Goal: Task Accomplishment & Management: Use online tool/utility

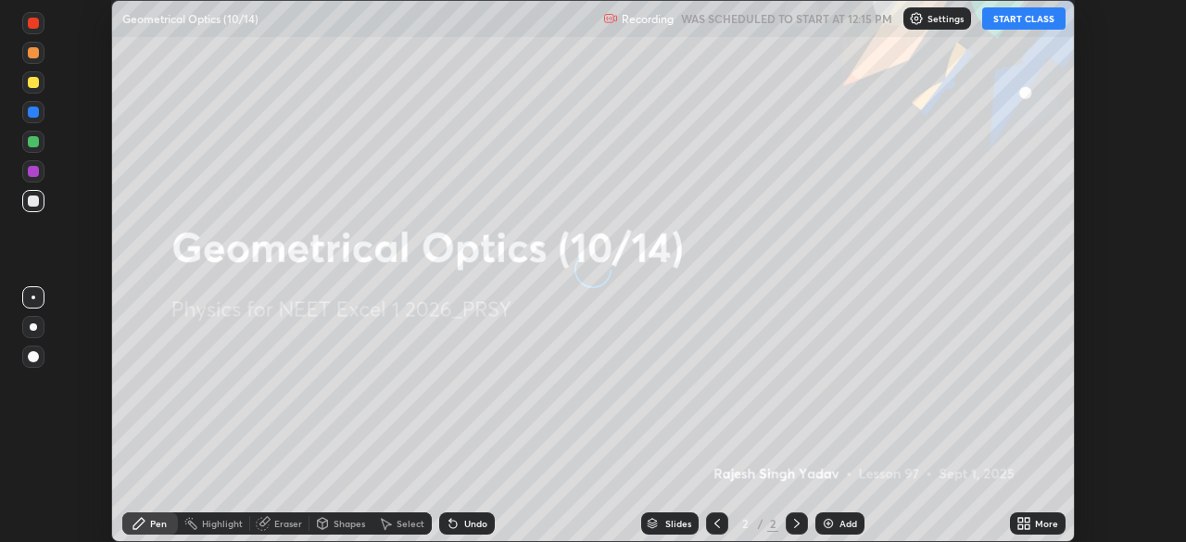
scroll to position [542, 1185]
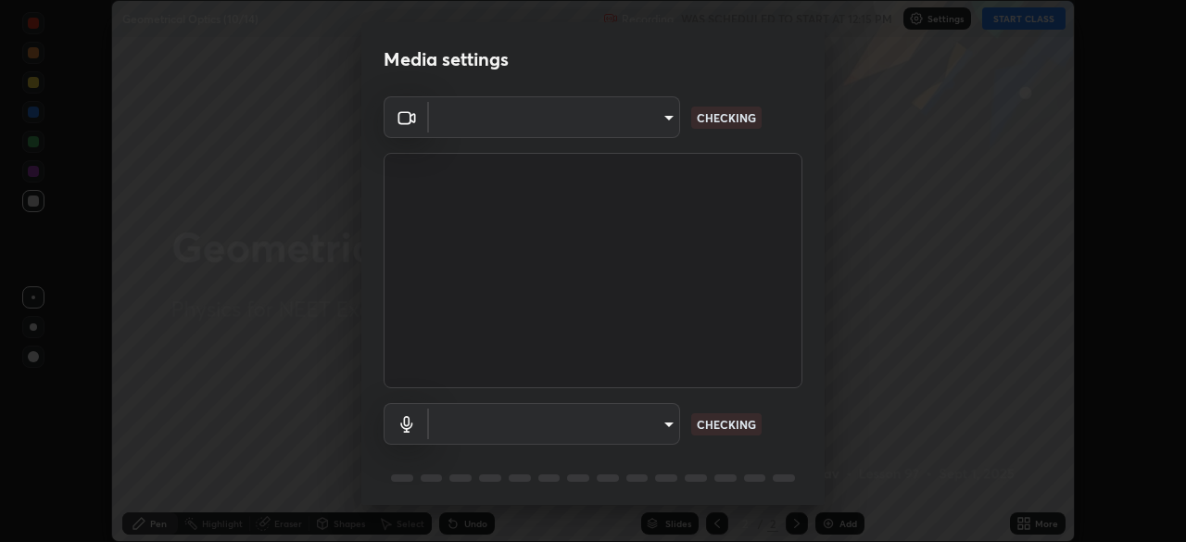
type input "2226f6d28742a26b6e0b51399fa030018956b8f43105e33b3be5017931f45398"
type input "62bcce4cbefccdbc85104c87e6e648d46c4666d442dd78cf9b514089073a0a01"
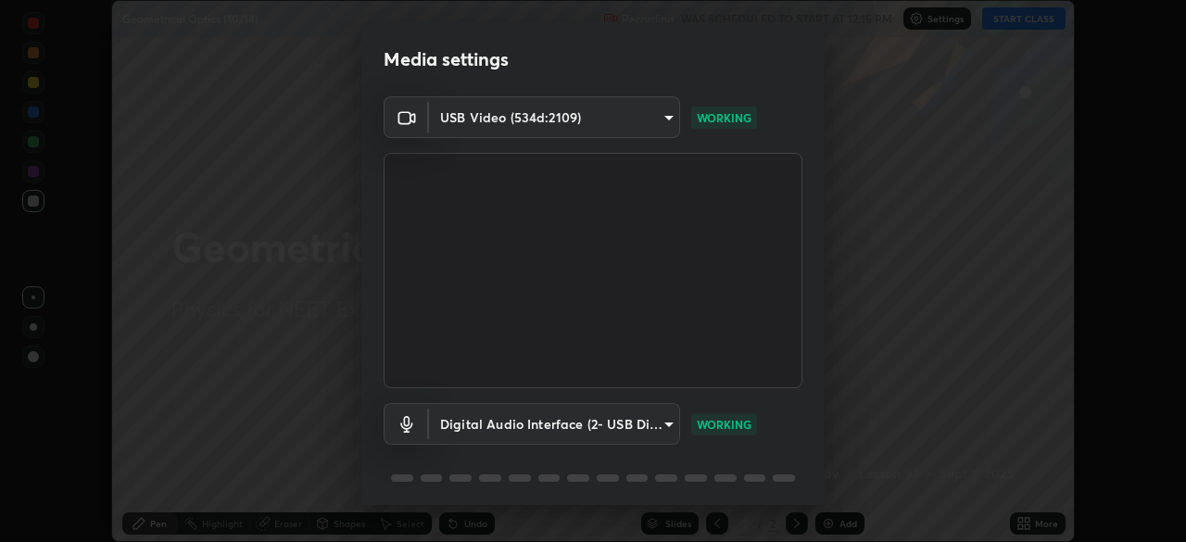
scroll to position [66, 0]
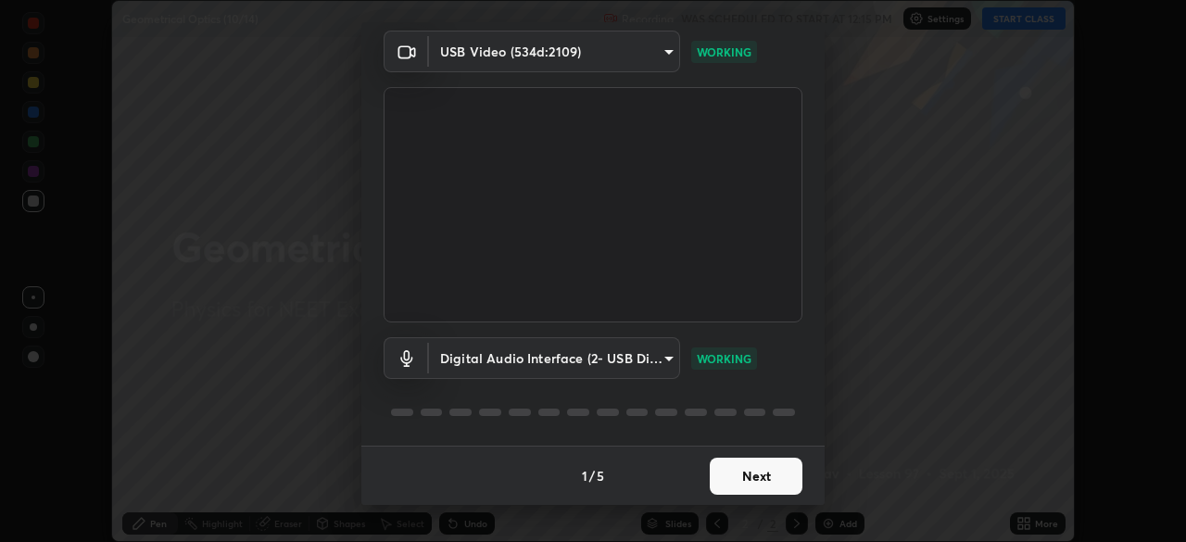
click at [763, 470] on button "Next" at bounding box center [756, 476] width 93 height 37
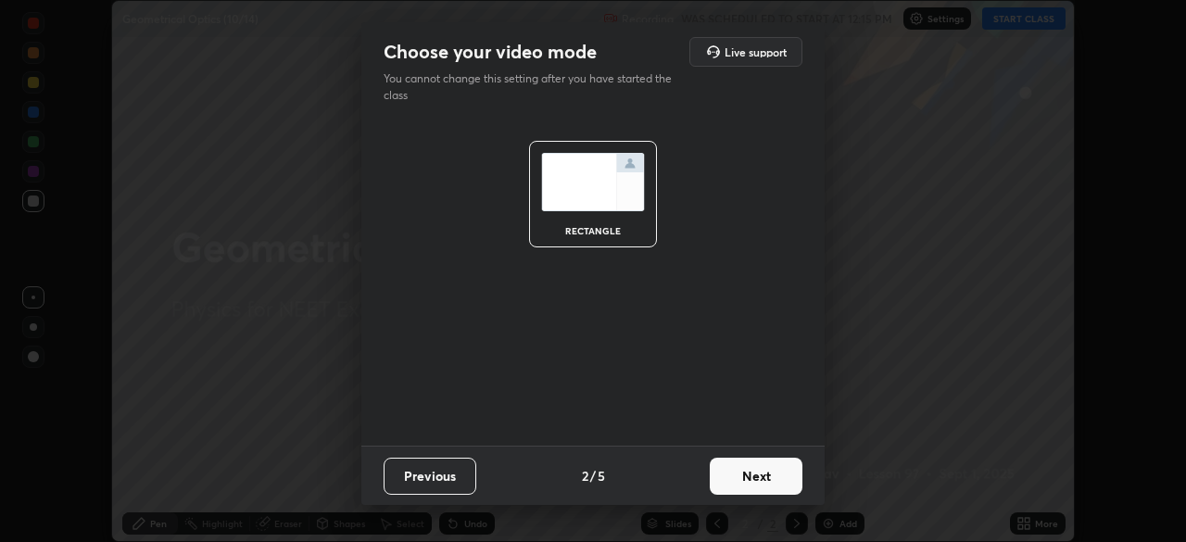
scroll to position [0, 0]
click at [743, 465] on button "Next" at bounding box center [756, 476] width 93 height 37
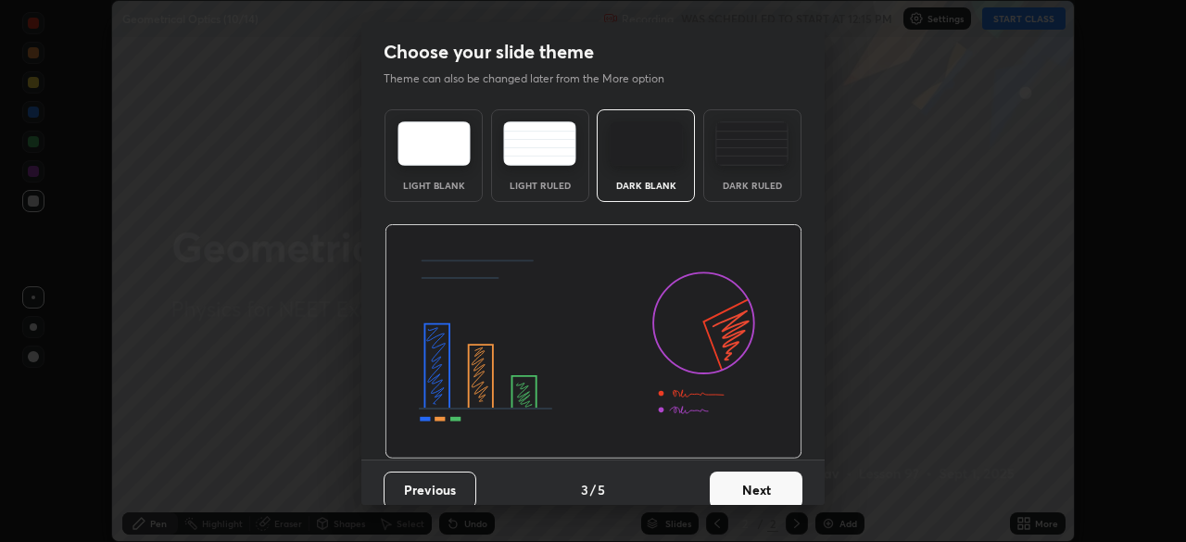
click at [750, 170] on div "Dark Ruled" at bounding box center [752, 155] width 98 height 93
click at [743, 490] on button "Next" at bounding box center [756, 490] width 93 height 37
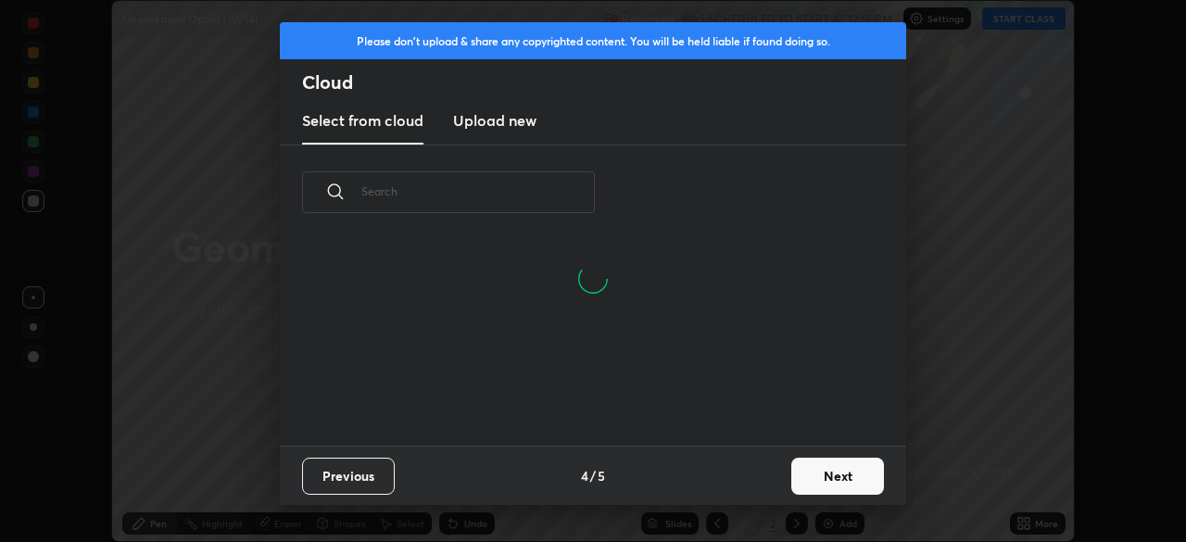
click at [496, 126] on h3 "Upload new" at bounding box center [494, 120] width 83 height 22
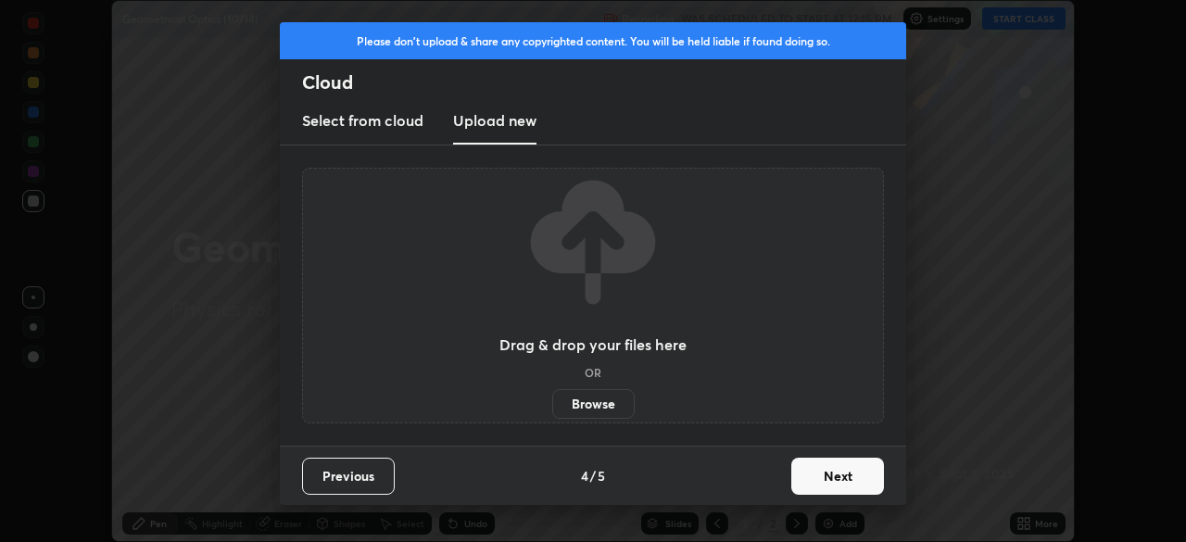
click at [578, 406] on label "Browse" at bounding box center [593, 404] width 82 height 30
click at [552, 406] on input "Browse" at bounding box center [552, 404] width 0 height 30
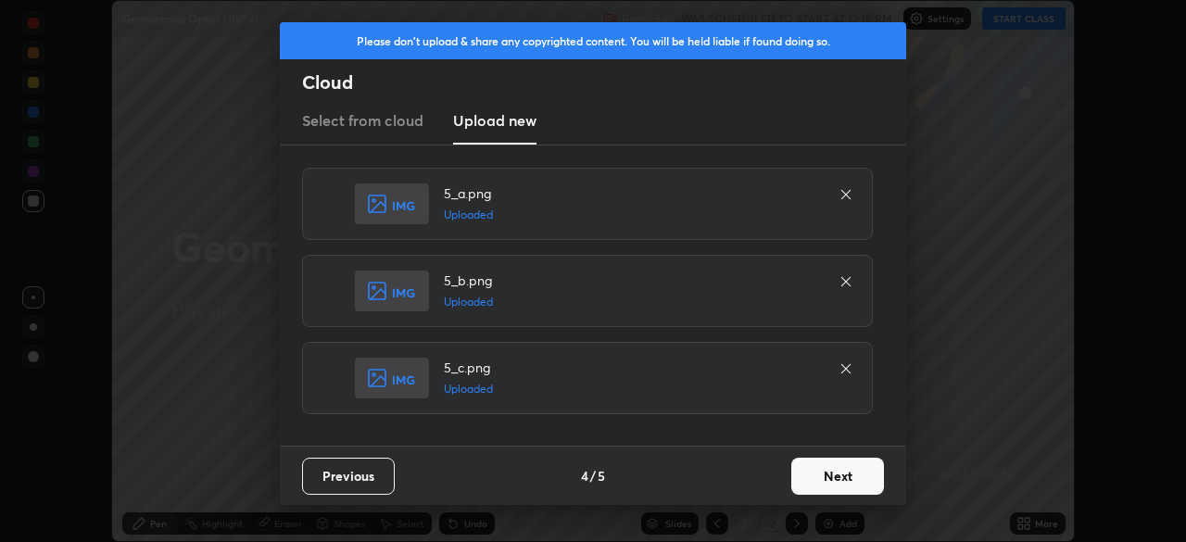
click at [826, 474] on button "Next" at bounding box center [837, 476] width 93 height 37
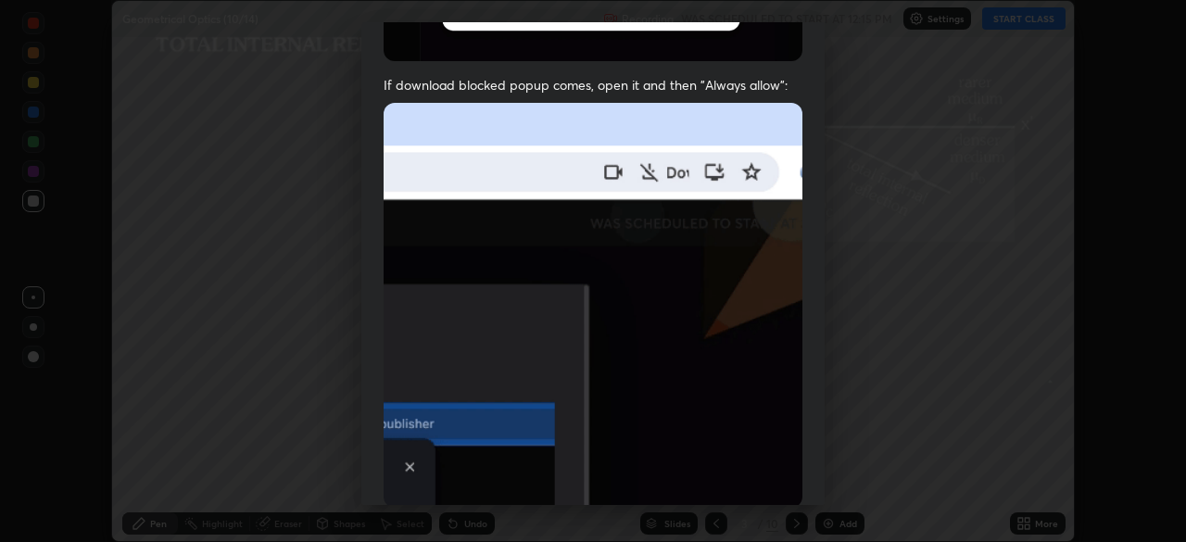
scroll to position [444, 0]
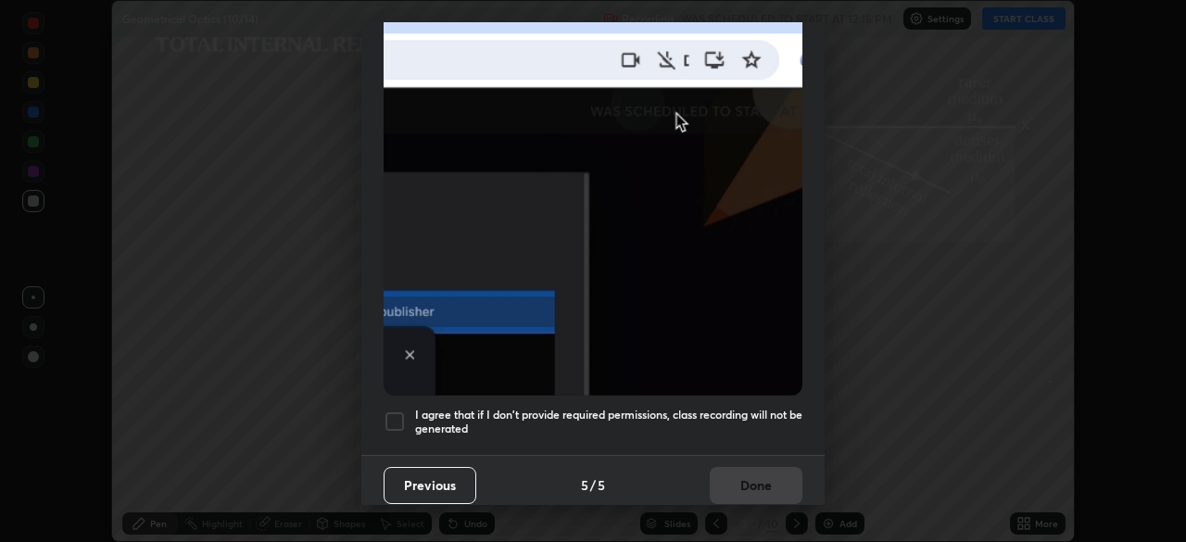
click at [396, 414] on div at bounding box center [395, 421] width 22 height 22
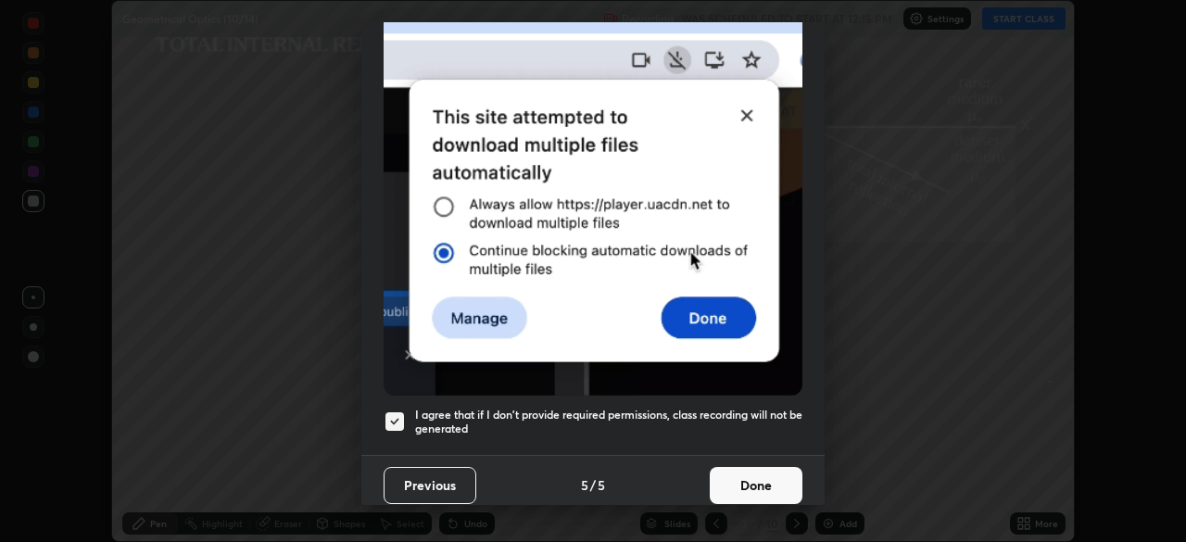
click at [736, 469] on button "Done" at bounding box center [756, 485] width 93 height 37
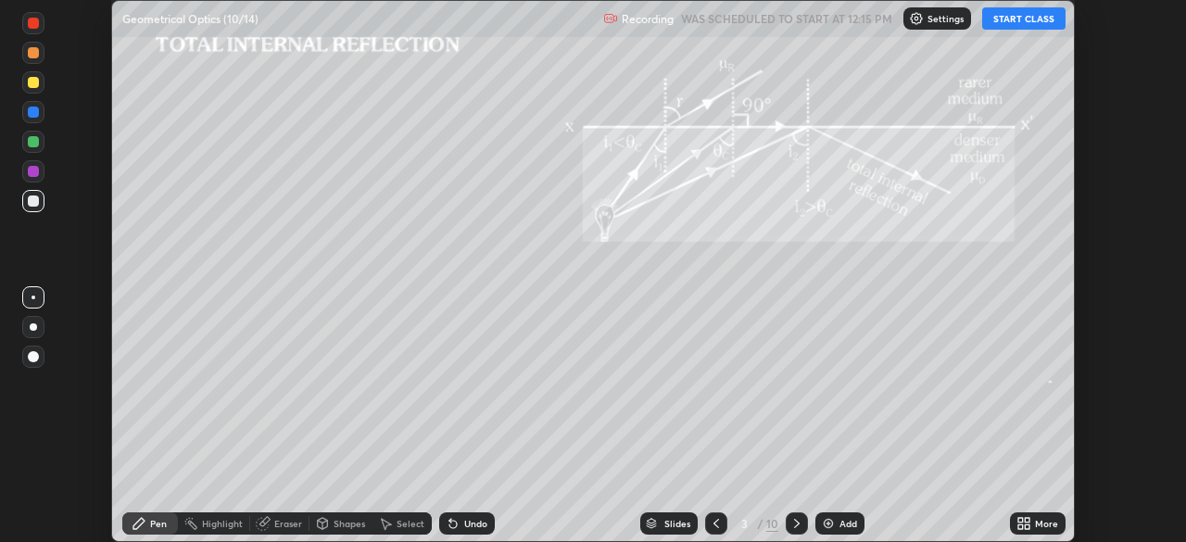
click at [757, 525] on div "/" at bounding box center [760, 523] width 6 height 11
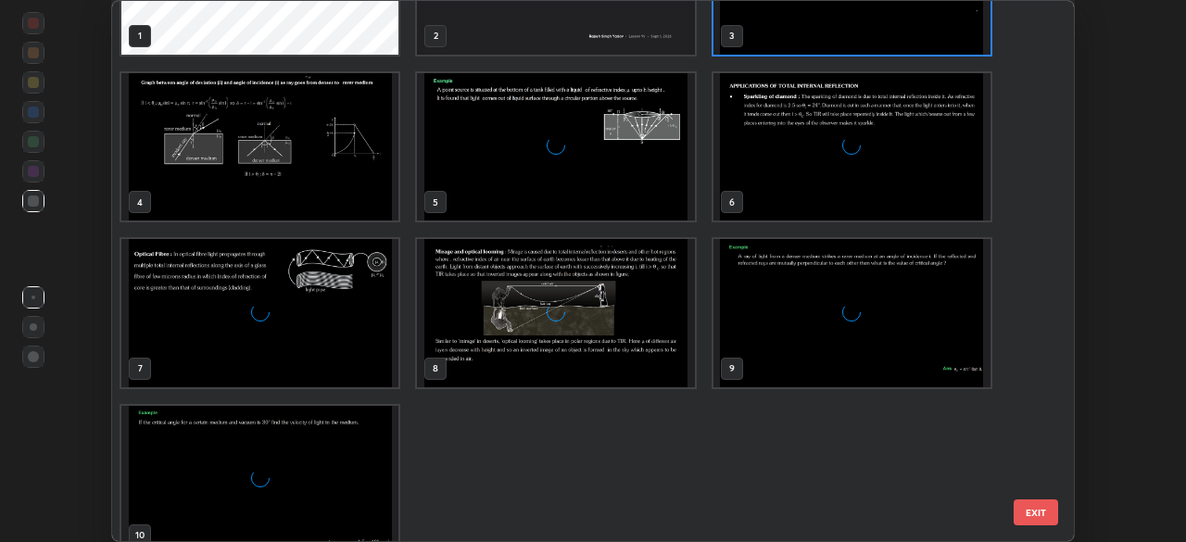
scroll to position [125, 0]
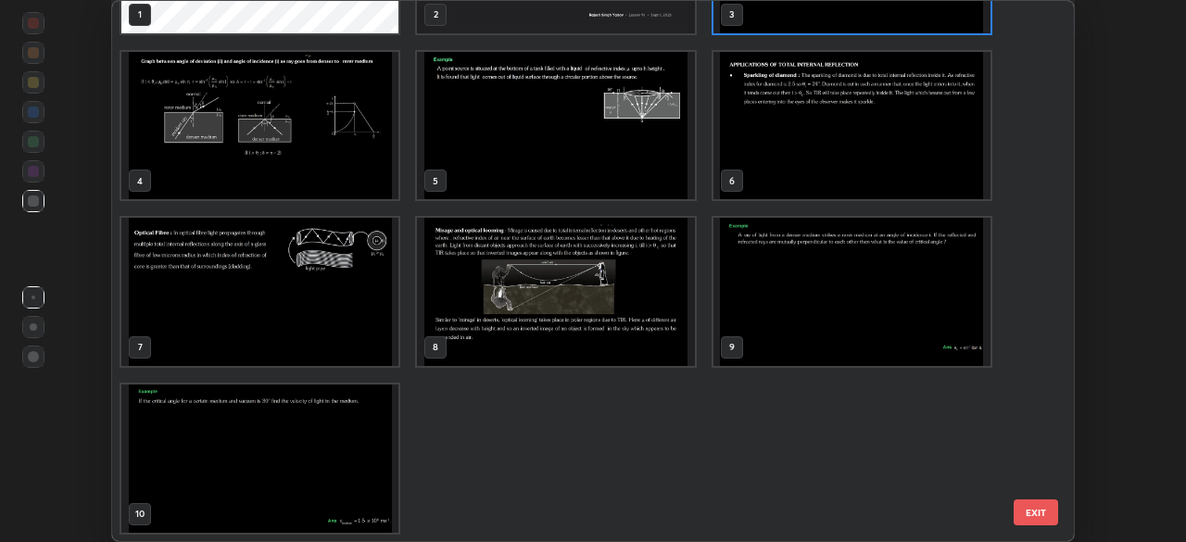
click at [351, 450] on img "grid" at bounding box center [259, 458] width 277 height 148
click at [350, 451] on img "grid" at bounding box center [259, 458] width 277 height 148
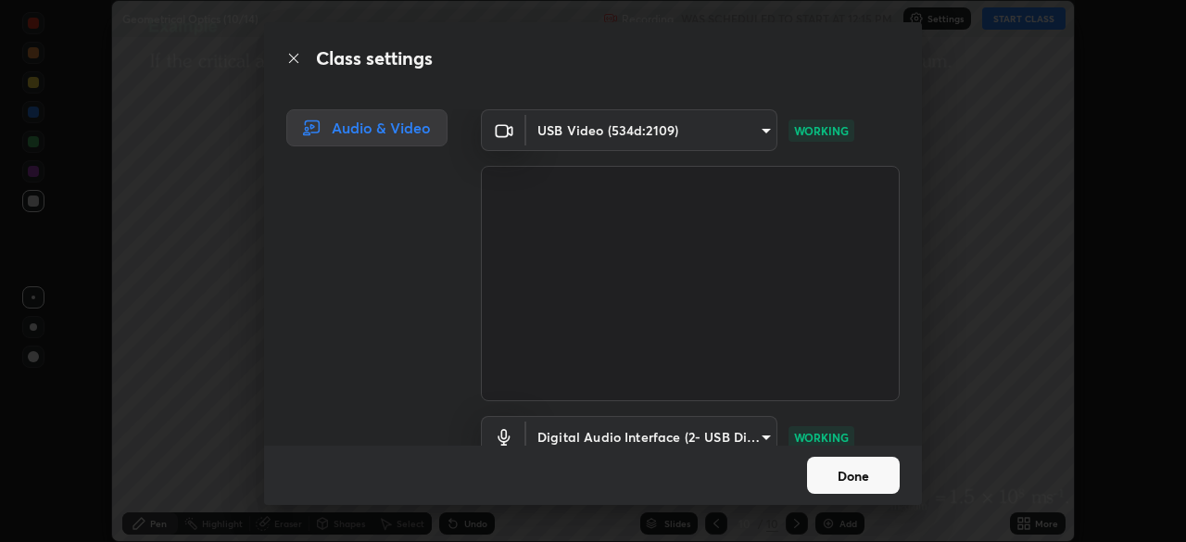
click at [840, 472] on button "Done" at bounding box center [853, 475] width 93 height 37
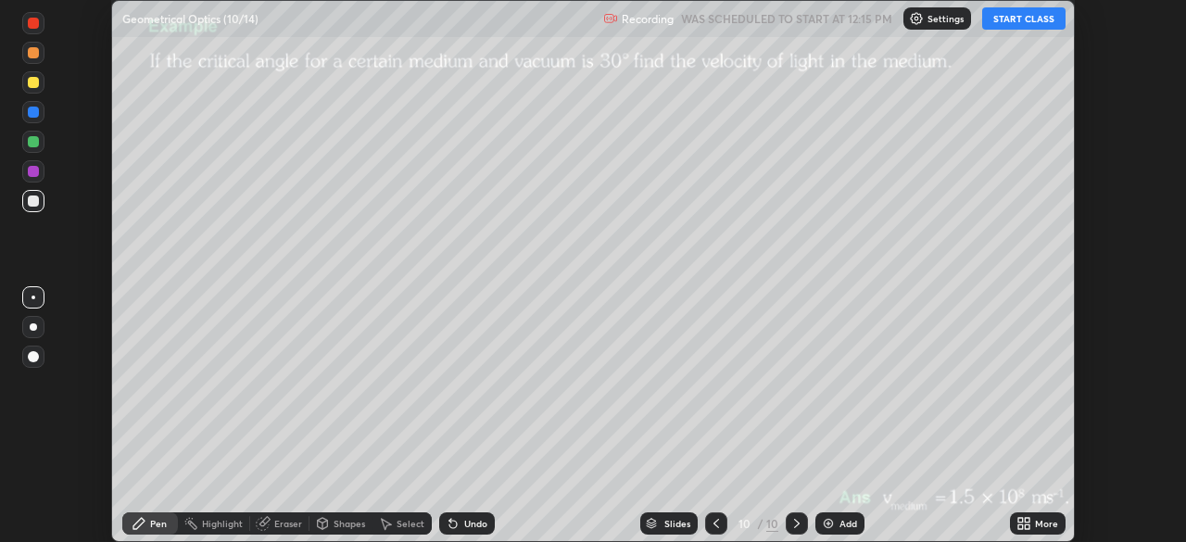
click at [758, 523] on div "/" at bounding box center [760, 523] width 6 height 11
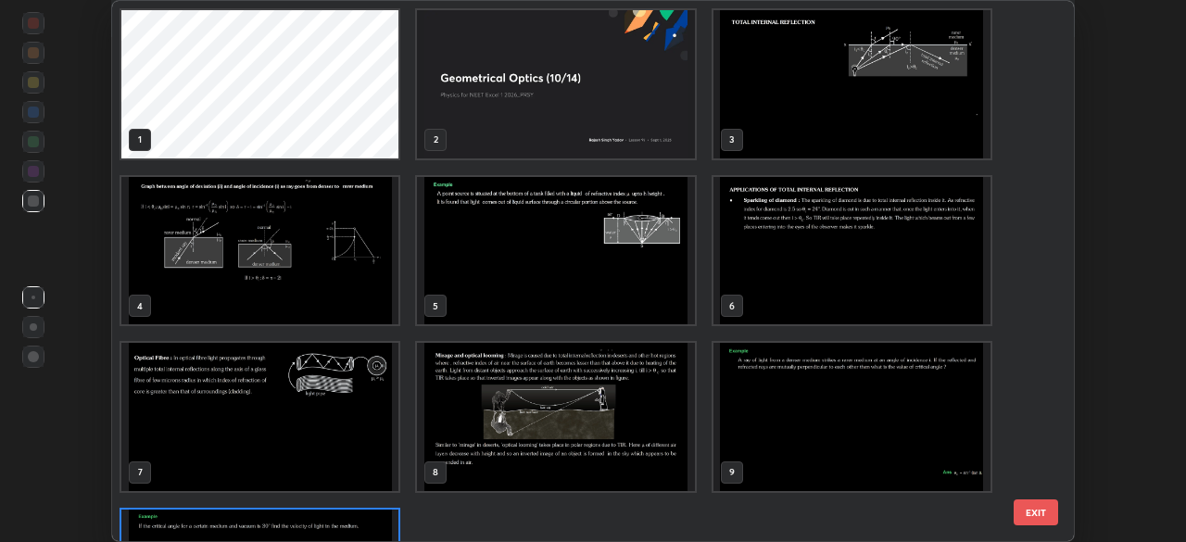
scroll to position [535, 952]
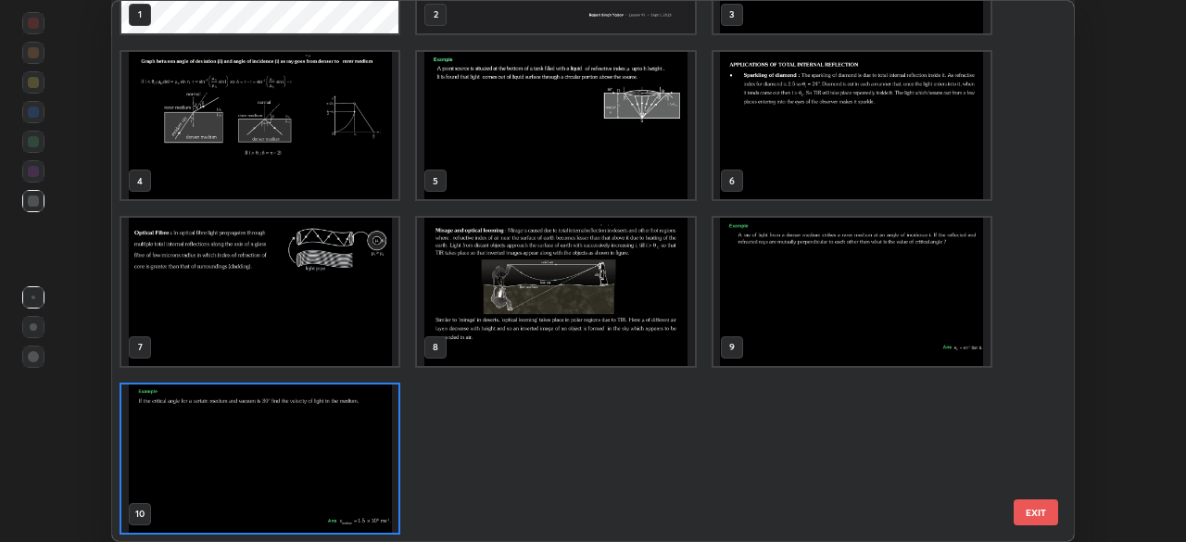
click at [359, 440] on img "grid" at bounding box center [259, 458] width 277 height 148
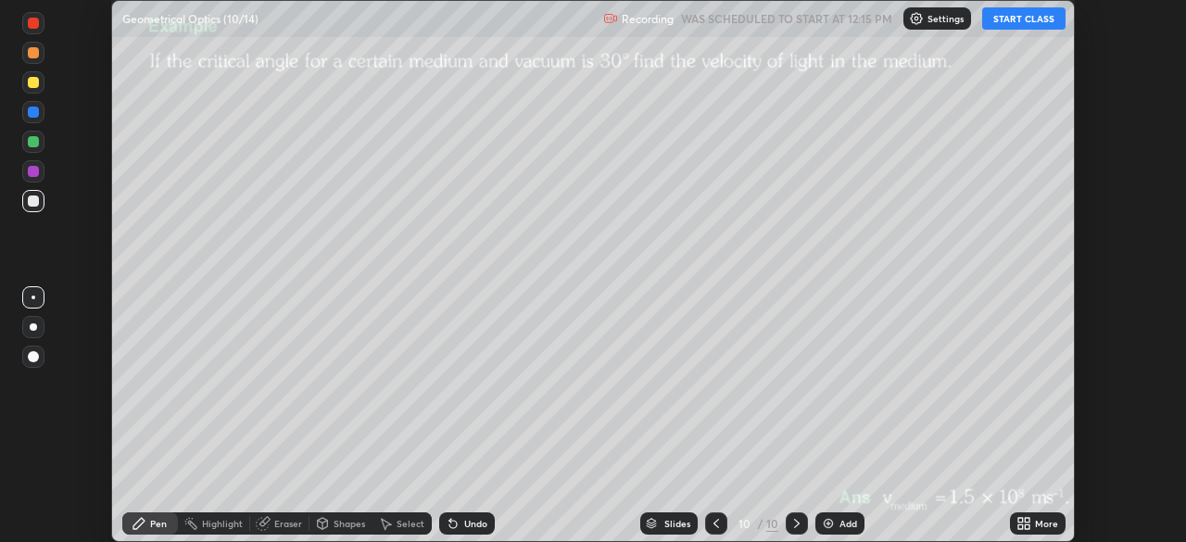
click at [361, 436] on img "grid" at bounding box center [259, 458] width 277 height 148
click at [1026, 520] on icon at bounding box center [1027, 520] width 5 height 5
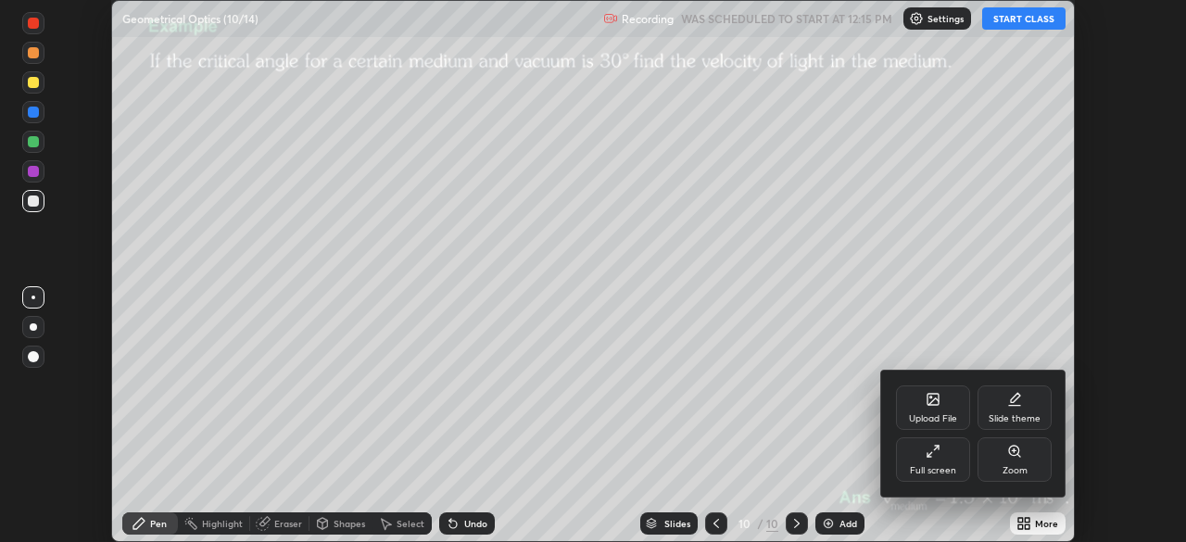
click at [919, 407] on div "Upload File" at bounding box center [933, 407] width 74 height 44
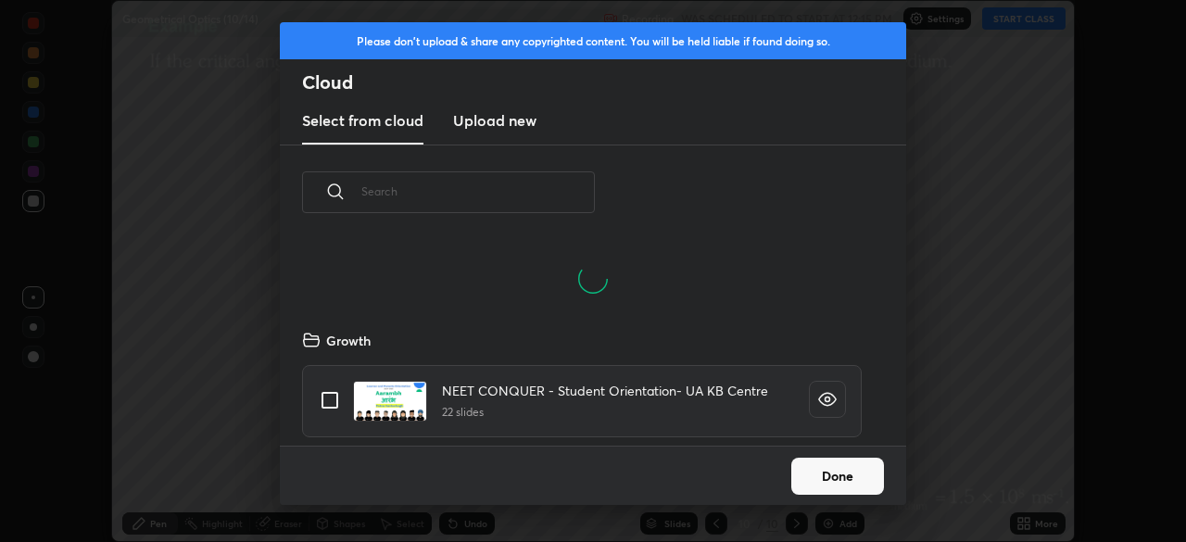
scroll to position [117, 595]
click at [497, 120] on h3 "Upload new" at bounding box center [494, 120] width 83 height 22
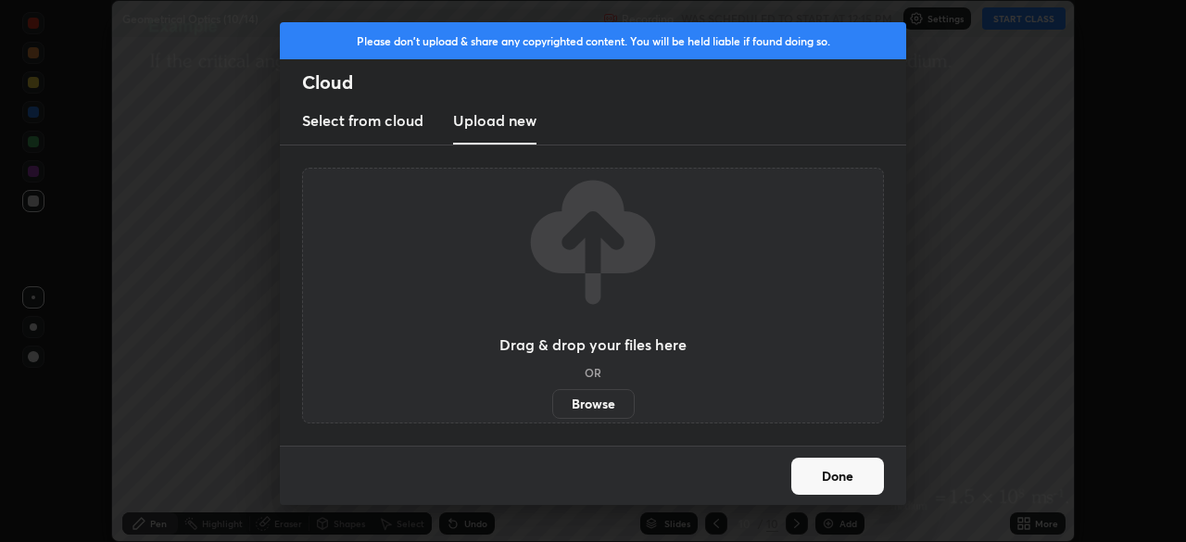
click at [589, 400] on label "Browse" at bounding box center [593, 404] width 82 height 30
click at [552, 400] on input "Browse" at bounding box center [552, 404] width 0 height 30
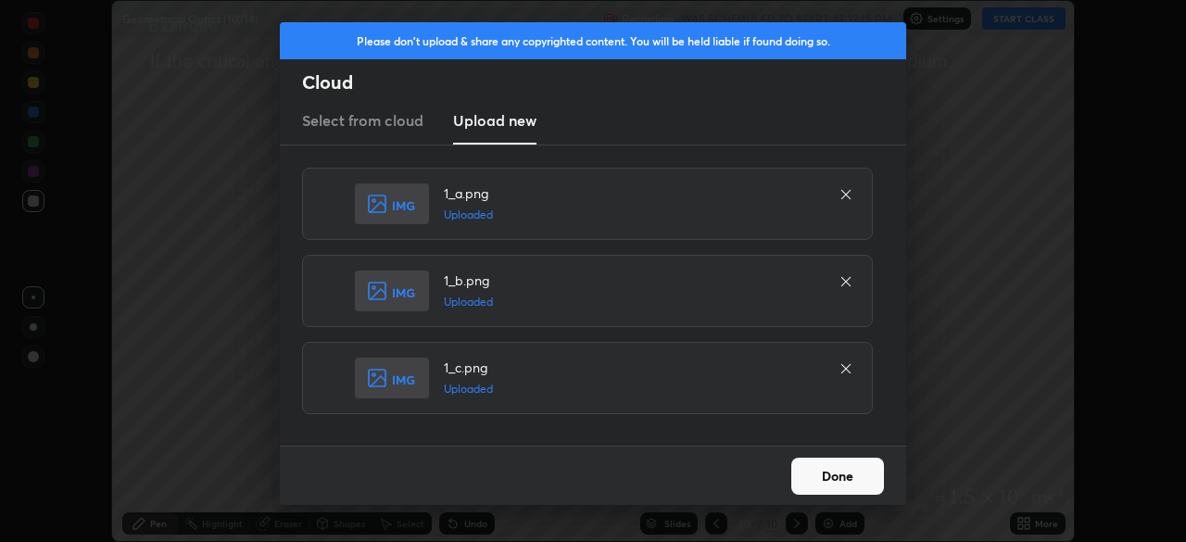
click at [823, 477] on button "Done" at bounding box center [837, 476] width 93 height 37
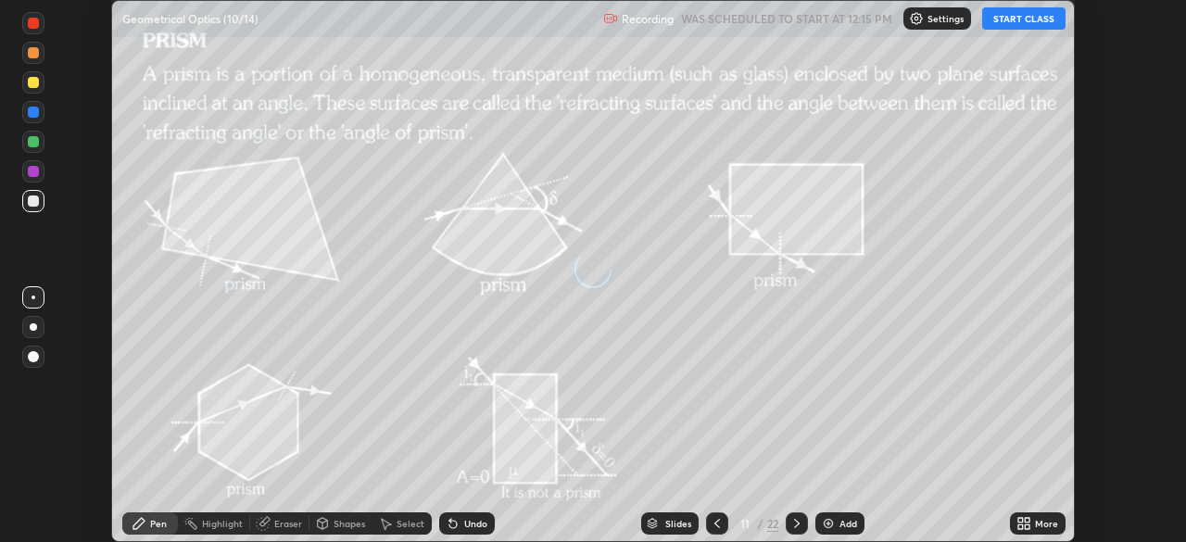
click at [758, 524] on div "/" at bounding box center [761, 523] width 6 height 11
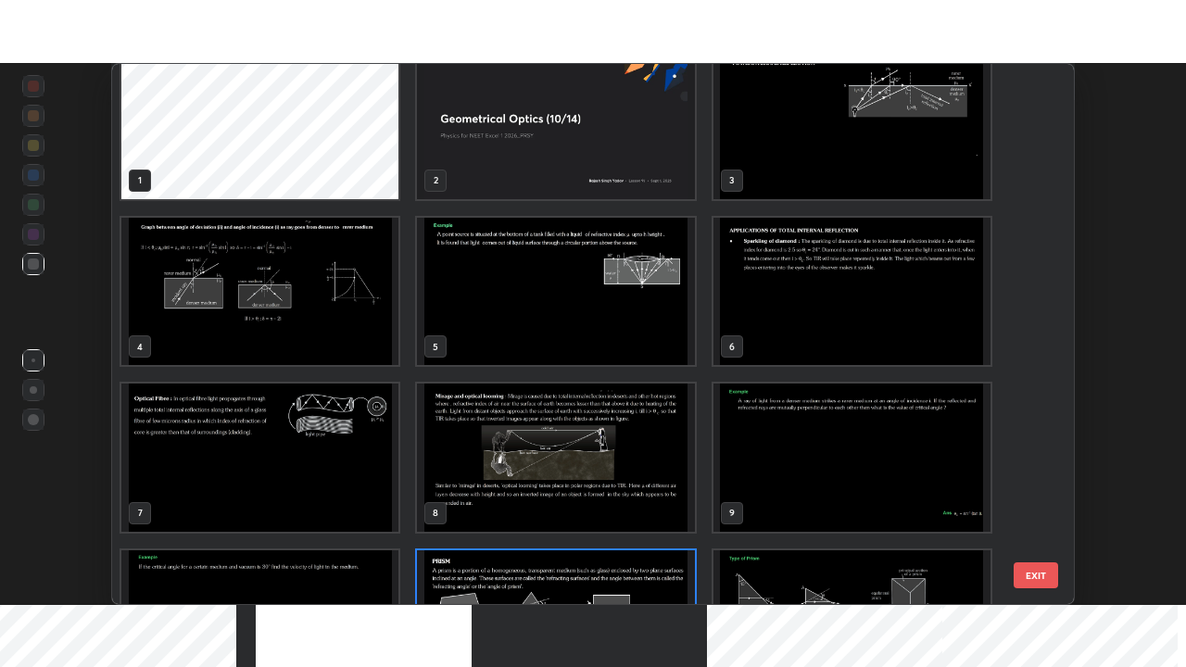
scroll to position [0, 0]
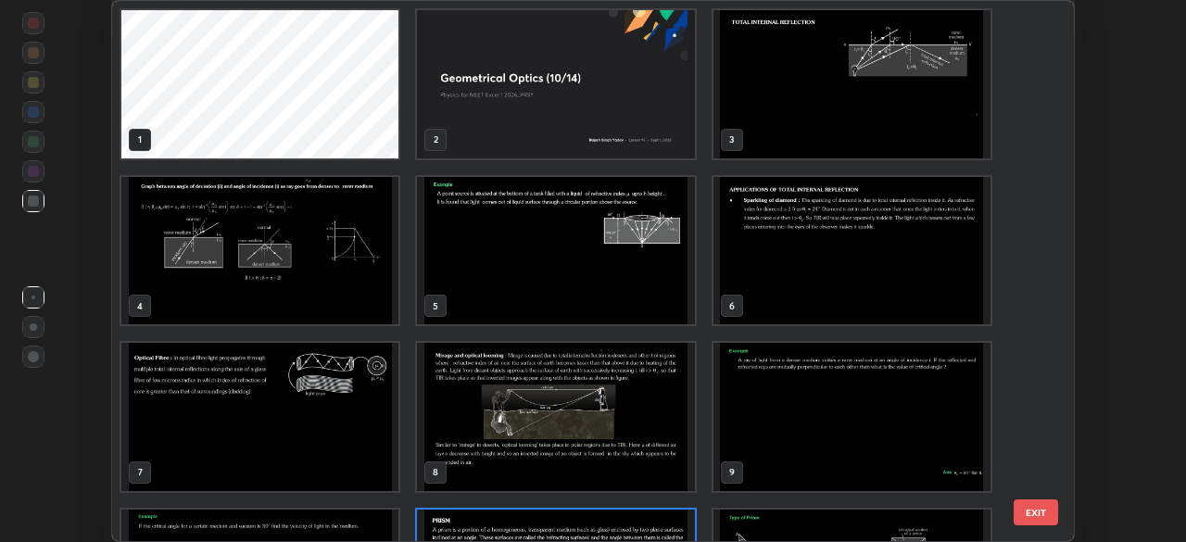
click at [654, 126] on img "grid" at bounding box center [555, 84] width 277 height 148
click at [655, 124] on img "grid" at bounding box center [555, 84] width 277 height 148
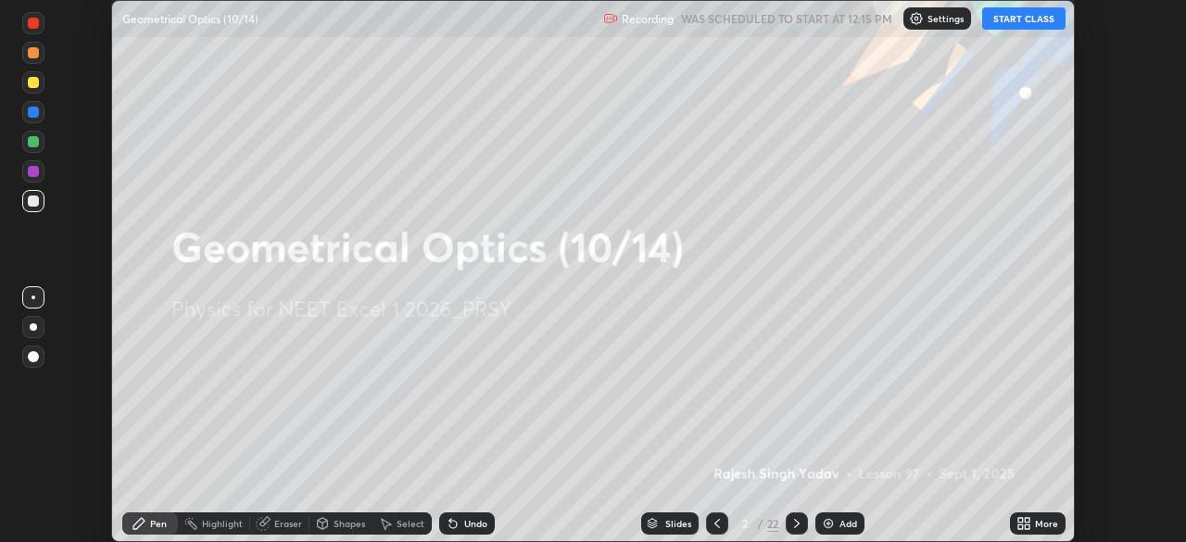
click at [657, 124] on img "grid" at bounding box center [555, 84] width 277 height 148
click at [1031, 522] on div "More" at bounding box center [1038, 523] width 56 height 22
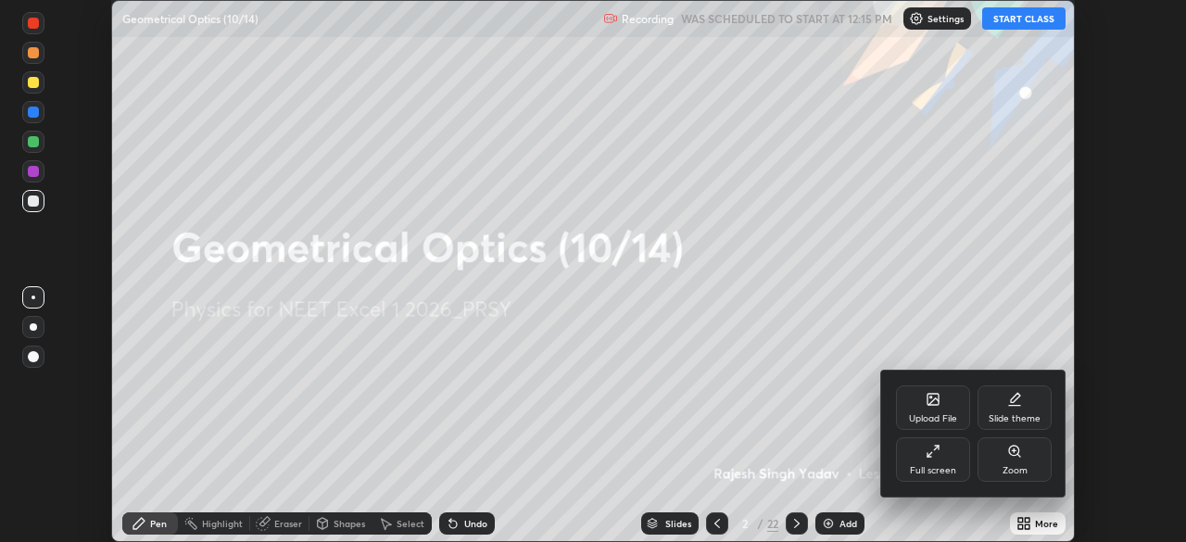
click at [936, 458] on icon at bounding box center [932, 451] width 15 height 15
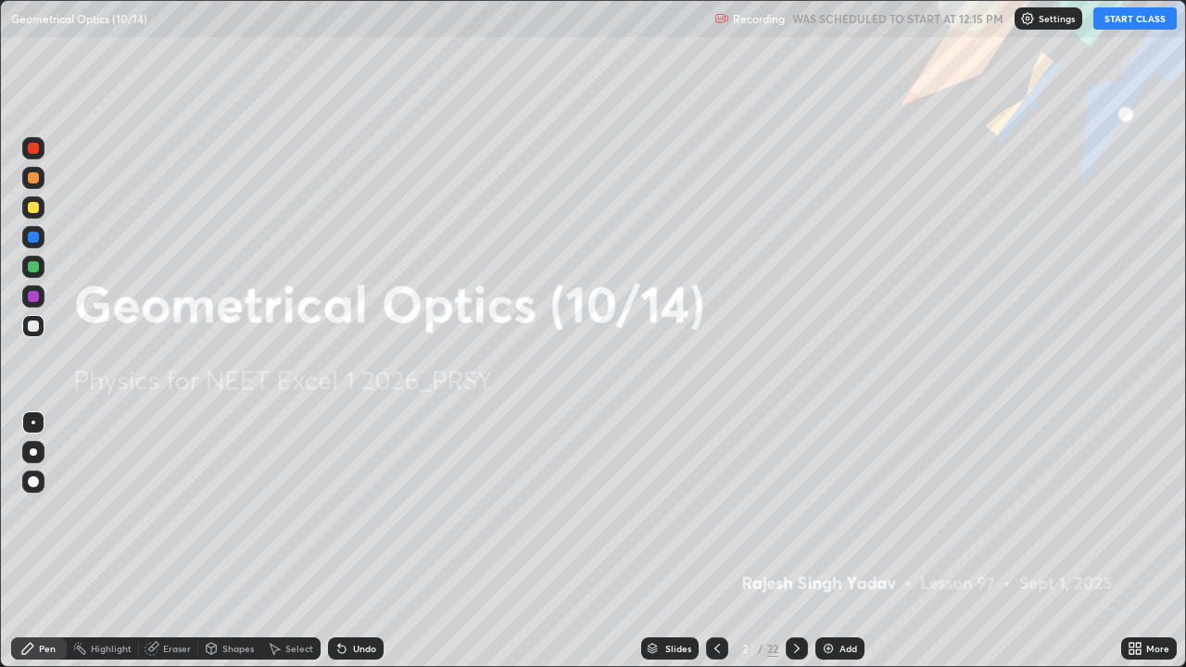
scroll to position [667, 1186]
click at [1136, 21] on button "START CLASS" at bounding box center [1134, 18] width 83 height 22
click at [795, 541] on icon at bounding box center [797, 648] width 6 height 9
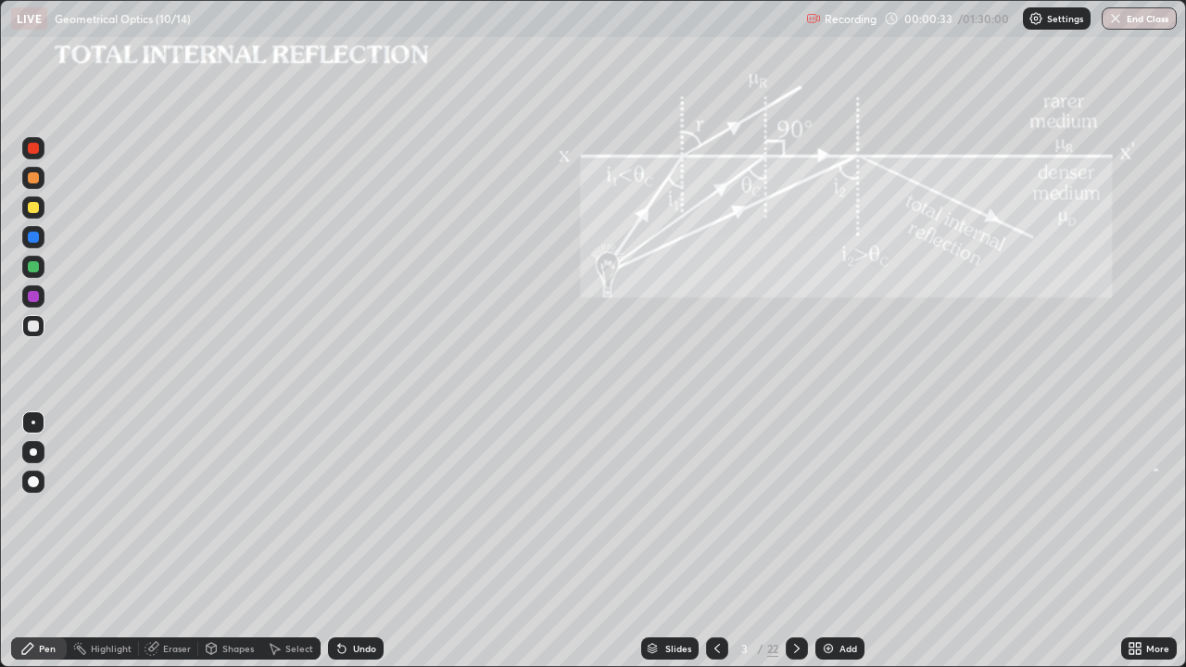
click at [32, 452] on div at bounding box center [33, 451] width 7 height 7
click at [33, 204] on div at bounding box center [33, 207] width 11 height 11
click at [357, 541] on div "Undo" at bounding box center [364, 648] width 23 height 9
click at [360, 541] on div "Undo" at bounding box center [364, 648] width 23 height 9
click at [362, 541] on div "Undo" at bounding box center [364, 648] width 23 height 9
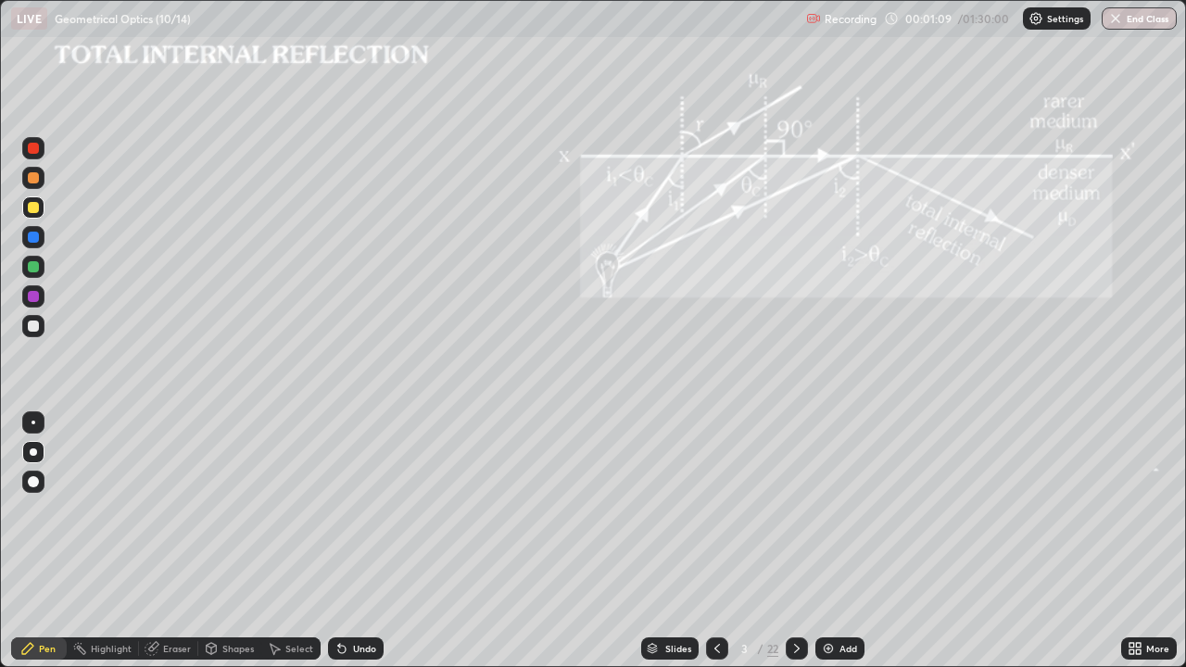
click at [362, 541] on div "Undo" at bounding box center [356, 648] width 56 height 22
click at [34, 326] on div at bounding box center [33, 326] width 11 height 11
click at [220, 541] on div "Shapes" at bounding box center [229, 648] width 63 height 22
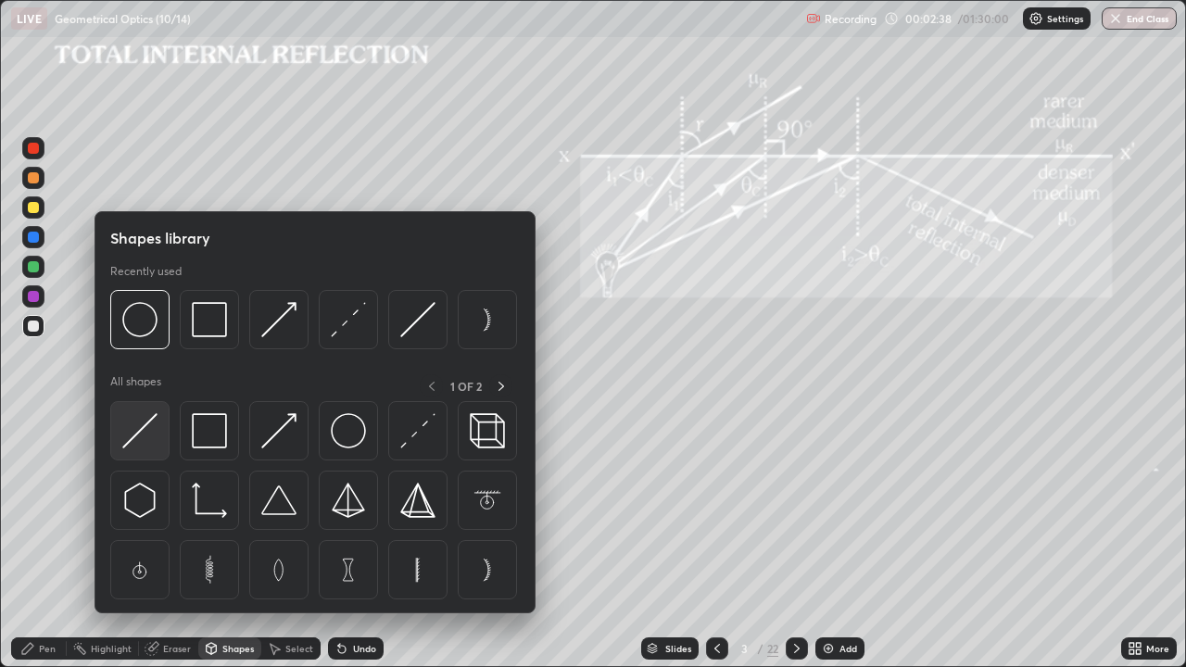
click at [139, 434] on img at bounding box center [139, 430] width 35 height 35
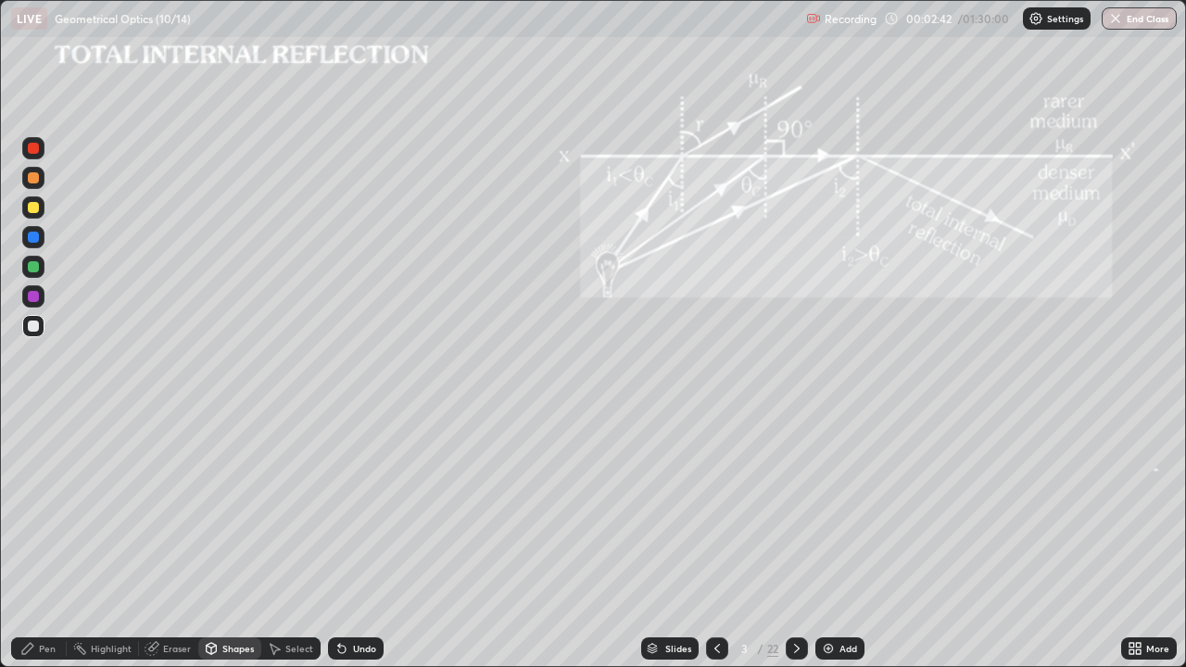
click at [226, 541] on div "Shapes" at bounding box center [237, 648] width 31 height 9
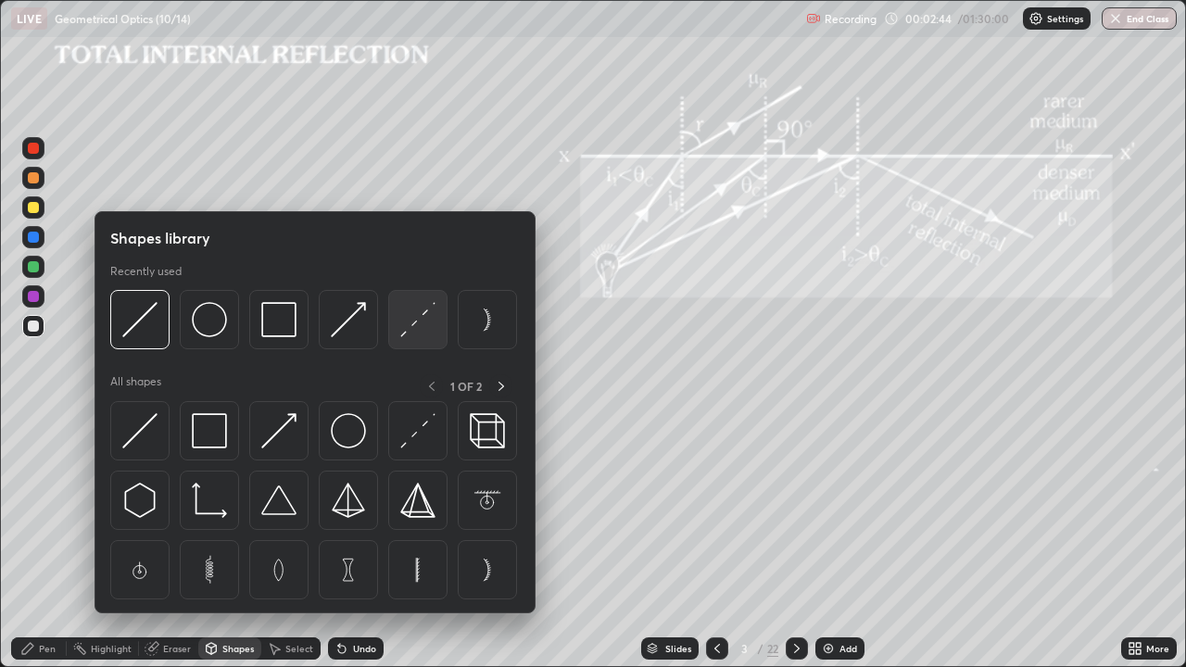
click at [409, 326] on img at bounding box center [417, 319] width 35 height 35
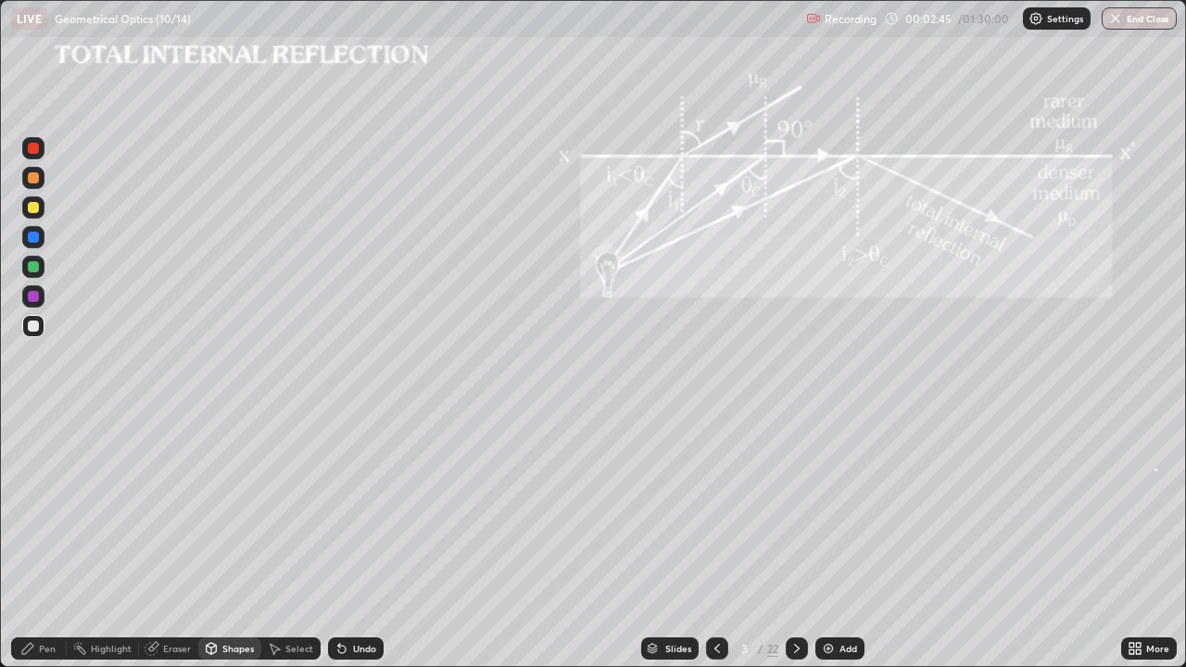
click at [36, 211] on div at bounding box center [33, 207] width 11 height 11
click at [215, 541] on icon at bounding box center [211, 648] width 15 height 15
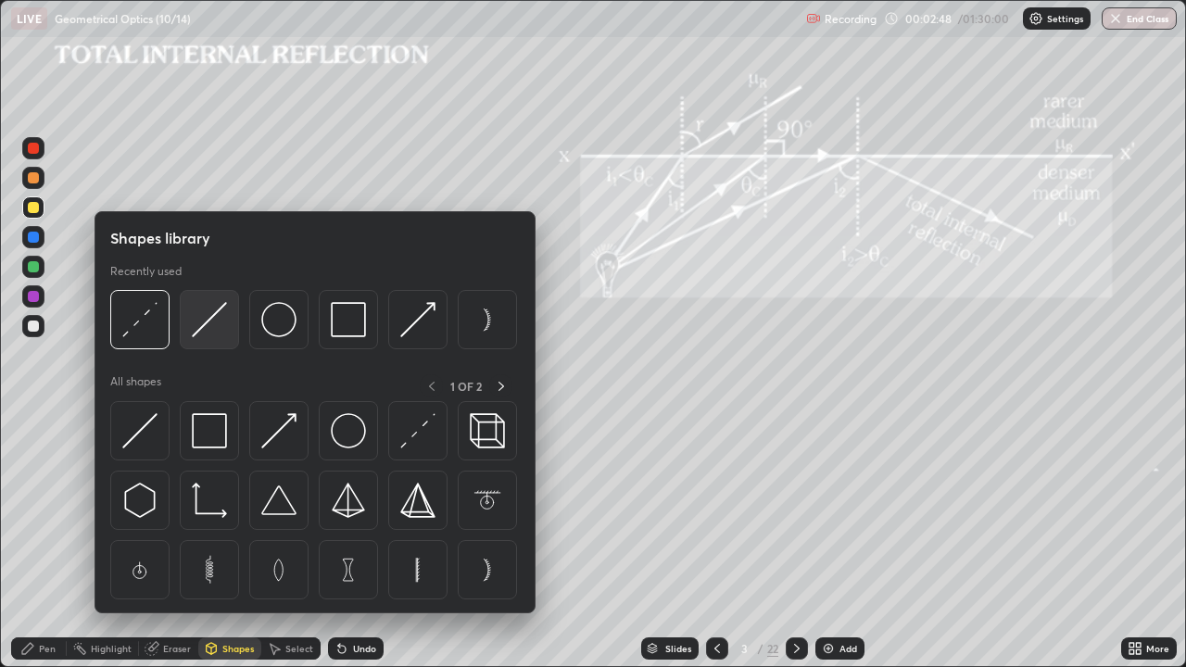
click at [200, 329] on img at bounding box center [209, 319] width 35 height 35
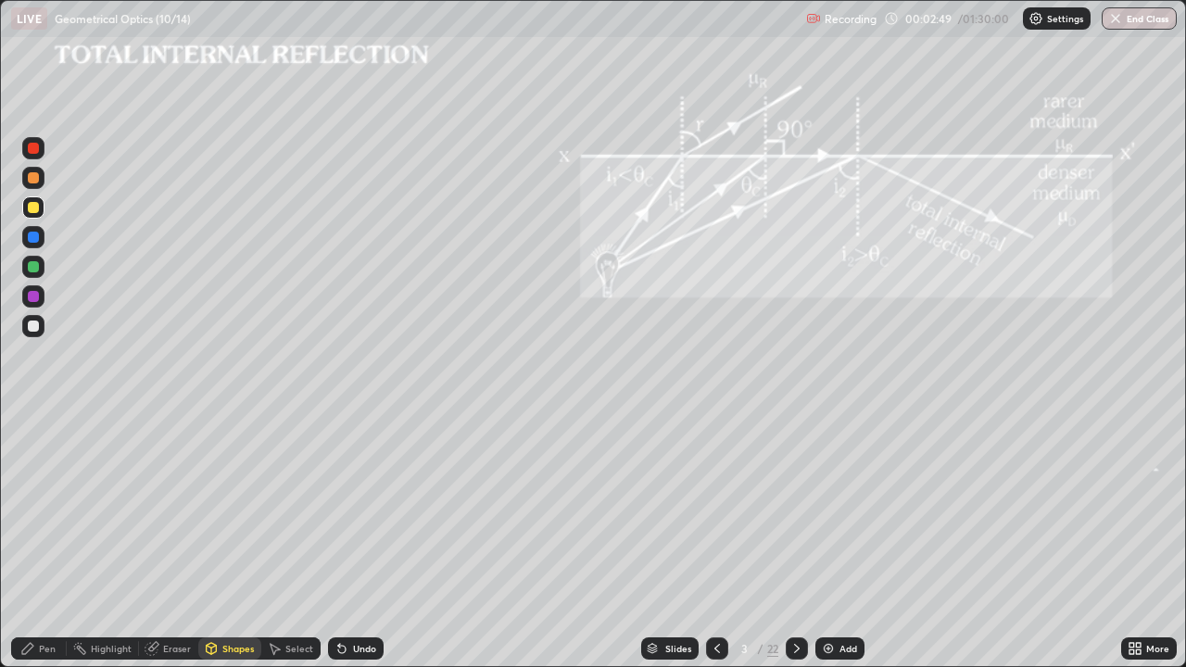
click at [33, 271] on div at bounding box center [33, 266] width 11 height 11
click at [38, 541] on div "Pen" at bounding box center [39, 648] width 56 height 22
click at [233, 541] on div "Shapes" at bounding box center [237, 648] width 31 height 9
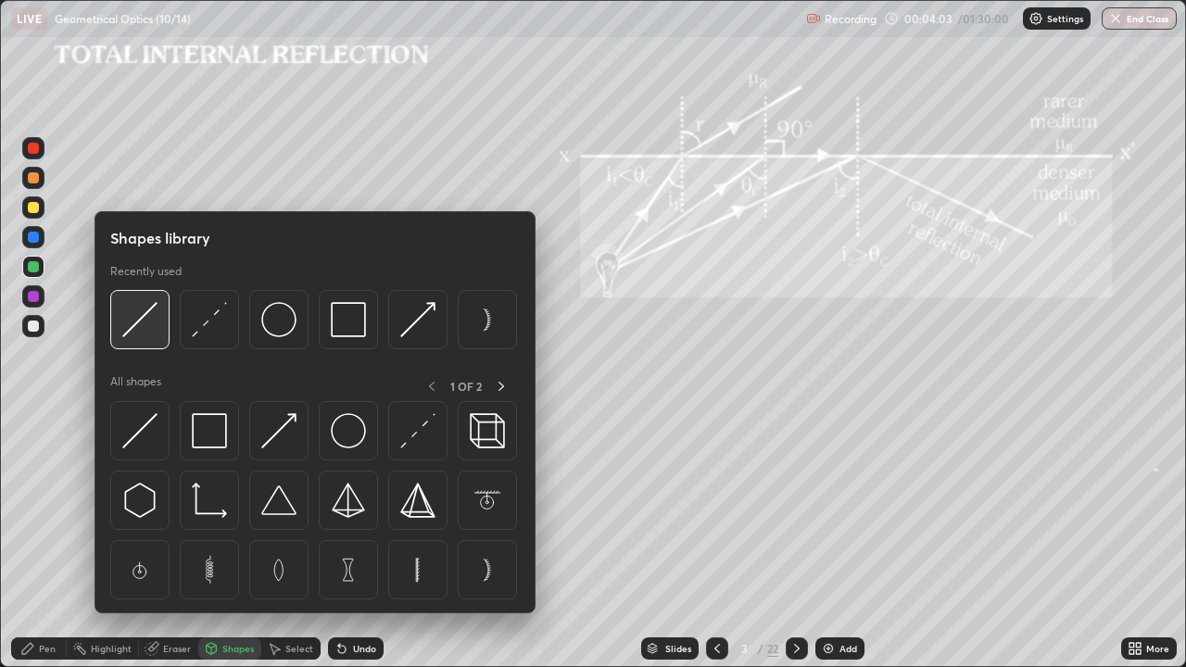
click at [138, 321] on img at bounding box center [139, 319] width 35 height 35
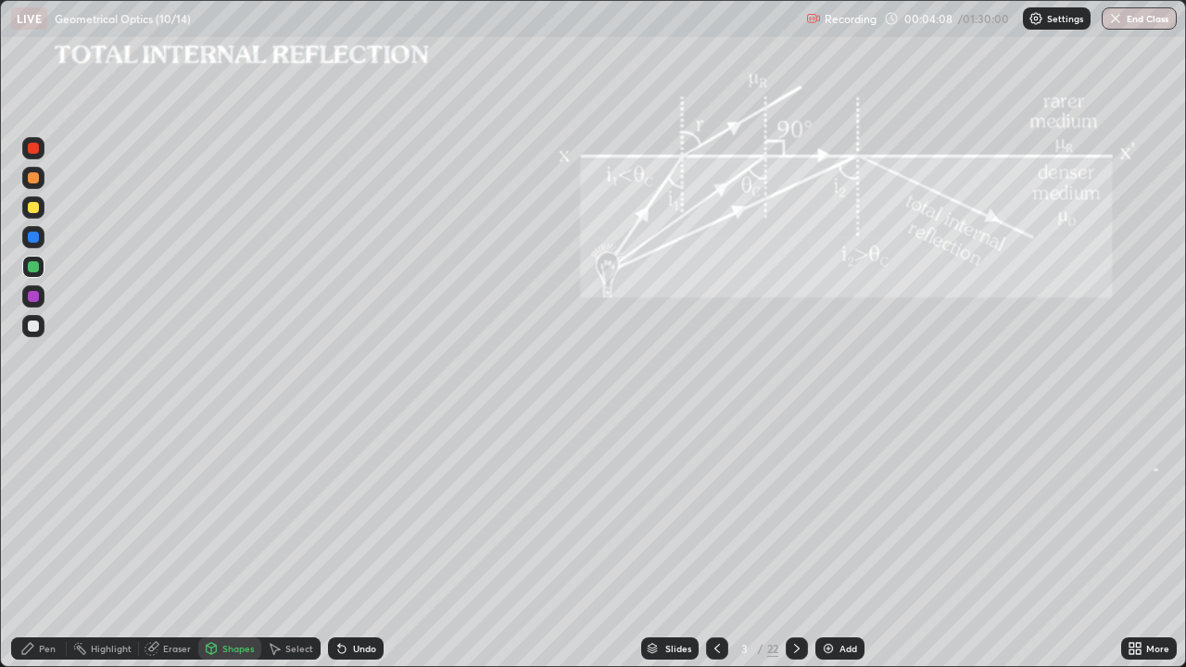
click at [348, 541] on div "Undo" at bounding box center [356, 648] width 56 height 22
click at [36, 331] on div at bounding box center [33, 326] width 11 height 11
click at [225, 541] on div "Shapes" at bounding box center [237, 648] width 31 height 9
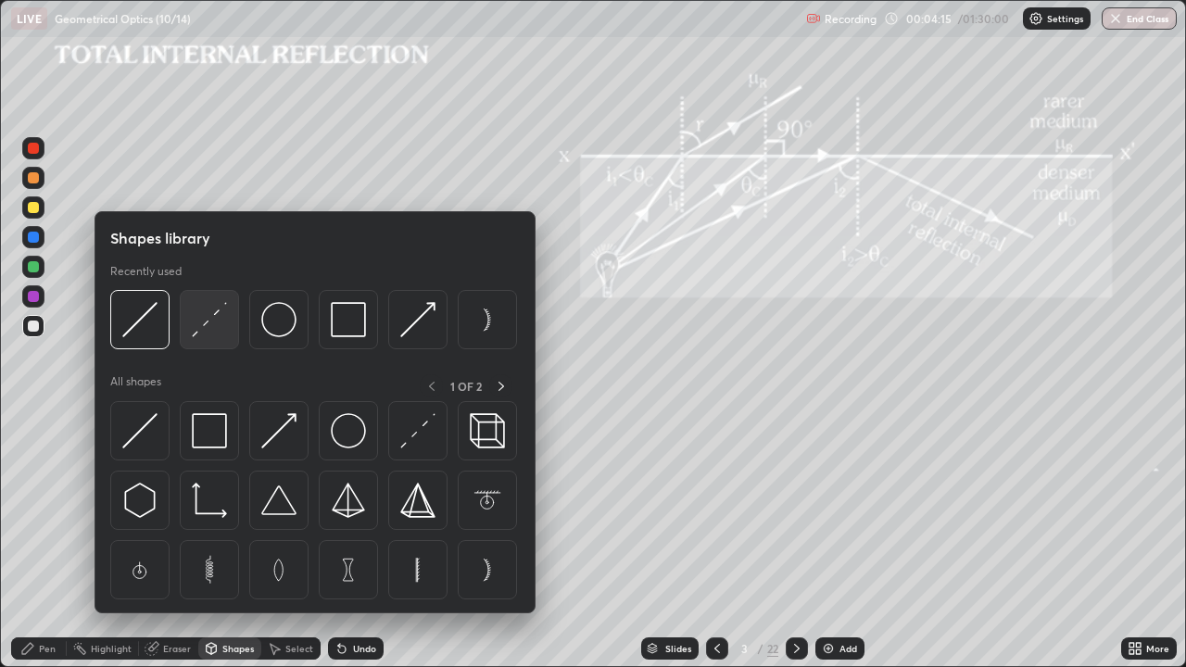
click at [200, 326] on img at bounding box center [209, 319] width 35 height 35
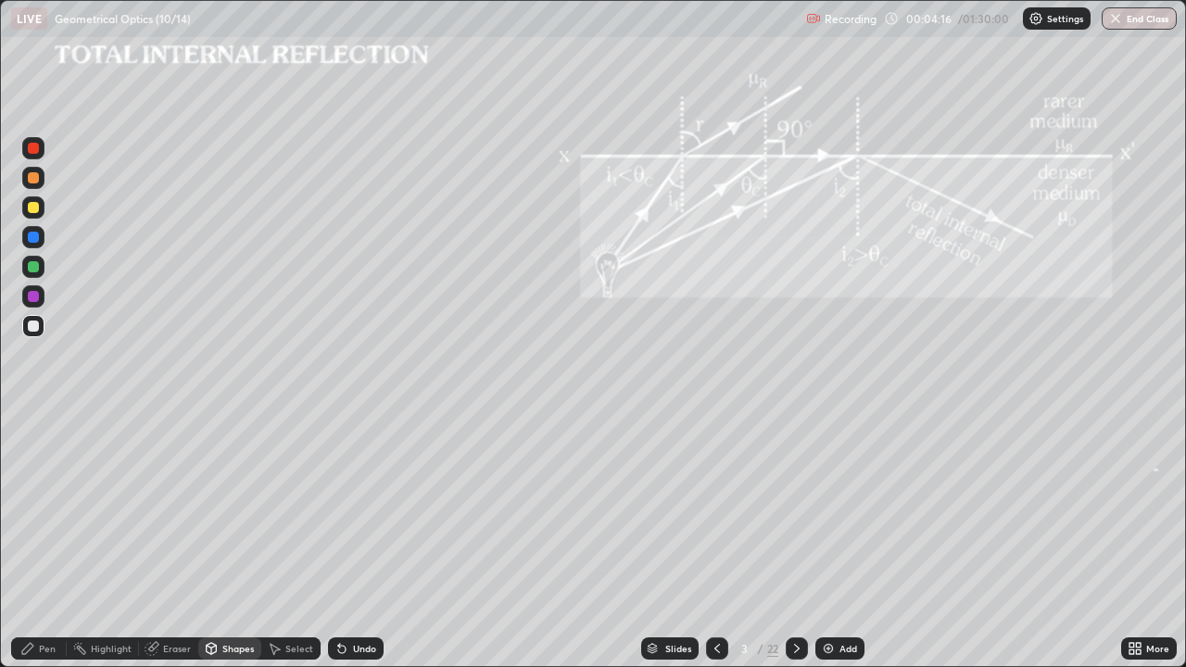
click at [33, 208] on div at bounding box center [33, 207] width 11 height 11
click at [222, 541] on div "Shapes" at bounding box center [237, 648] width 31 height 9
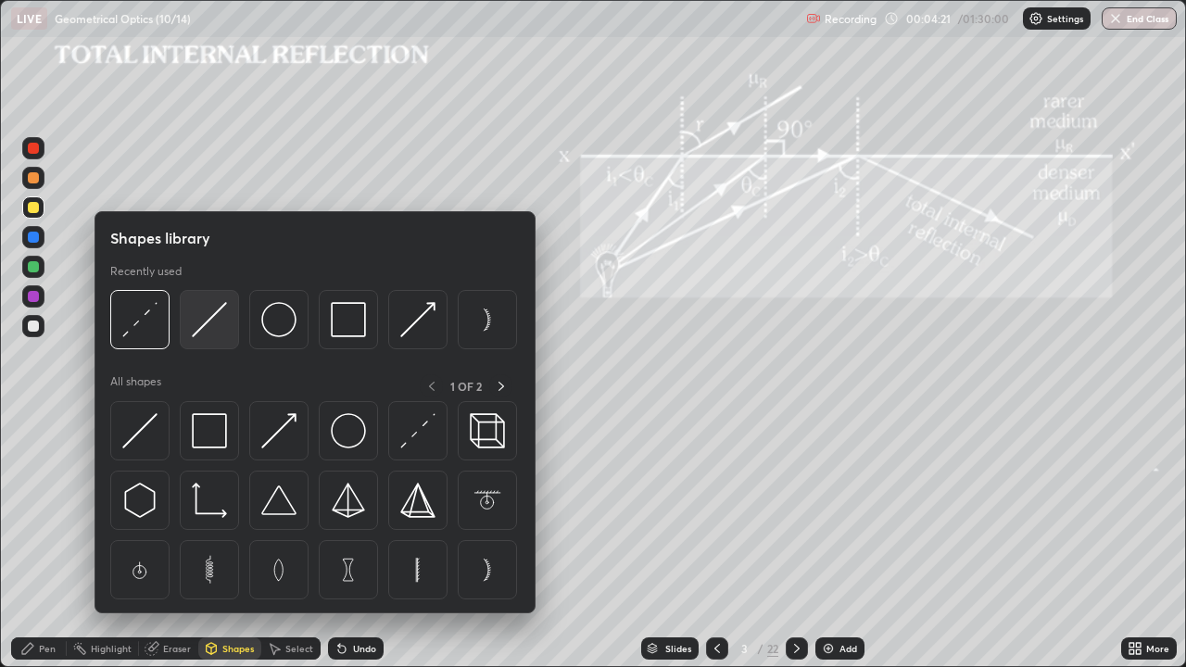
click at [198, 332] on img at bounding box center [209, 319] width 35 height 35
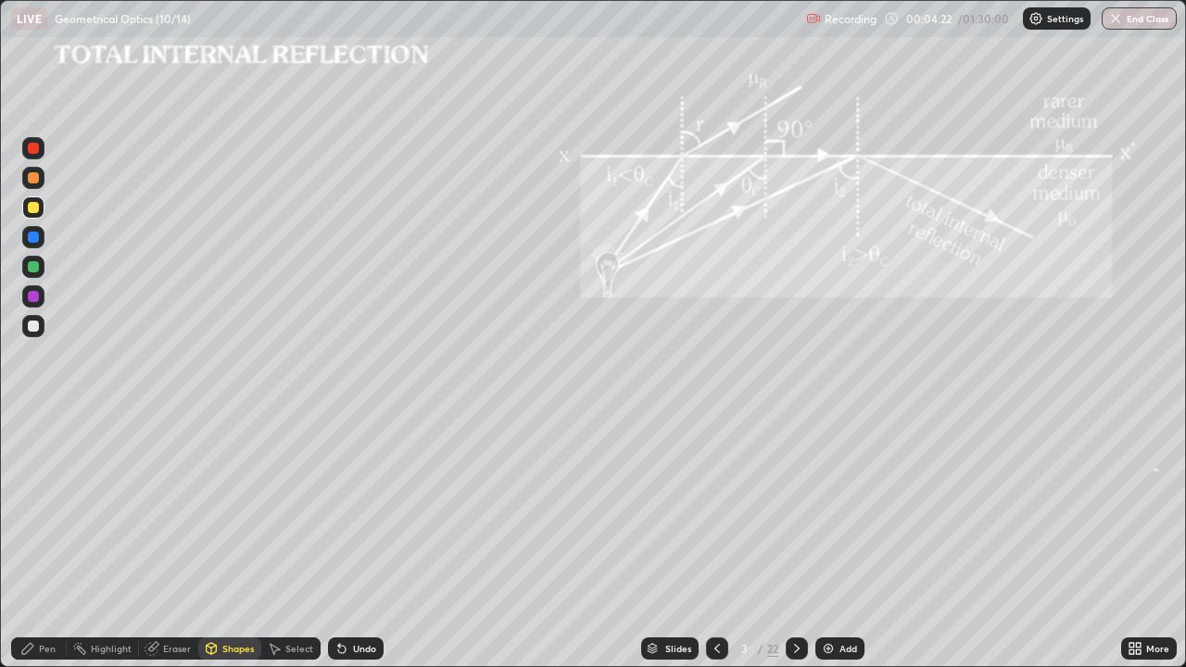
click at [32, 267] on div at bounding box center [33, 266] width 11 height 11
click at [42, 541] on div "Pen" at bounding box center [39, 648] width 56 height 22
click at [229, 541] on div "Shapes" at bounding box center [237, 648] width 31 height 9
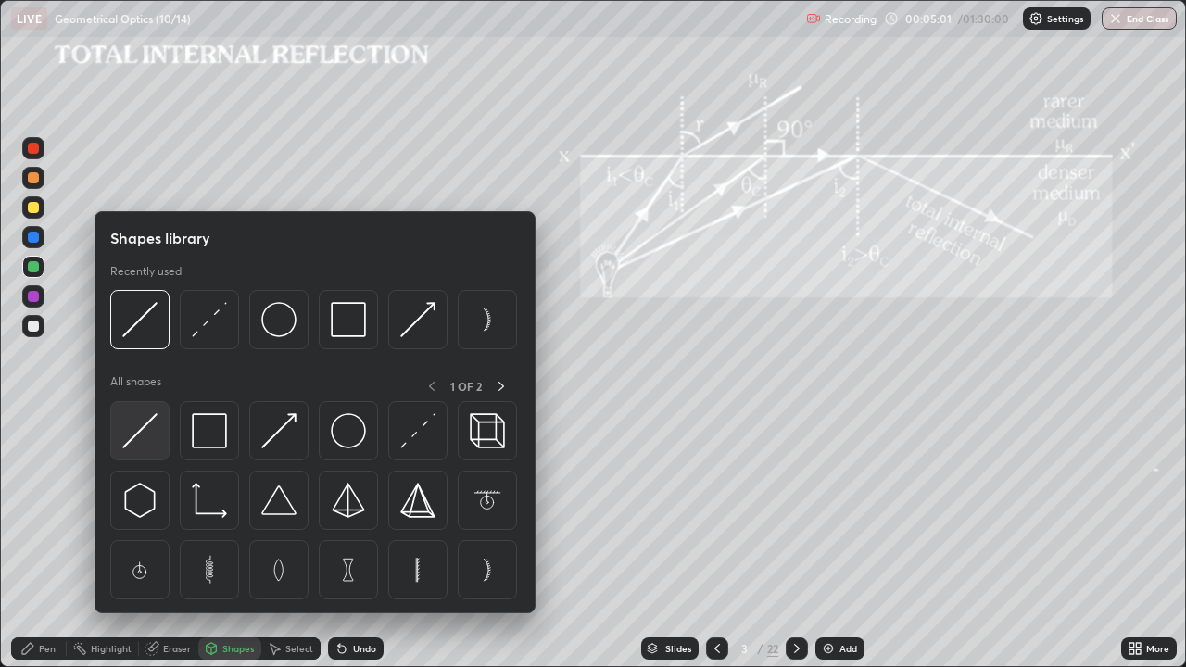
click at [139, 434] on img at bounding box center [139, 430] width 35 height 35
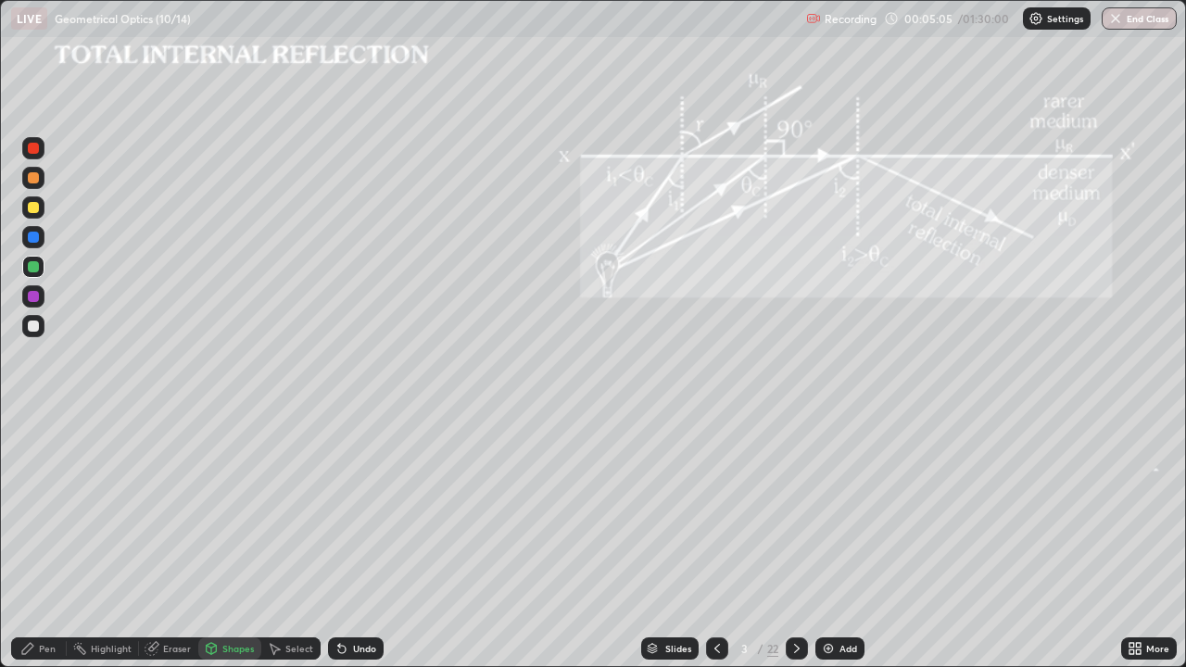
click at [354, 541] on div "Undo" at bounding box center [364, 648] width 23 height 9
click at [37, 326] on div at bounding box center [33, 326] width 11 height 11
click at [239, 541] on div "Shapes" at bounding box center [237, 648] width 31 height 9
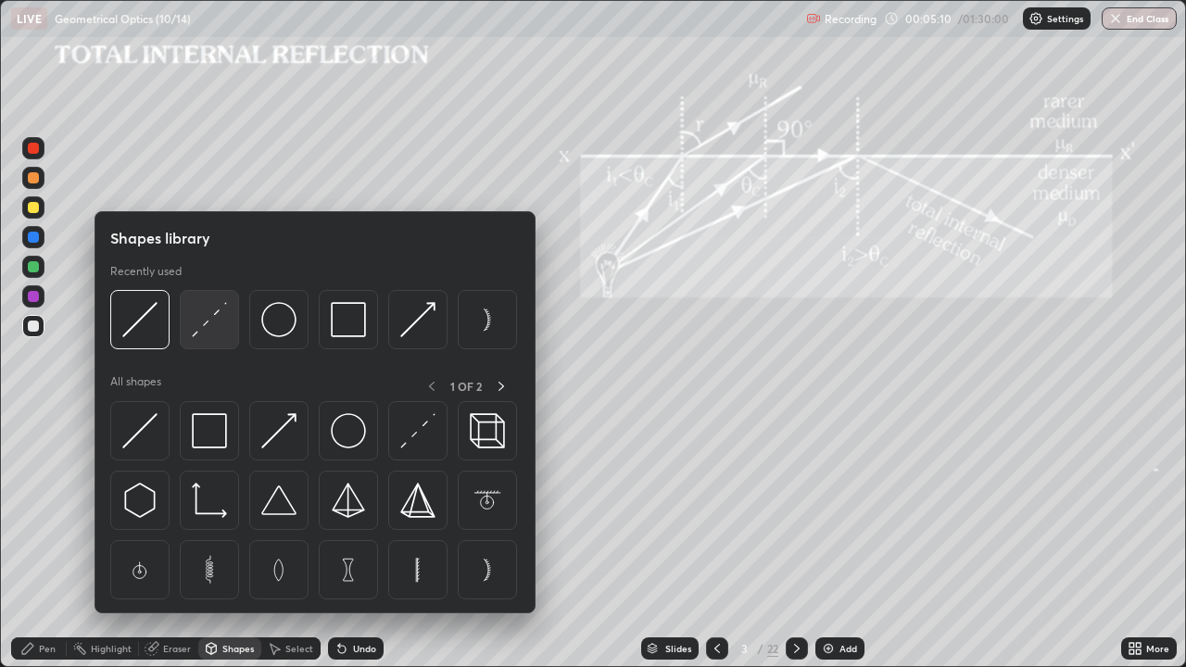
click at [206, 325] on img at bounding box center [209, 319] width 35 height 35
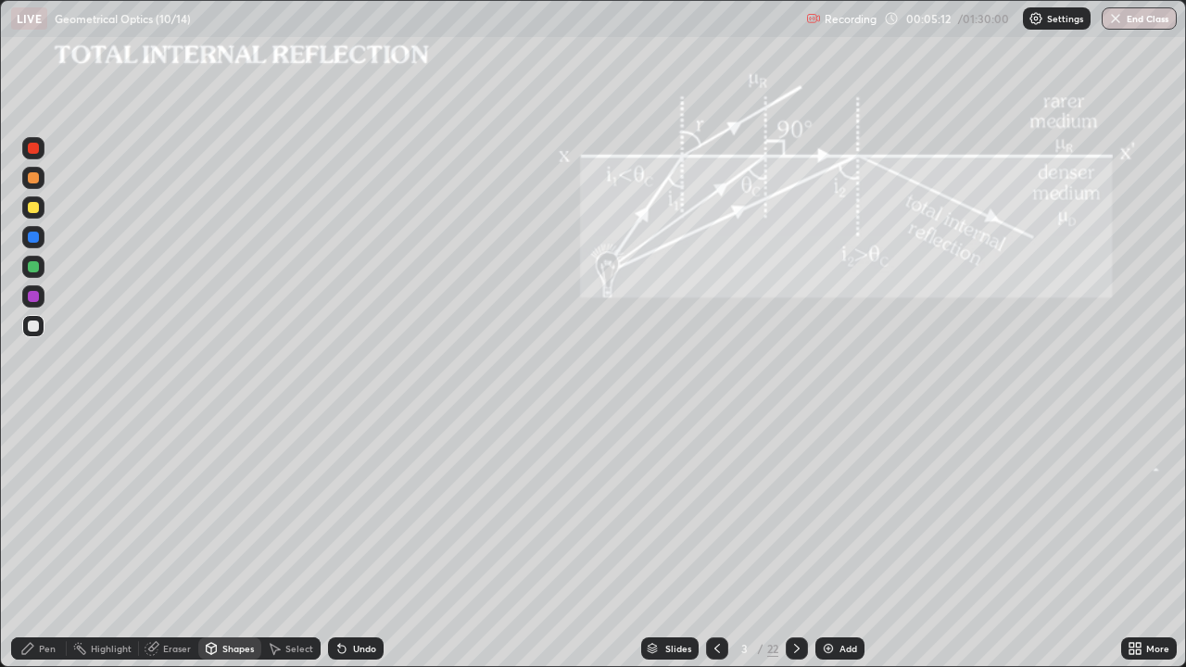
click at [229, 541] on div "Shapes" at bounding box center [229, 648] width 63 height 22
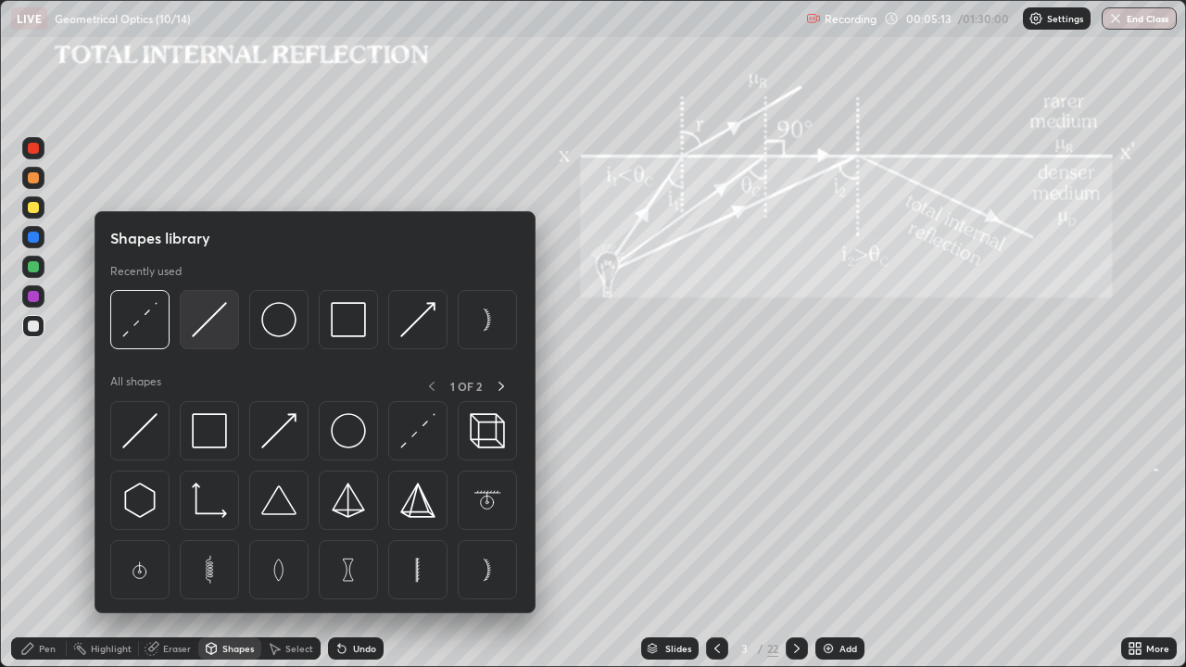
click at [207, 327] on img at bounding box center [209, 319] width 35 height 35
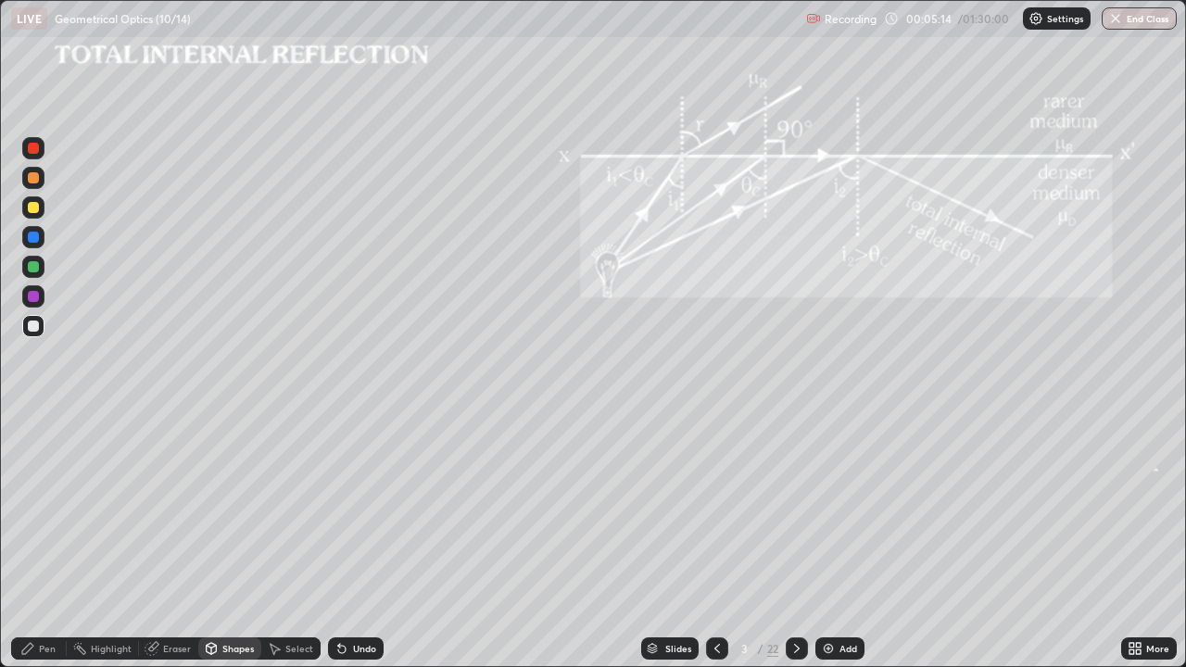
click at [43, 270] on div at bounding box center [33, 267] width 22 height 22
click at [41, 541] on div "Pen" at bounding box center [47, 648] width 17 height 9
click at [40, 332] on div at bounding box center [33, 326] width 22 height 22
click at [34, 210] on div at bounding box center [33, 207] width 11 height 11
click at [835, 541] on div "Add" at bounding box center [839, 648] width 49 height 22
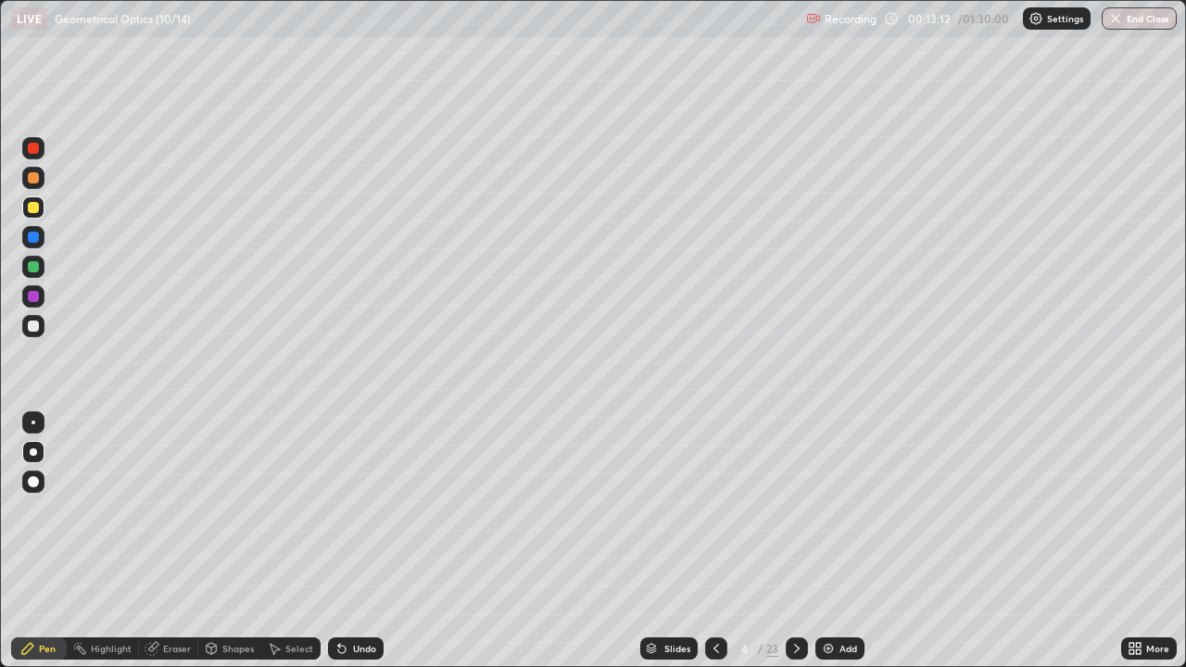
click at [240, 541] on div "Shapes" at bounding box center [237, 648] width 31 height 9
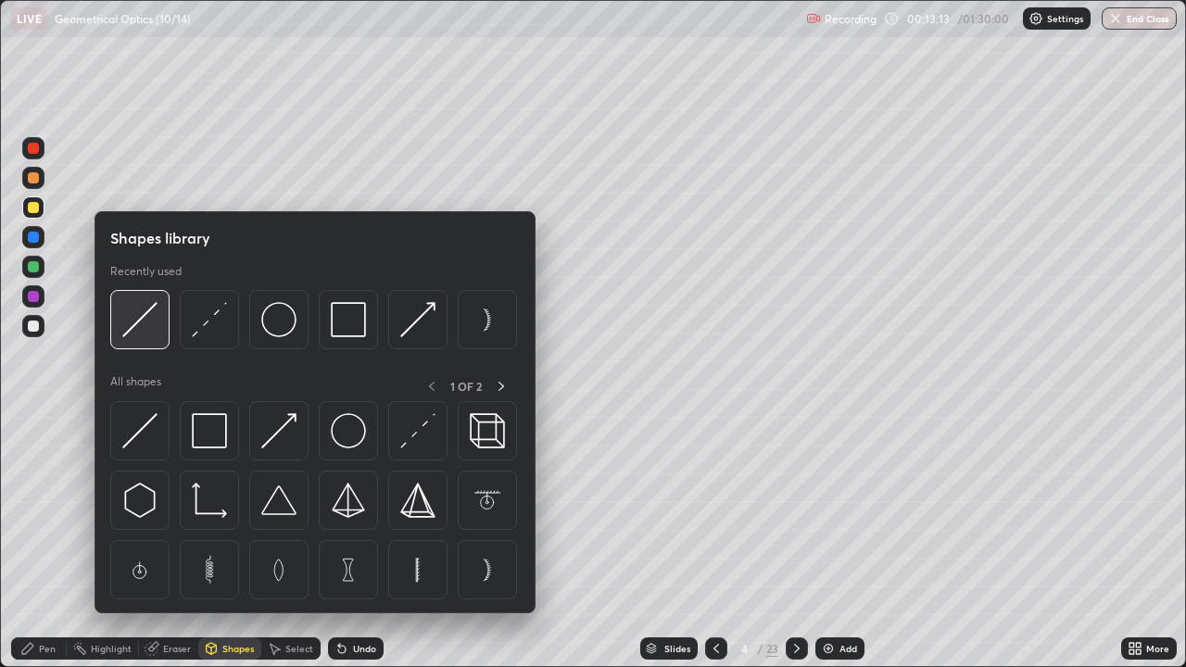
click at [141, 319] on img at bounding box center [139, 319] width 35 height 35
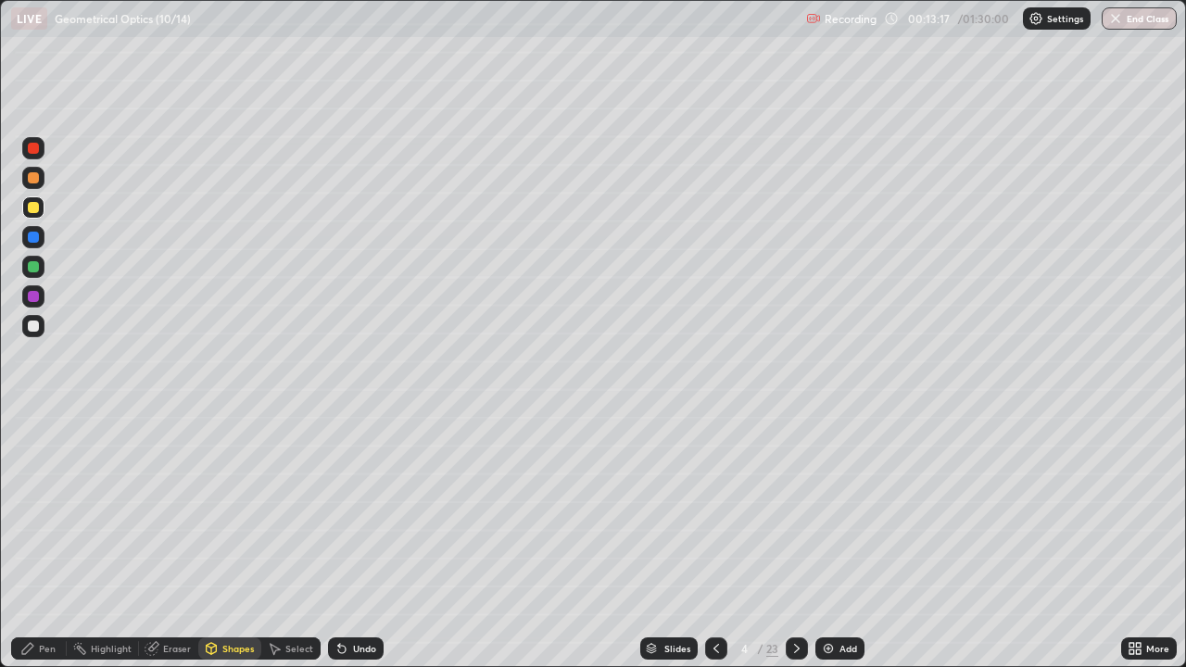
click at [223, 541] on div "Shapes" at bounding box center [237, 648] width 31 height 9
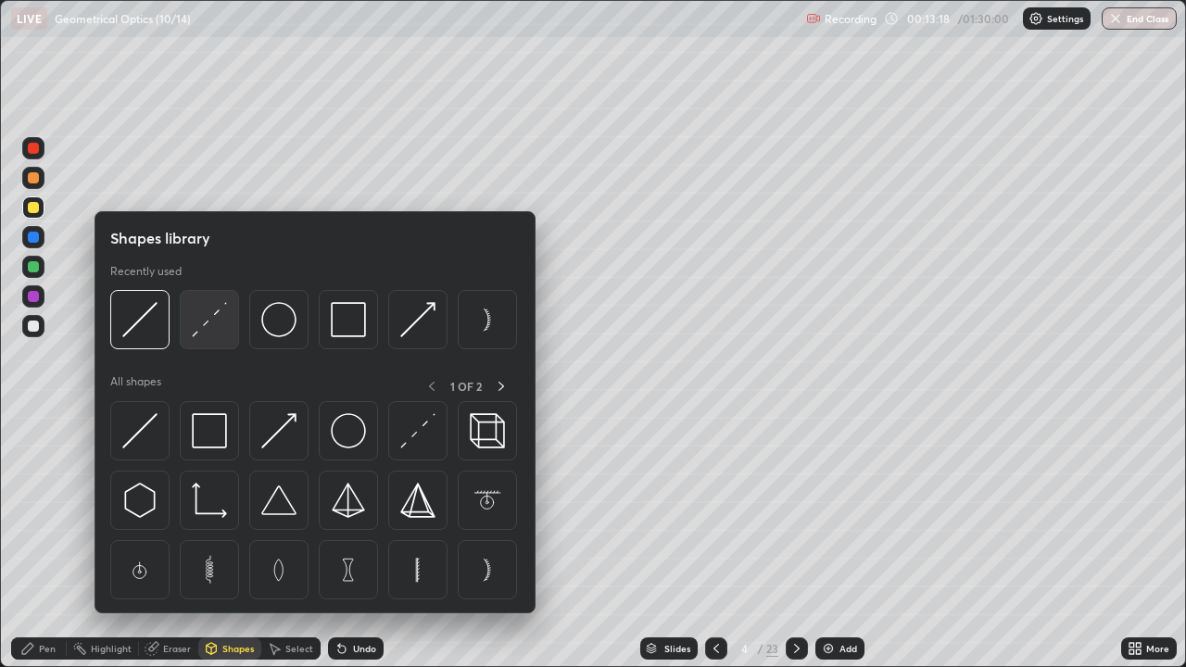
click at [209, 314] on img at bounding box center [209, 319] width 35 height 35
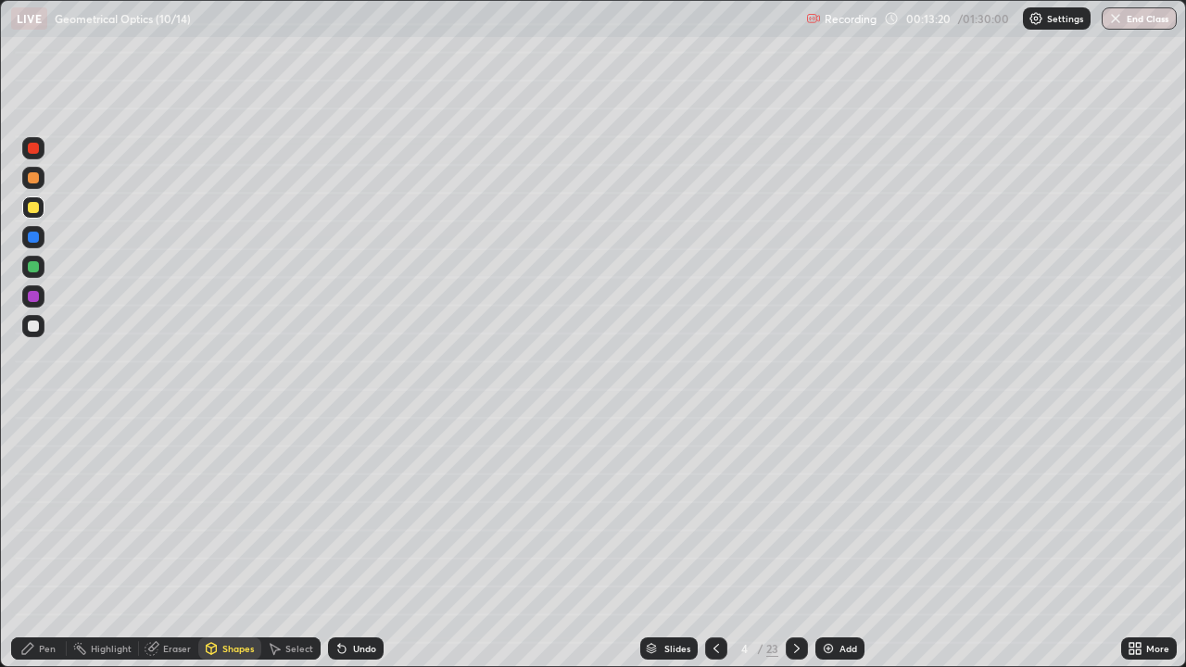
click at [41, 541] on div "Pen" at bounding box center [47, 648] width 17 height 9
click at [223, 541] on div "Shapes" at bounding box center [237, 648] width 31 height 9
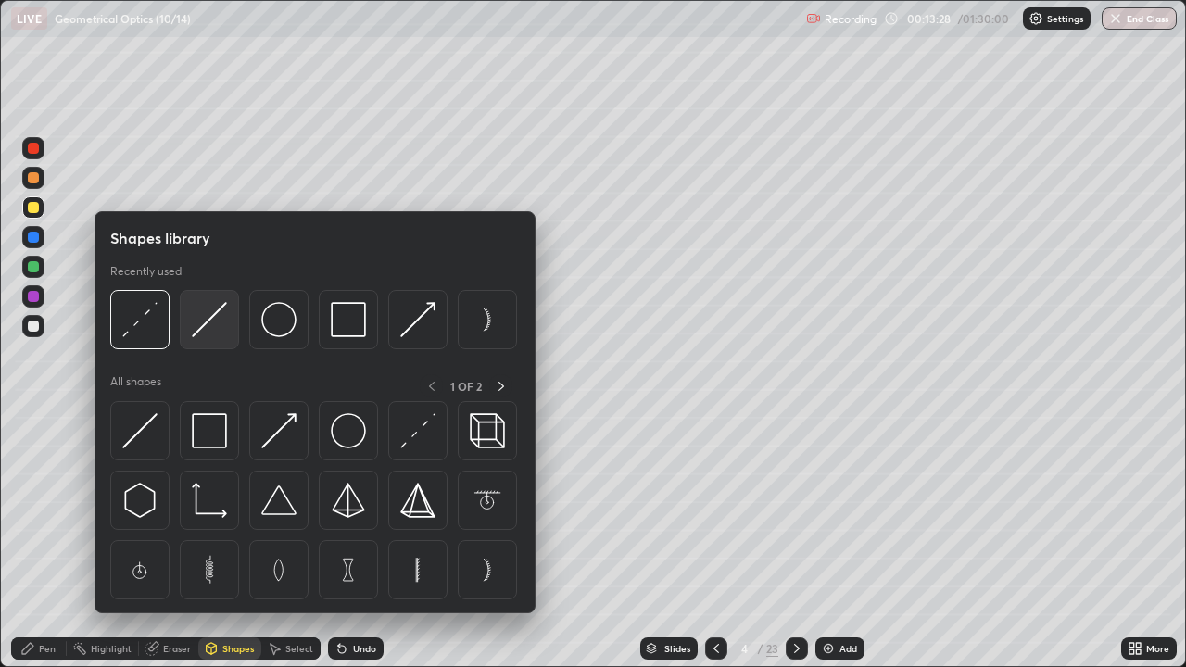
click at [196, 328] on img at bounding box center [209, 319] width 35 height 35
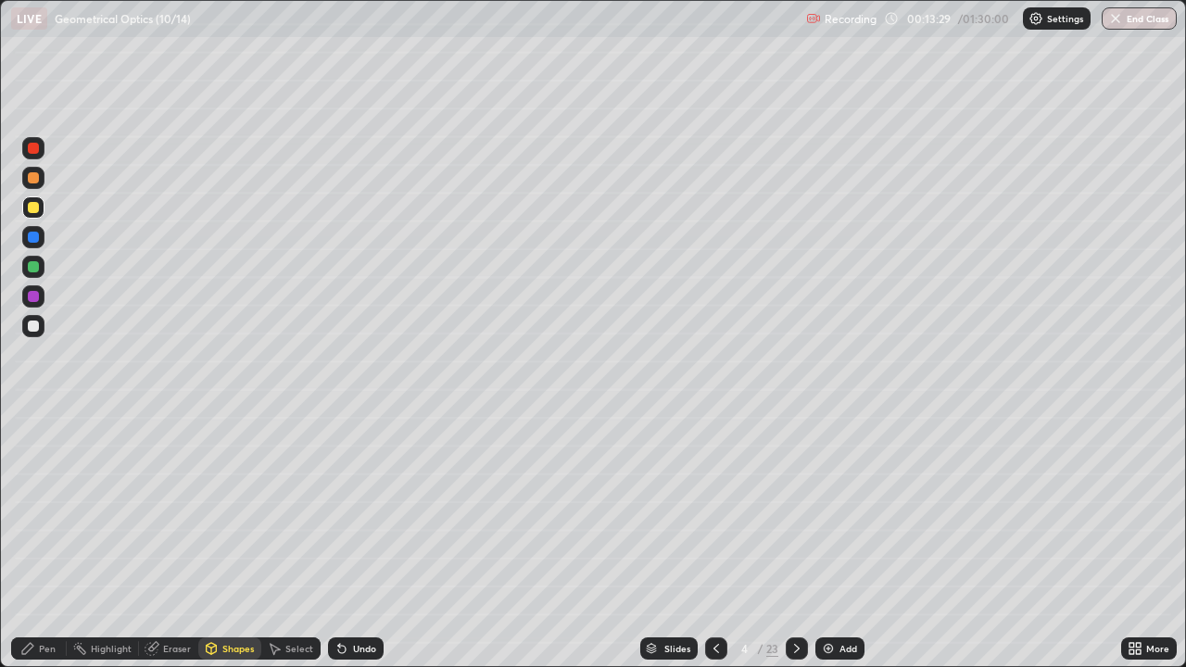
click at [33, 267] on div at bounding box center [33, 266] width 11 height 11
click at [36, 541] on div "Pen" at bounding box center [39, 648] width 56 height 22
click at [233, 541] on div "Shapes" at bounding box center [237, 648] width 31 height 9
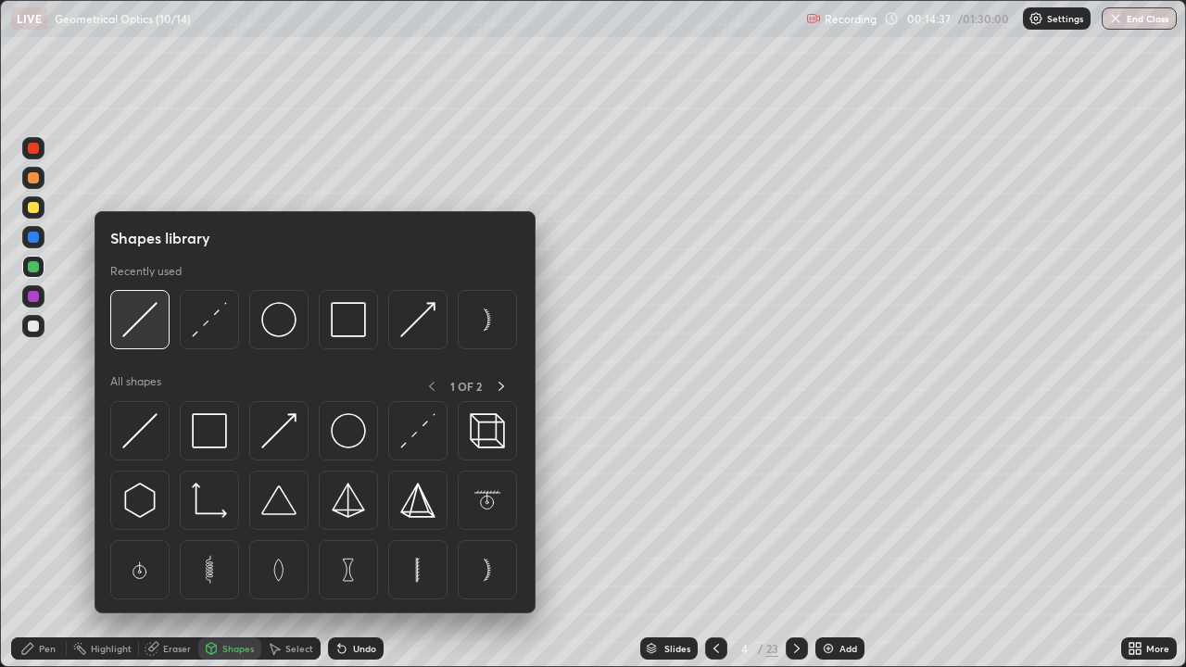
click at [147, 316] on img at bounding box center [139, 319] width 35 height 35
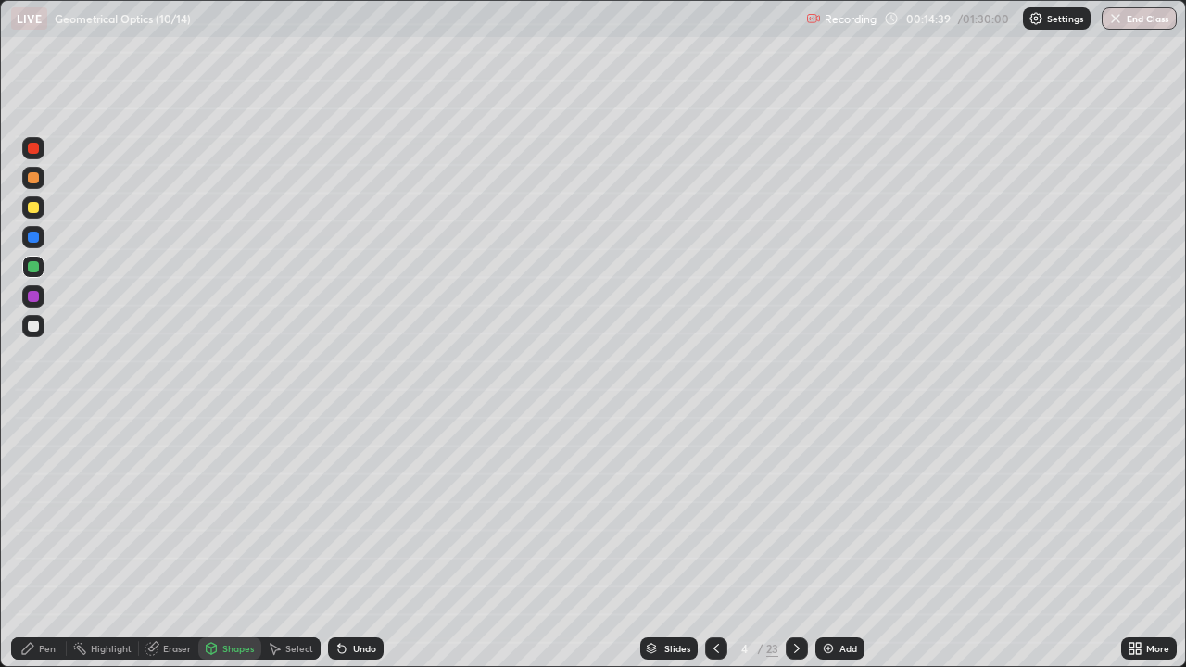
click at [34, 179] on div at bounding box center [33, 177] width 11 height 11
click at [46, 541] on div "Pen" at bounding box center [47, 648] width 17 height 9
click at [235, 541] on div "Shapes" at bounding box center [237, 648] width 31 height 9
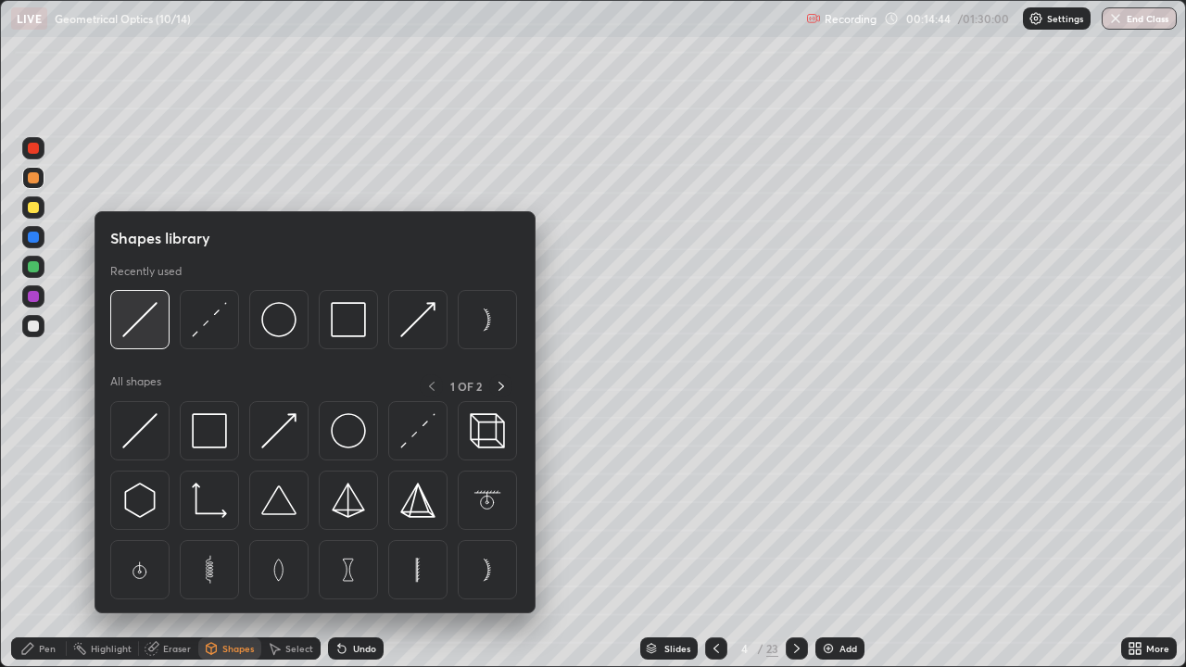
click at [147, 323] on img at bounding box center [139, 319] width 35 height 35
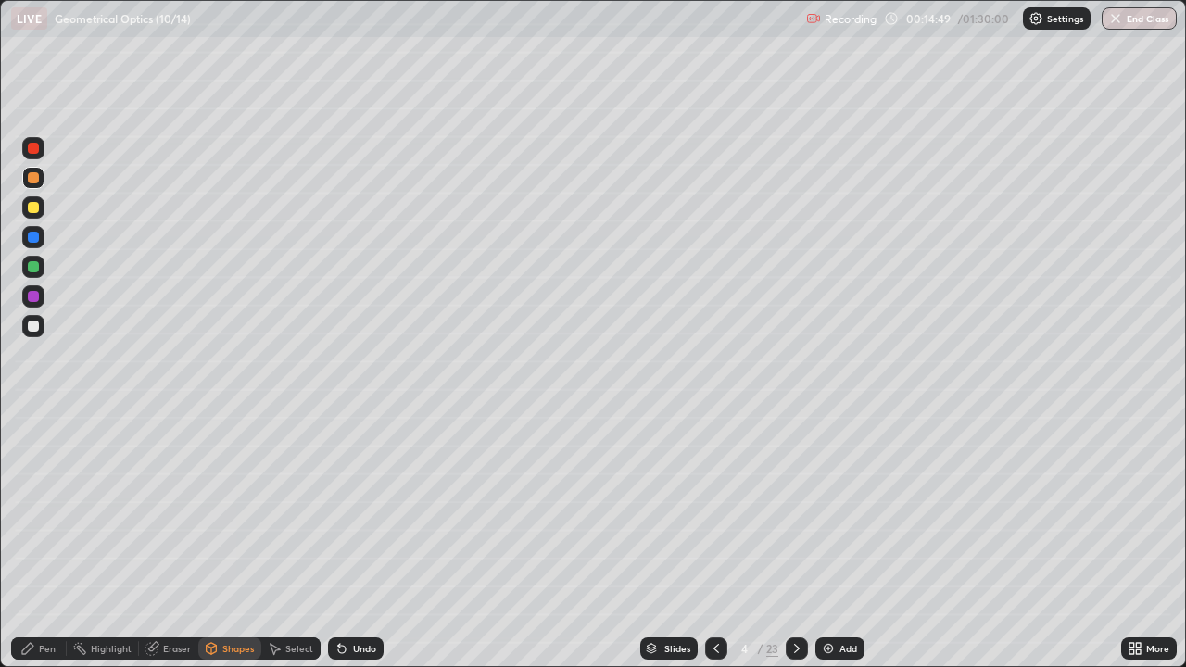
click at [46, 541] on div "Pen" at bounding box center [47, 648] width 17 height 9
click at [243, 541] on div "Shapes" at bounding box center [237, 648] width 31 height 9
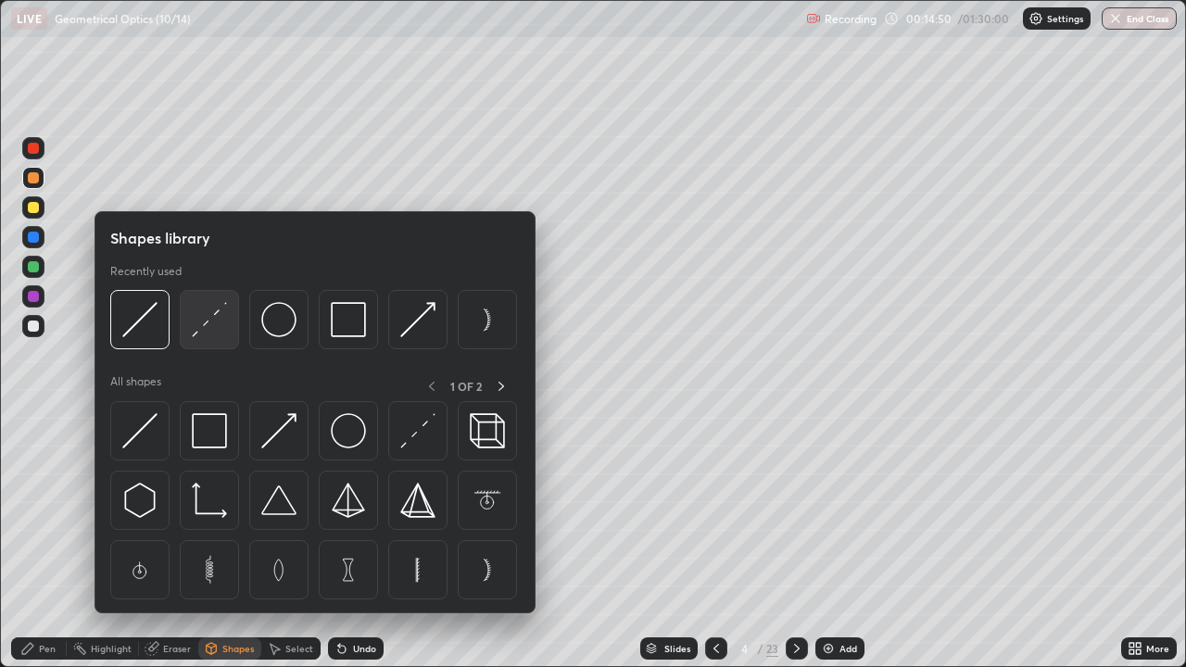
click at [215, 318] on img at bounding box center [209, 319] width 35 height 35
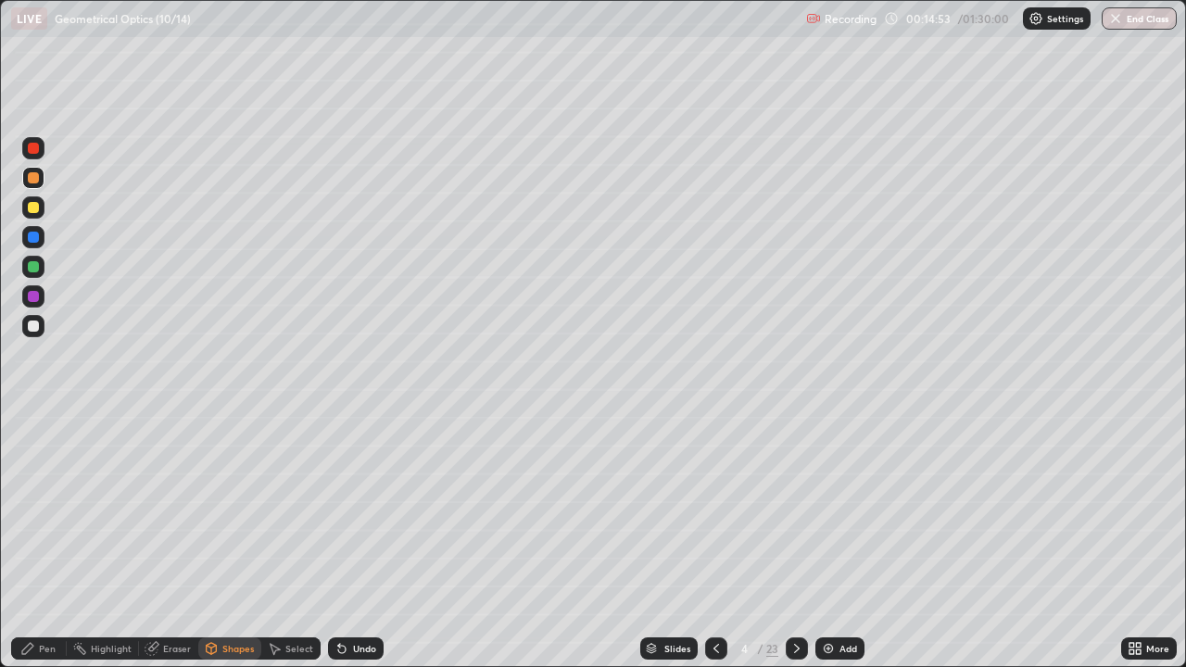
click at [46, 541] on div "Pen" at bounding box center [47, 648] width 17 height 9
click at [34, 267] on div at bounding box center [33, 266] width 11 height 11
click at [233, 541] on div "Shapes" at bounding box center [237, 648] width 31 height 9
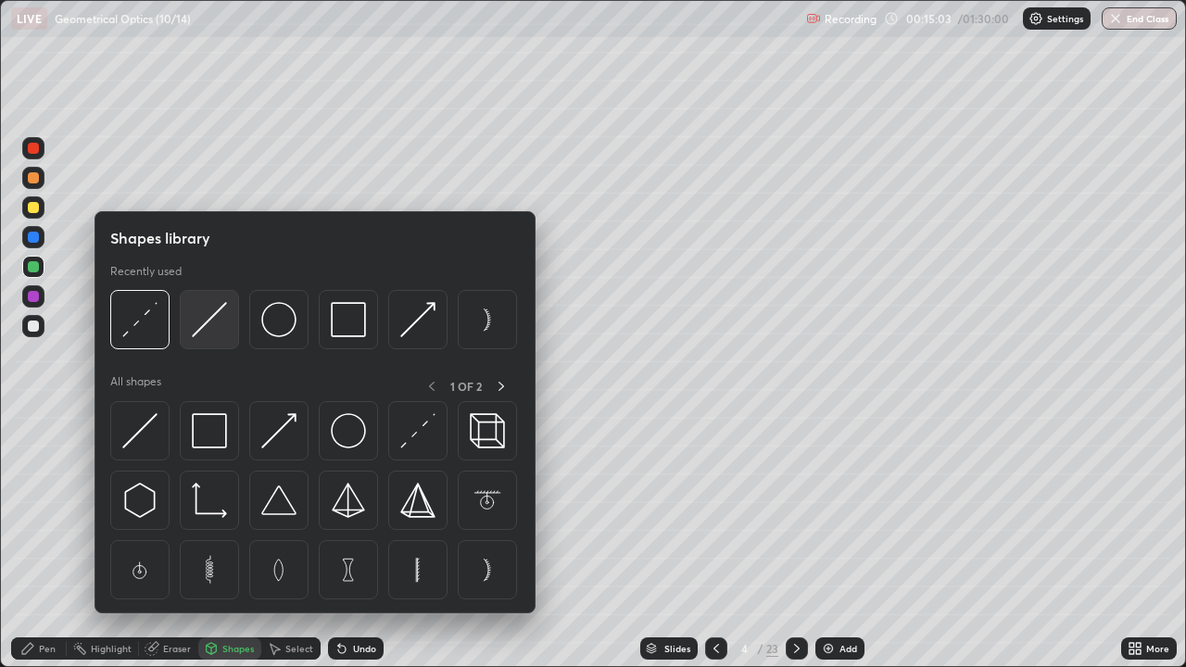
click at [207, 323] on img at bounding box center [209, 319] width 35 height 35
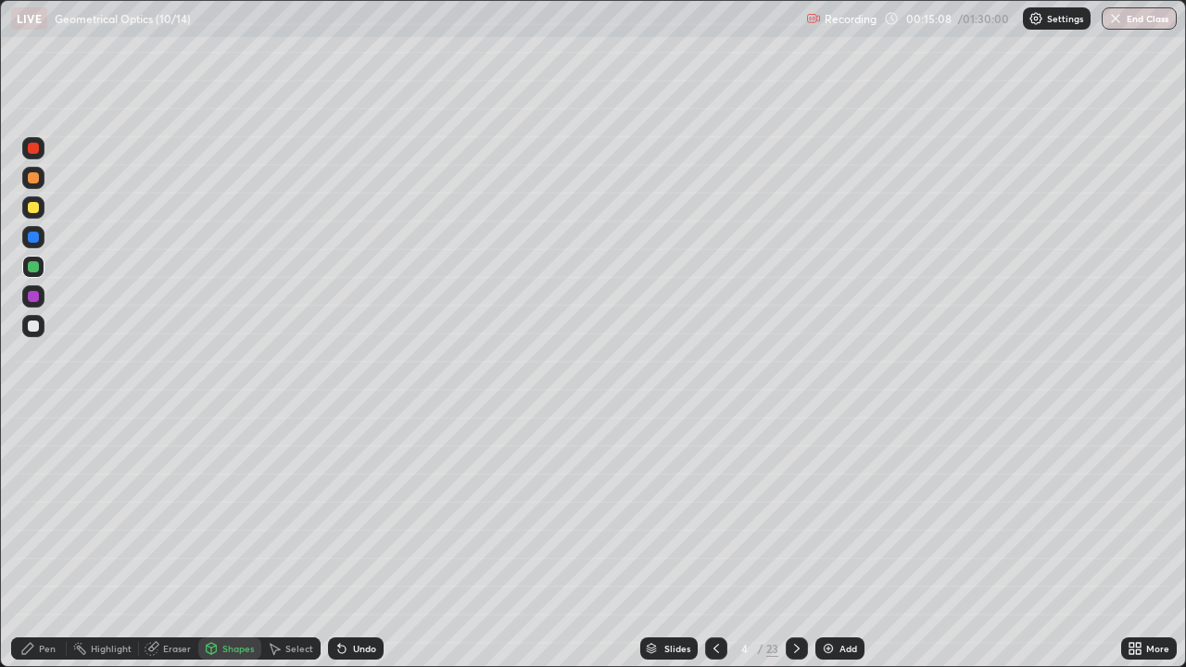
click at [41, 541] on div "Pen" at bounding box center [47, 648] width 17 height 9
click at [38, 323] on div at bounding box center [33, 326] width 11 height 11
click at [794, 541] on icon at bounding box center [796, 648] width 15 height 15
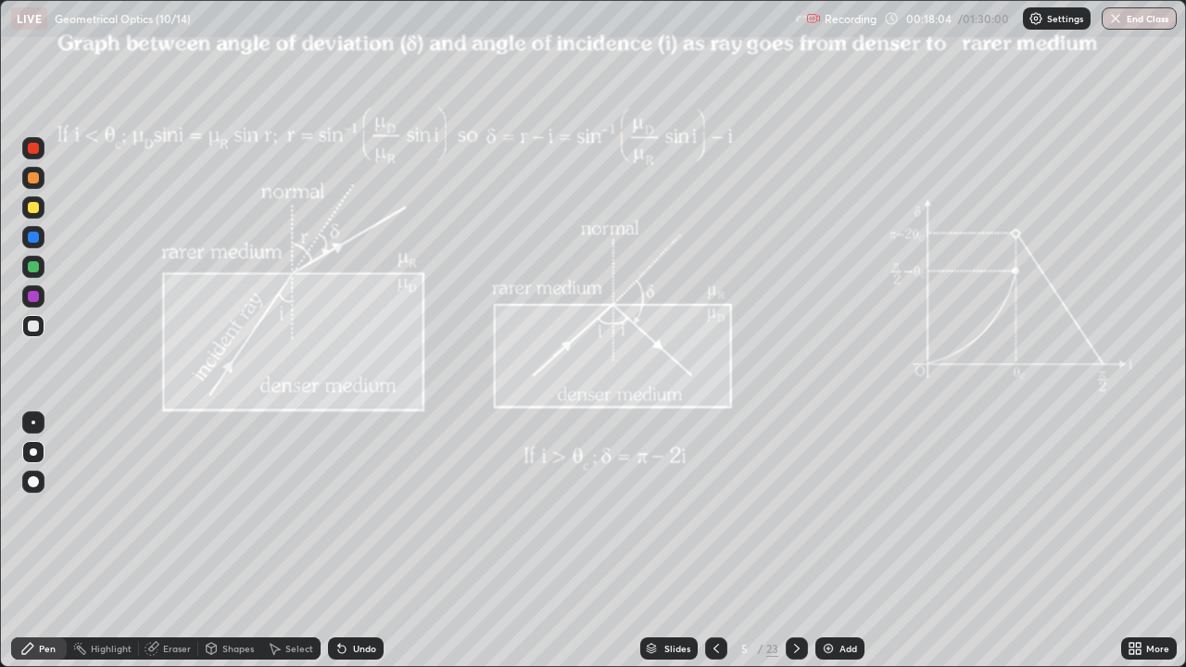
click at [792, 541] on icon at bounding box center [796, 648] width 15 height 15
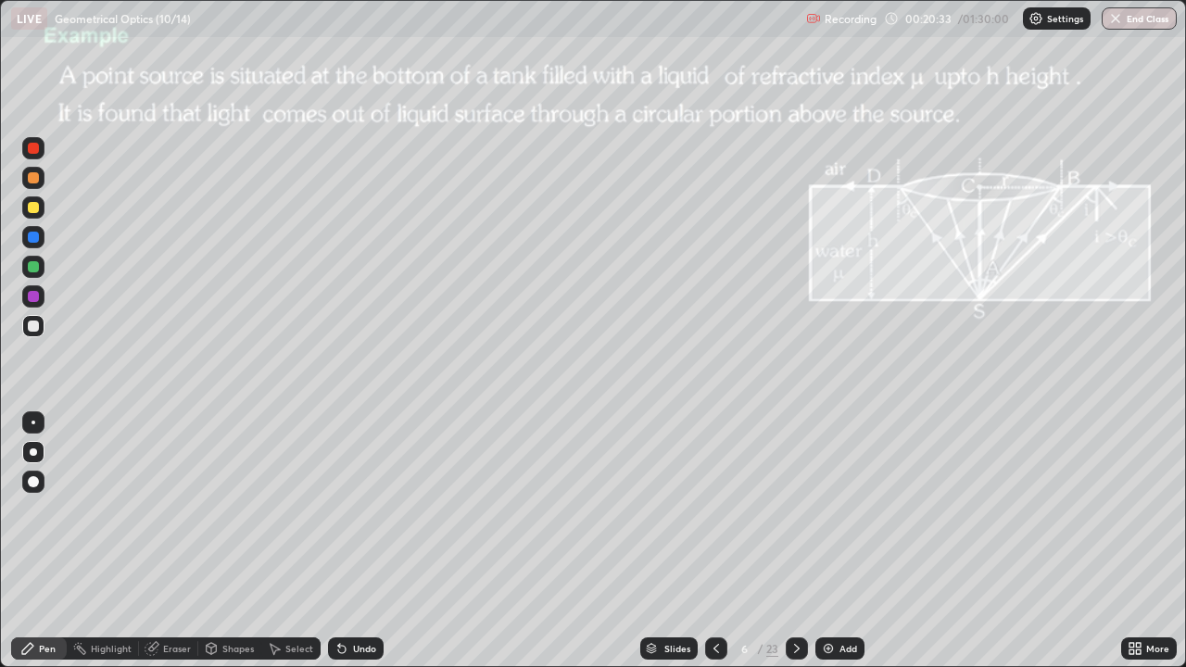
click at [35, 271] on div at bounding box center [33, 266] width 11 height 11
click at [229, 541] on div "Shapes" at bounding box center [237, 648] width 31 height 9
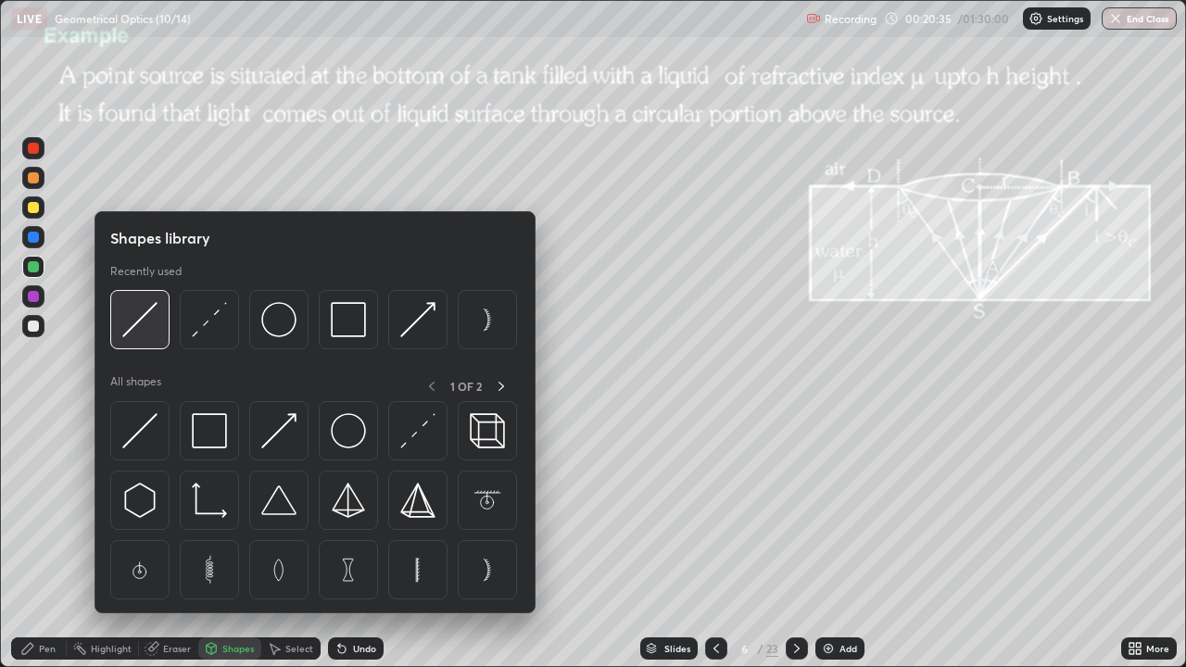
click at [141, 321] on img at bounding box center [139, 319] width 35 height 35
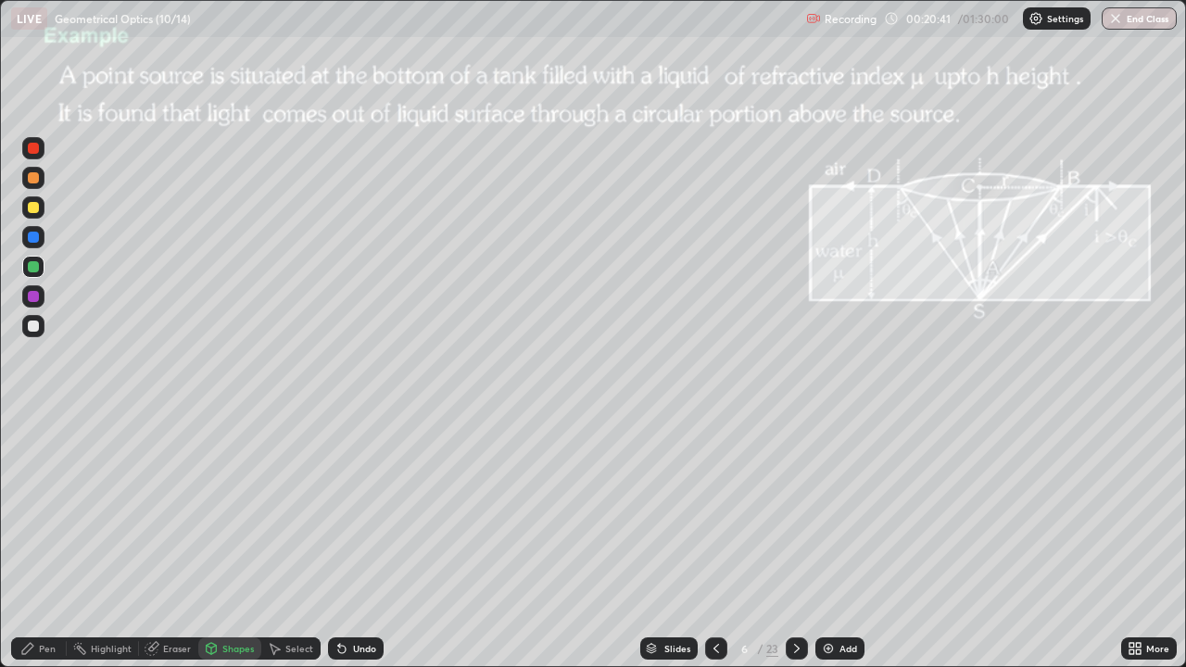
click at [49, 541] on div "Pen" at bounding box center [47, 648] width 17 height 9
click at [236, 541] on div "Shapes" at bounding box center [237, 648] width 31 height 9
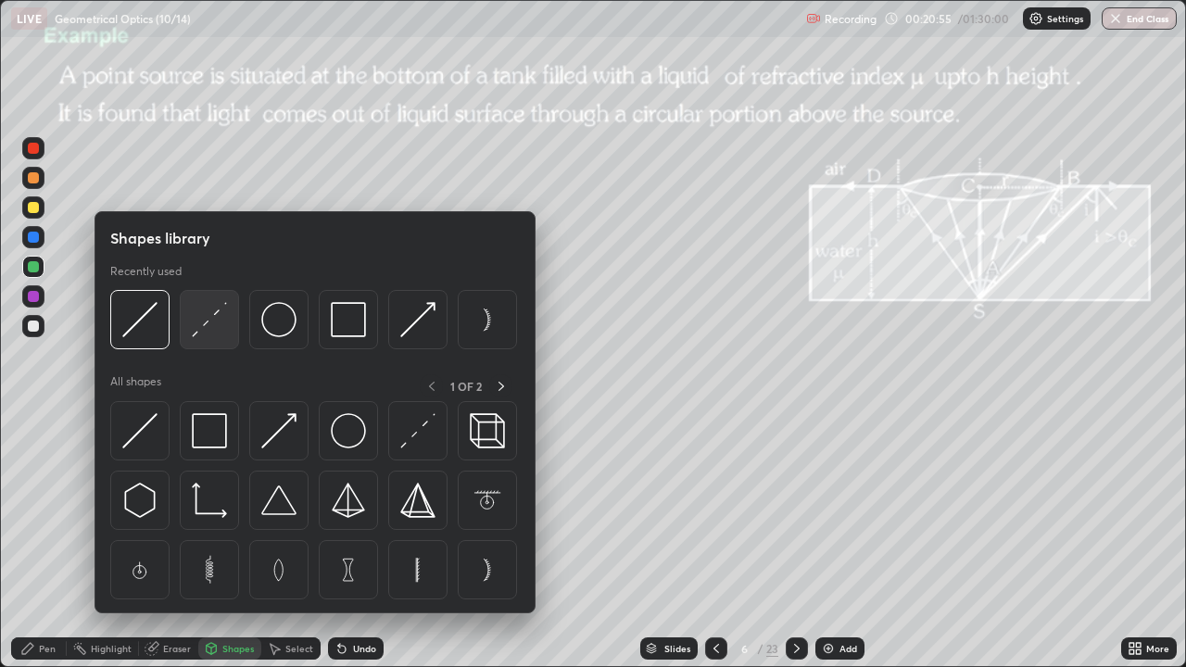
click at [214, 318] on img at bounding box center [209, 319] width 35 height 35
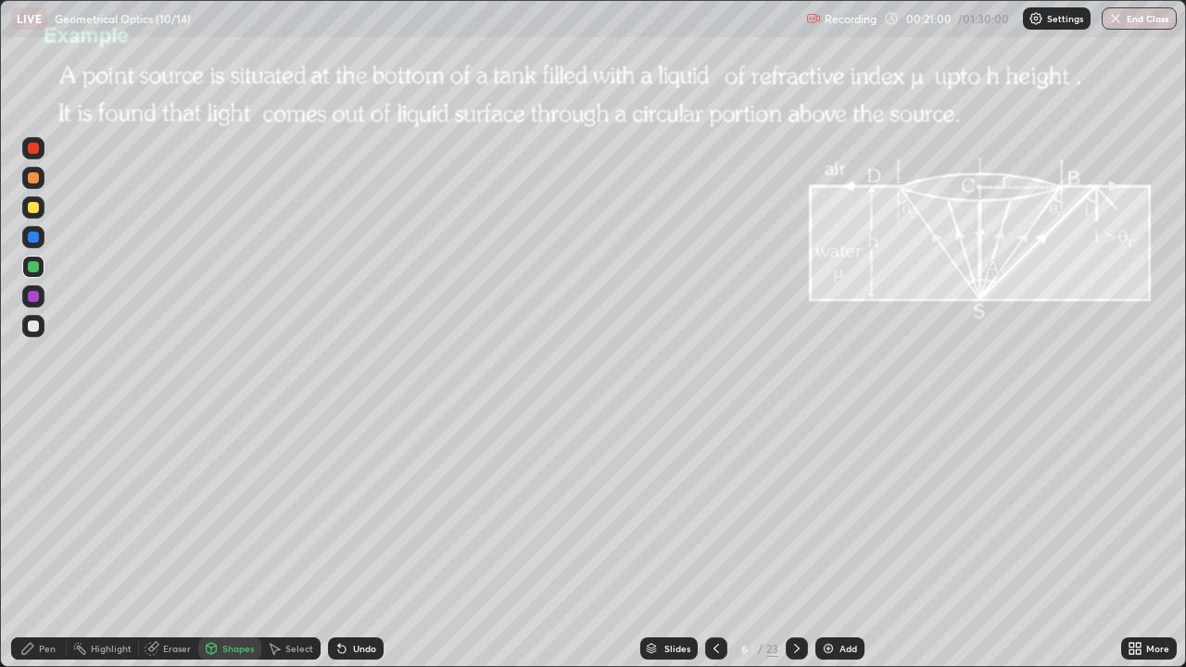
click at [222, 541] on div "Shapes" at bounding box center [237, 648] width 31 height 9
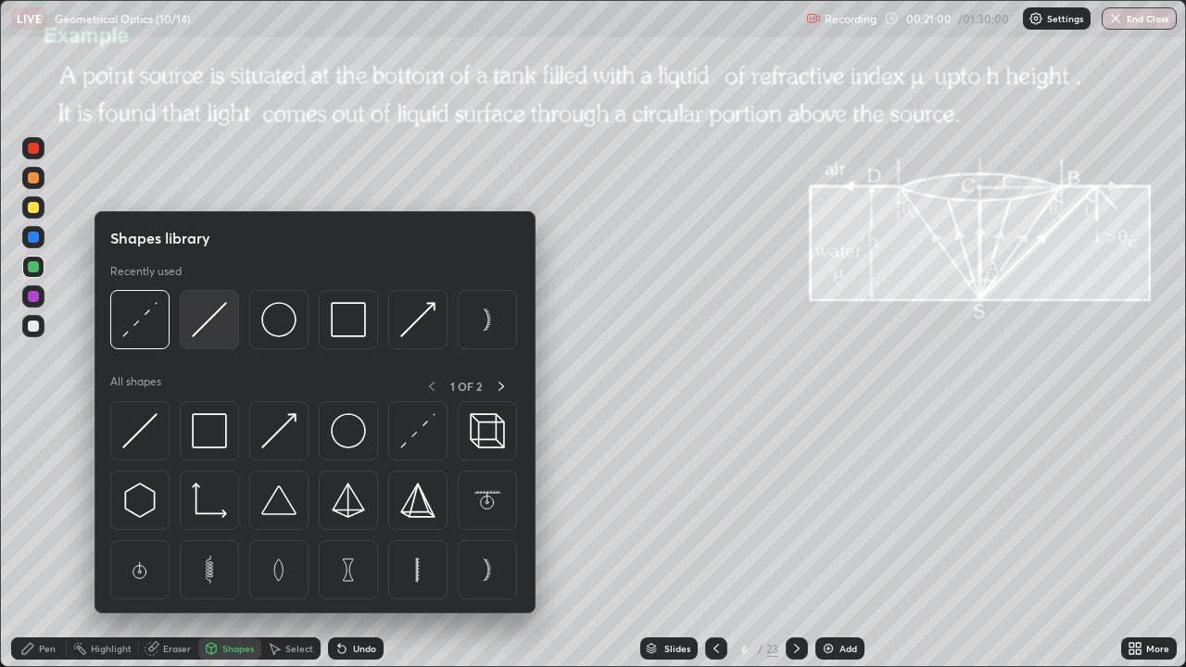
click at [206, 325] on img at bounding box center [209, 319] width 35 height 35
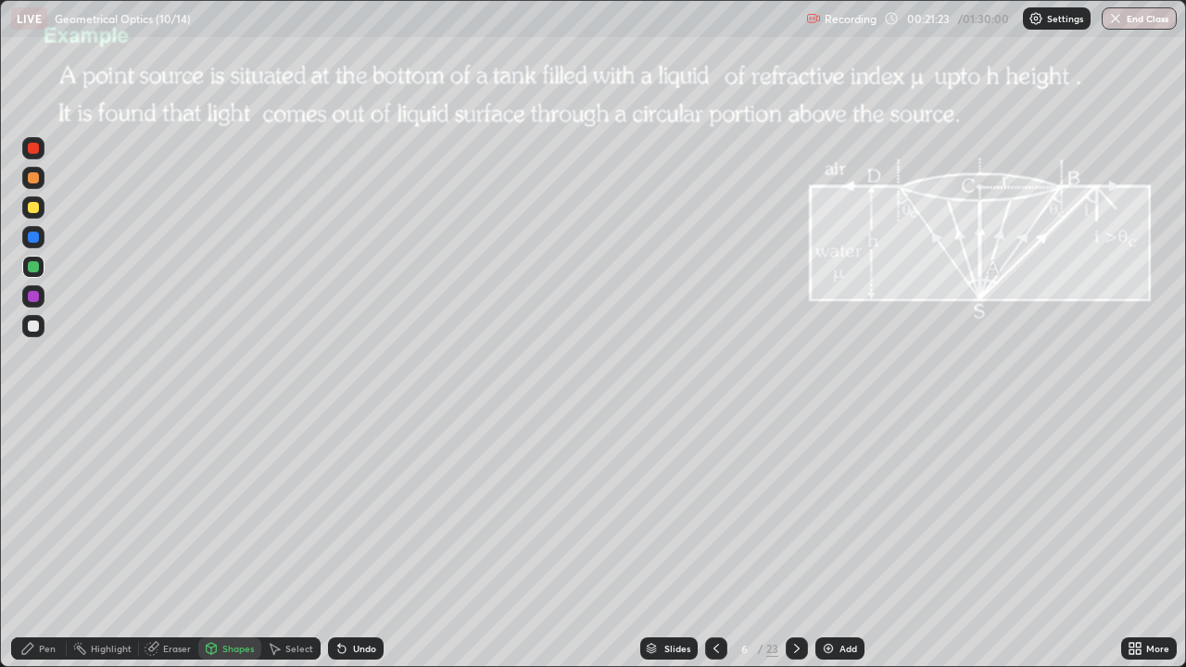
click at [42, 210] on div at bounding box center [33, 207] width 22 height 22
click at [234, 541] on div "Shapes" at bounding box center [237, 648] width 31 height 9
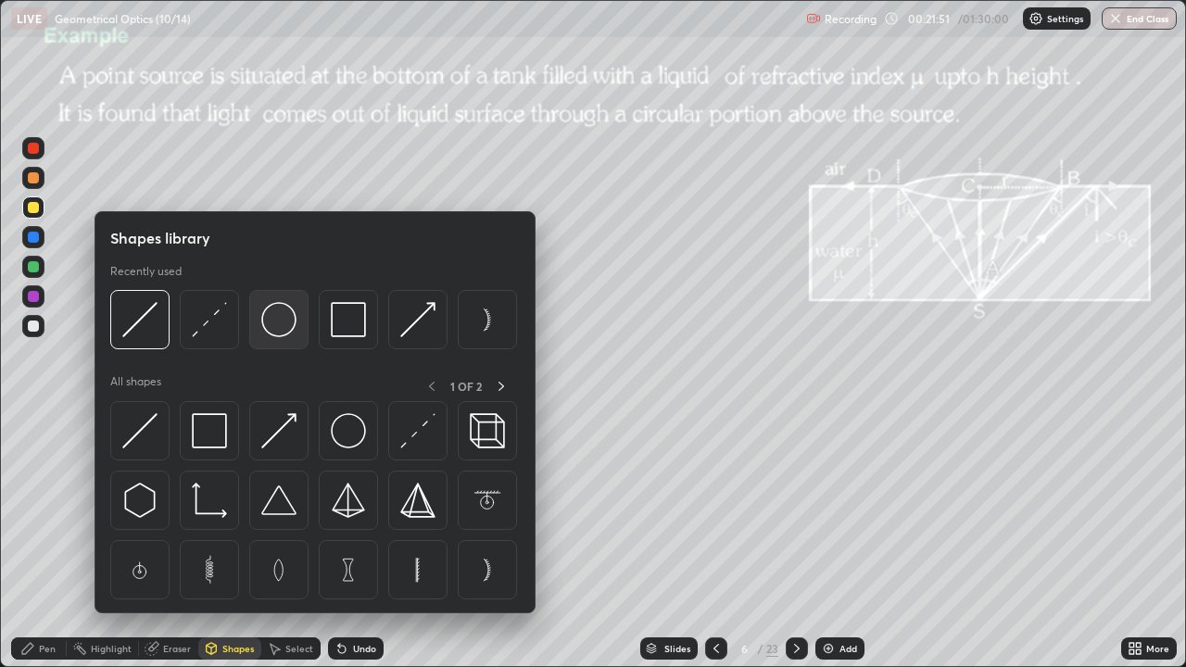
click at [281, 334] on img at bounding box center [278, 319] width 35 height 35
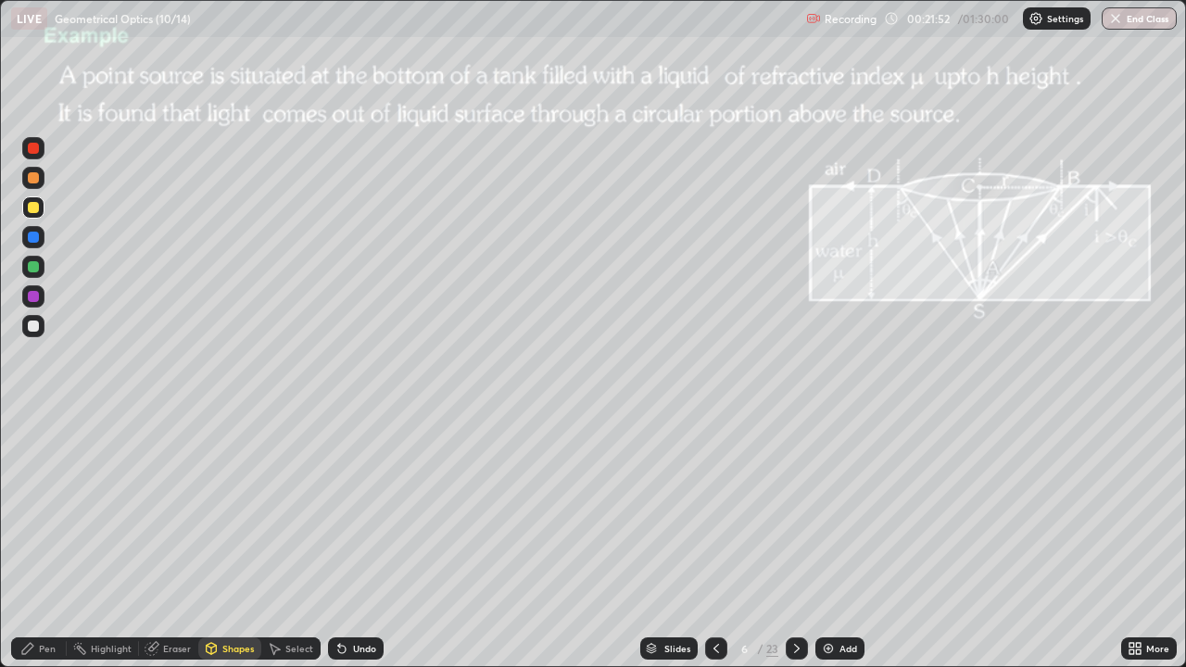
click at [43, 174] on div at bounding box center [33, 178] width 22 height 22
click at [298, 541] on div "Select" at bounding box center [299, 648] width 28 height 9
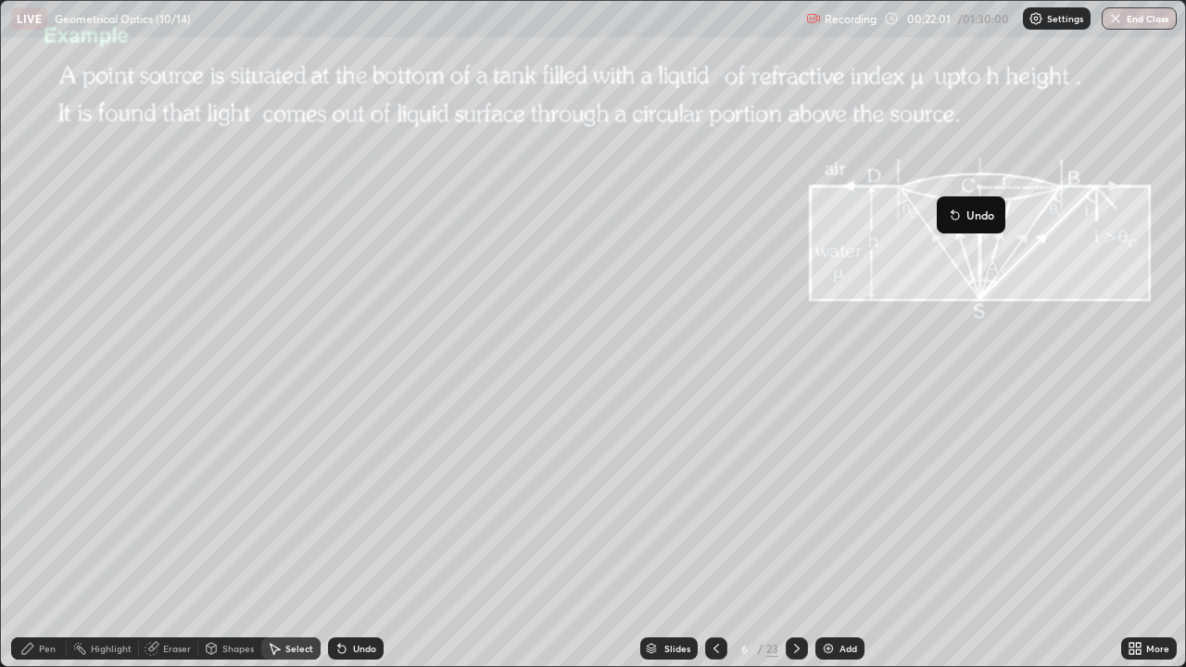
click at [853, 383] on div "0 ° Undo Copy Duplicate Duplicate to new slide Delete" at bounding box center [593, 333] width 1184 height 665
click at [39, 541] on div "Pen" at bounding box center [47, 648] width 17 height 9
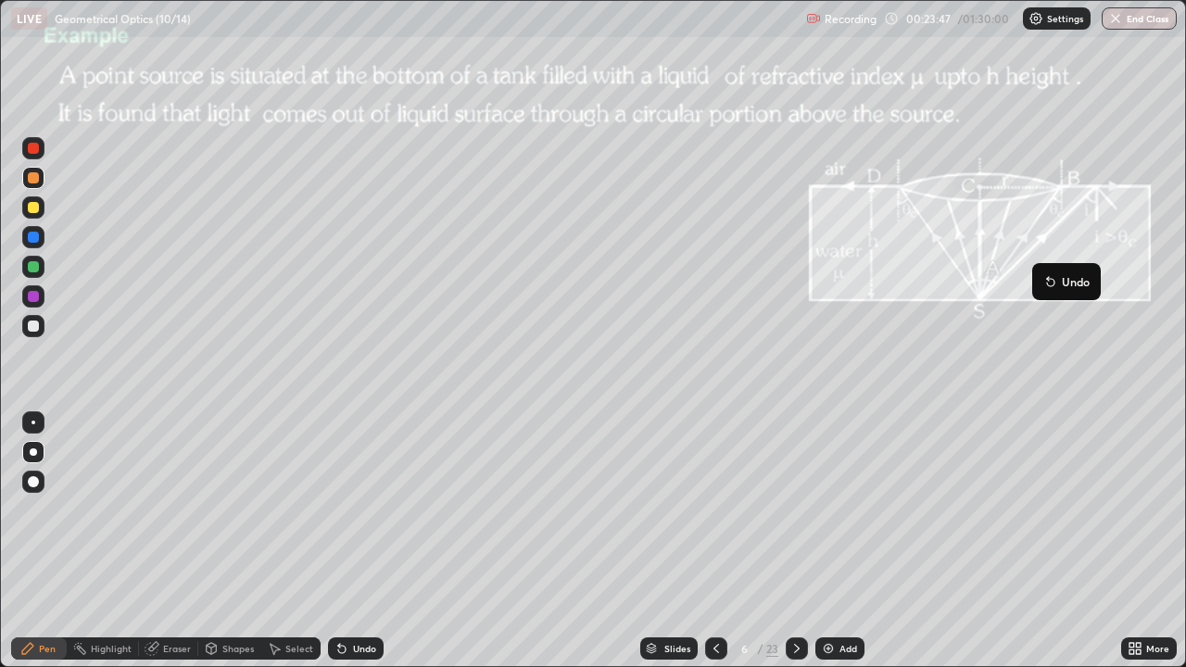
click at [46, 541] on div "Pen" at bounding box center [39, 648] width 56 height 22
click at [40, 296] on div at bounding box center [33, 296] width 22 height 22
click at [234, 541] on div "Shapes" at bounding box center [237, 648] width 31 height 9
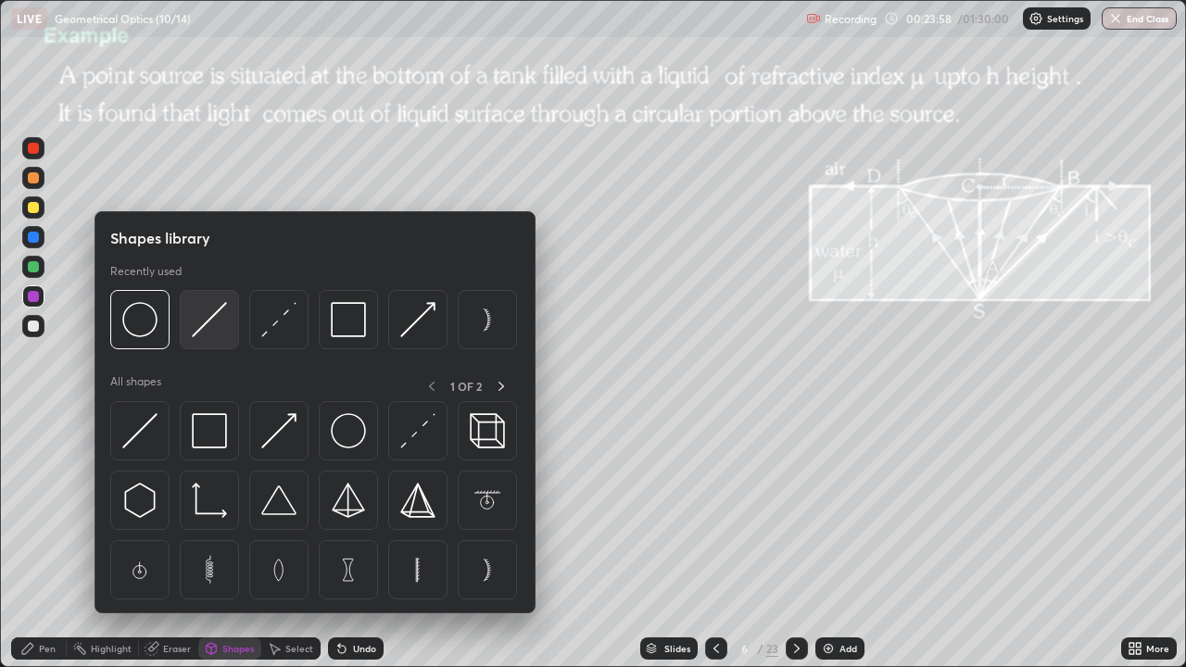
click at [210, 324] on img at bounding box center [209, 319] width 35 height 35
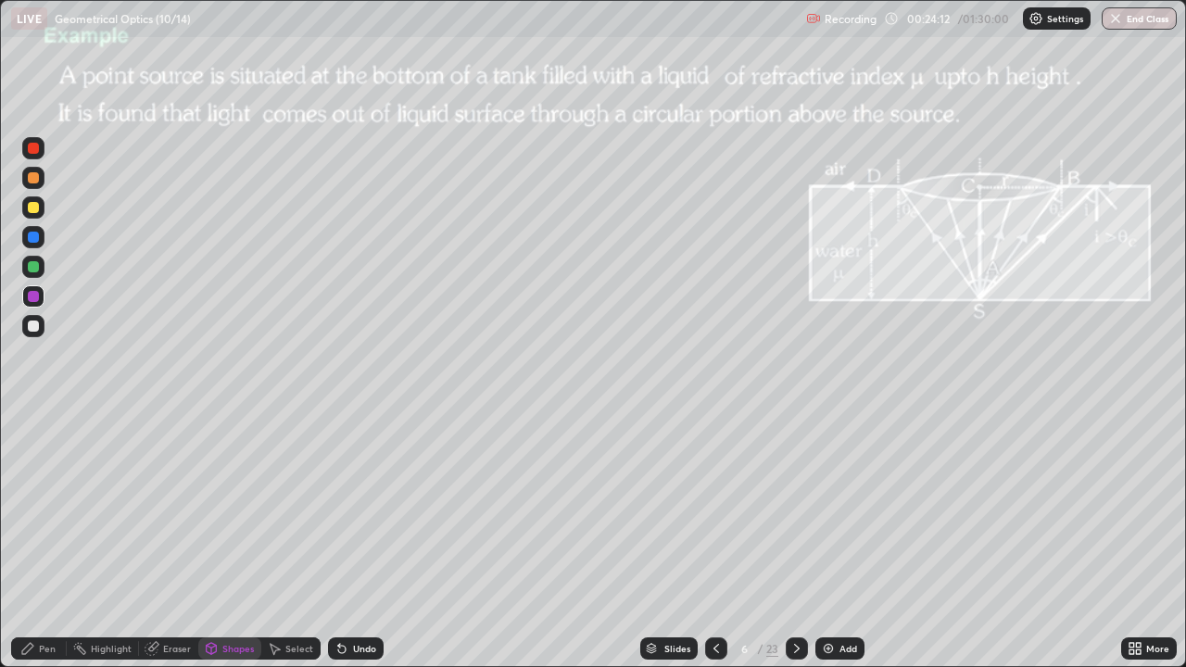
click at [51, 541] on div "Pen" at bounding box center [47, 648] width 17 height 9
click at [211, 541] on icon at bounding box center [211, 651] width 0 height 6
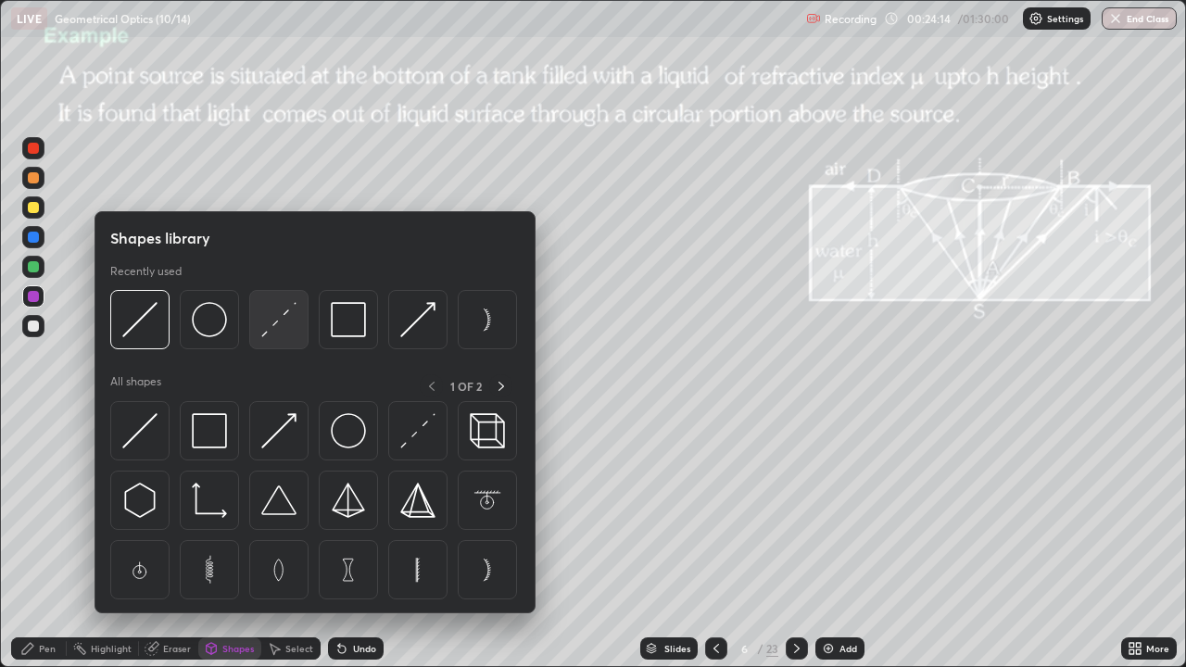
click at [271, 326] on img at bounding box center [278, 319] width 35 height 35
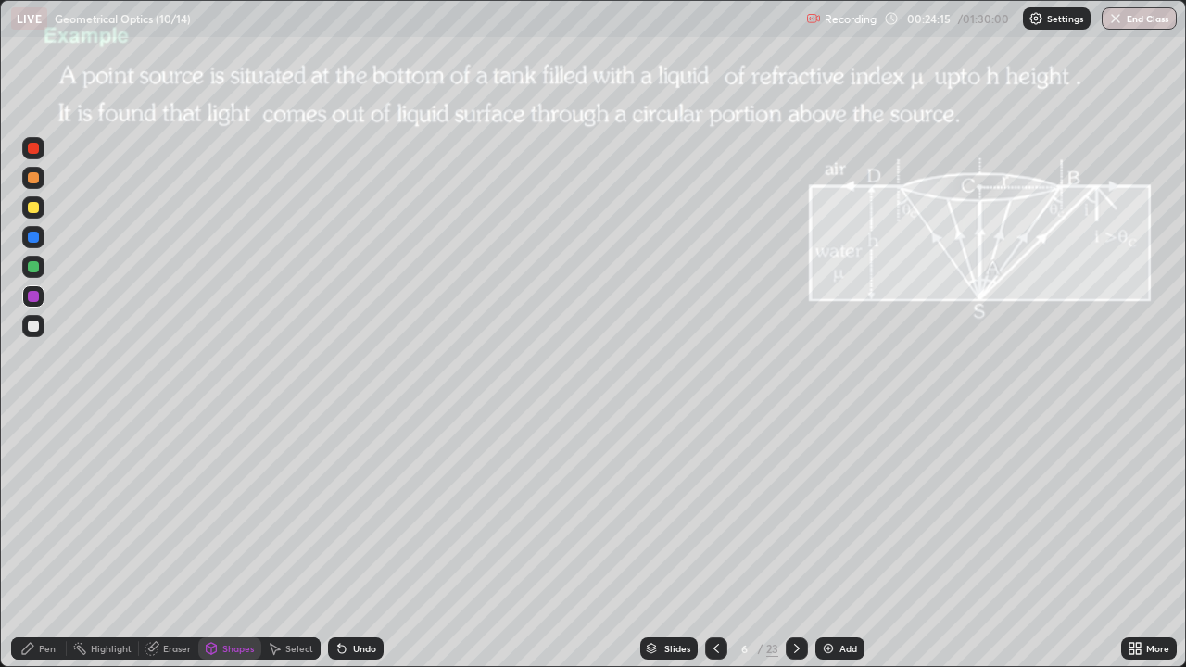
click at [33, 206] on div at bounding box center [33, 207] width 11 height 11
click at [42, 541] on div "Pen" at bounding box center [47, 648] width 17 height 9
click at [228, 541] on div "Shapes" at bounding box center [237, 648] width 31 height 9
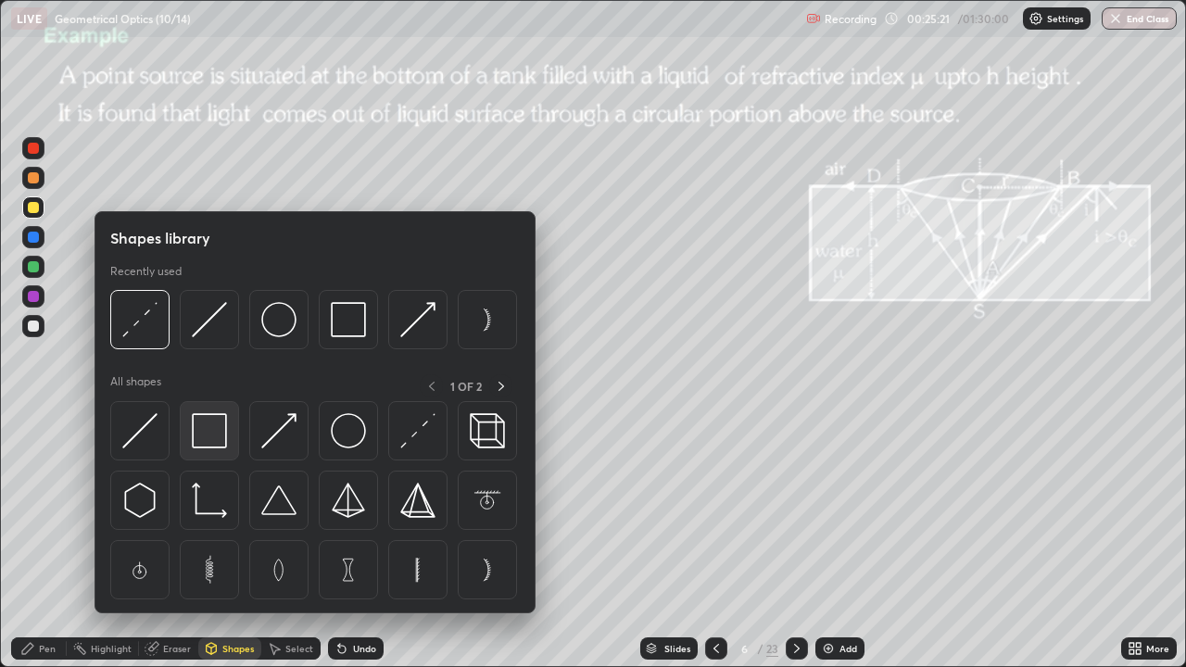
click at [220, 428] on img at bounding box center [209, 430] width 35 height 35
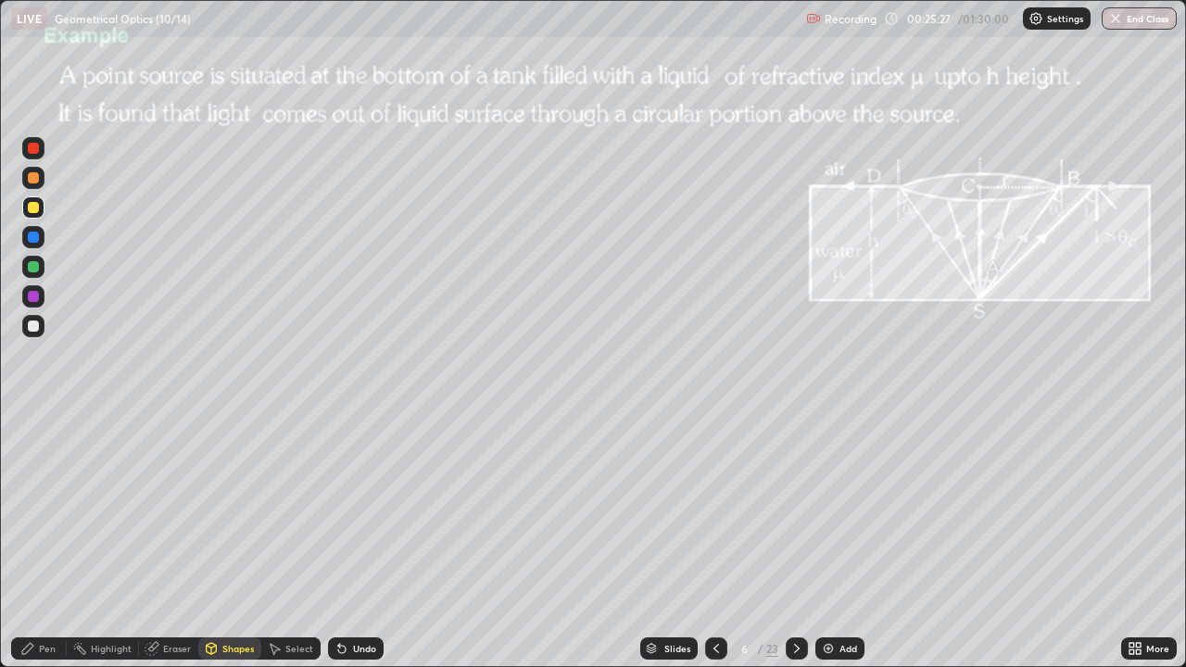
click at [56, 541] on div "Pen" at bounding box center [39, 648] width 56 height 22
click at [31, 327] on div at bounding box center [33, 326] width 11 height 11
click at [795, 541] on icon at bounding box center [796, 648] width 15 height 15
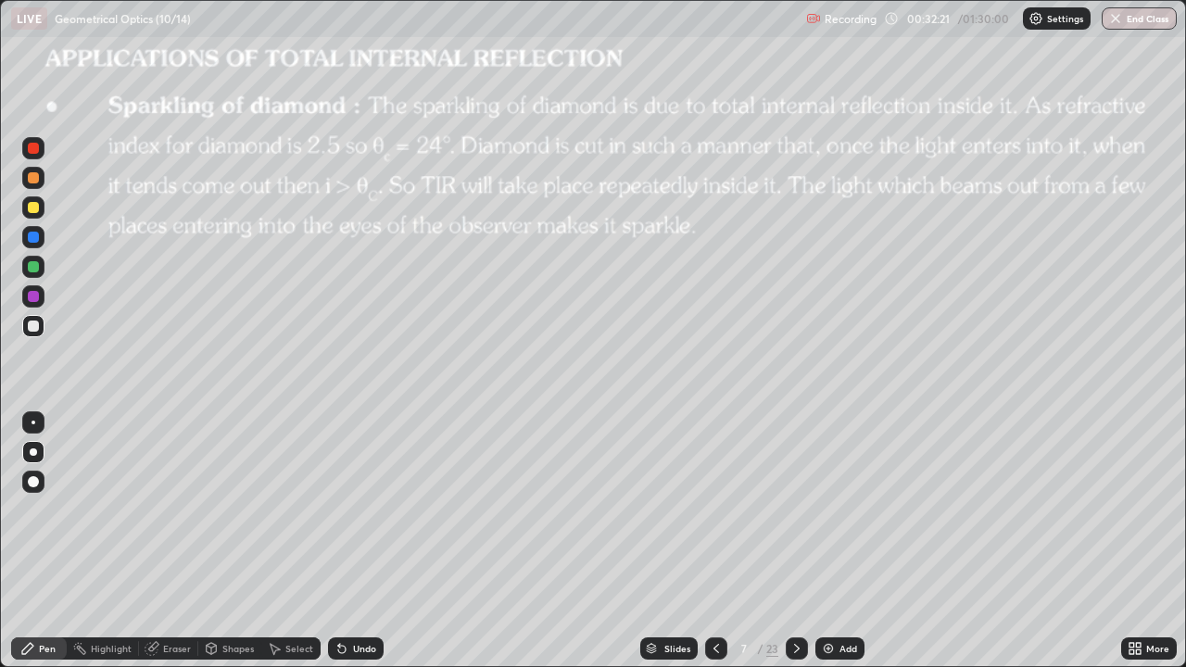
click at [795, 541] on icon at bounding box center [796, 648] width 15 height 15
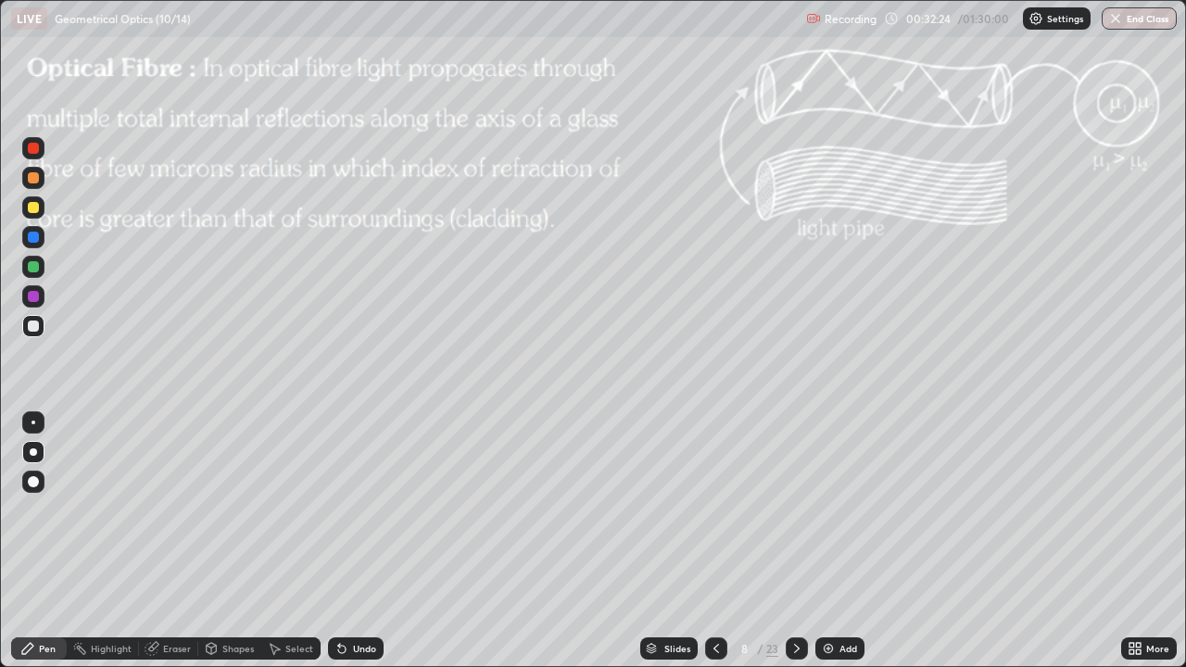
click at [714, 541] on icon at bounding box center [716, 648] width 15 height 15
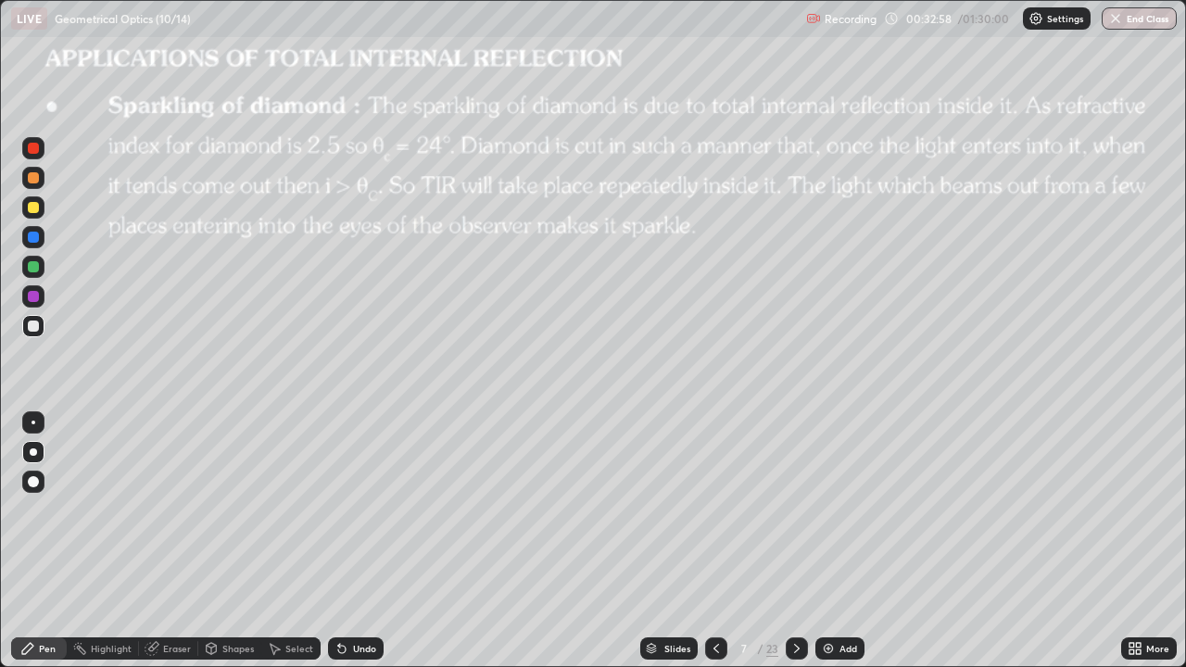
click at [795, 541] on icon at bounding box center [796, 648] width 15 height 15
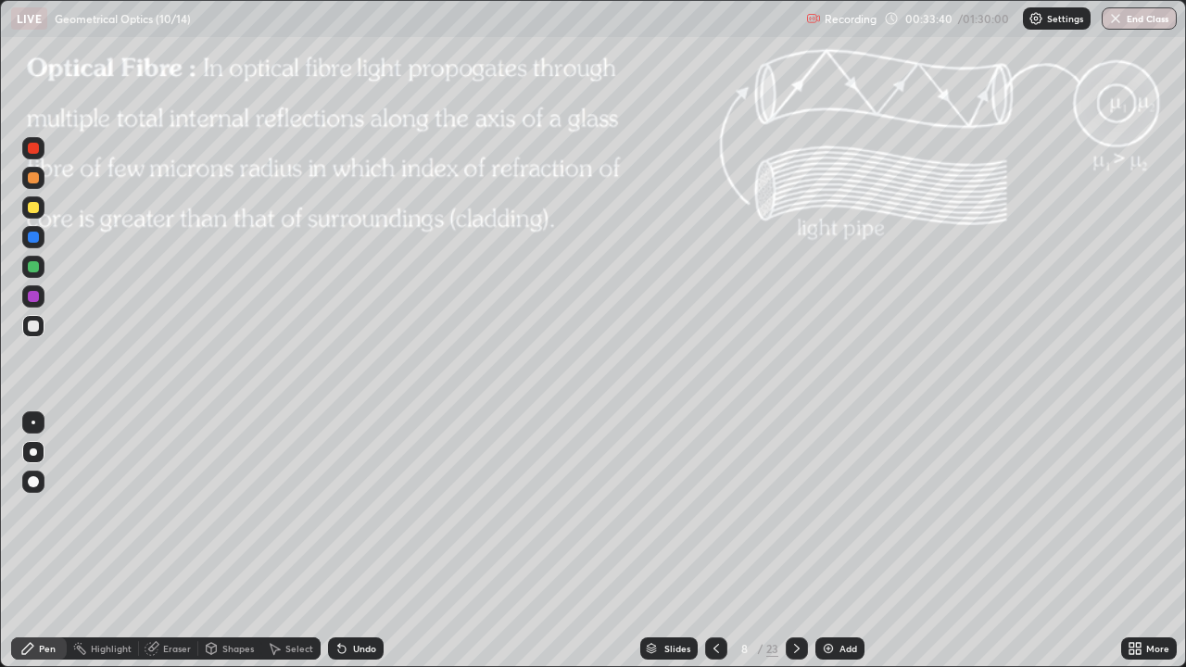
click at [226, 541] on div "Shapes" at bounding box center [237, 648] width 31 height 9
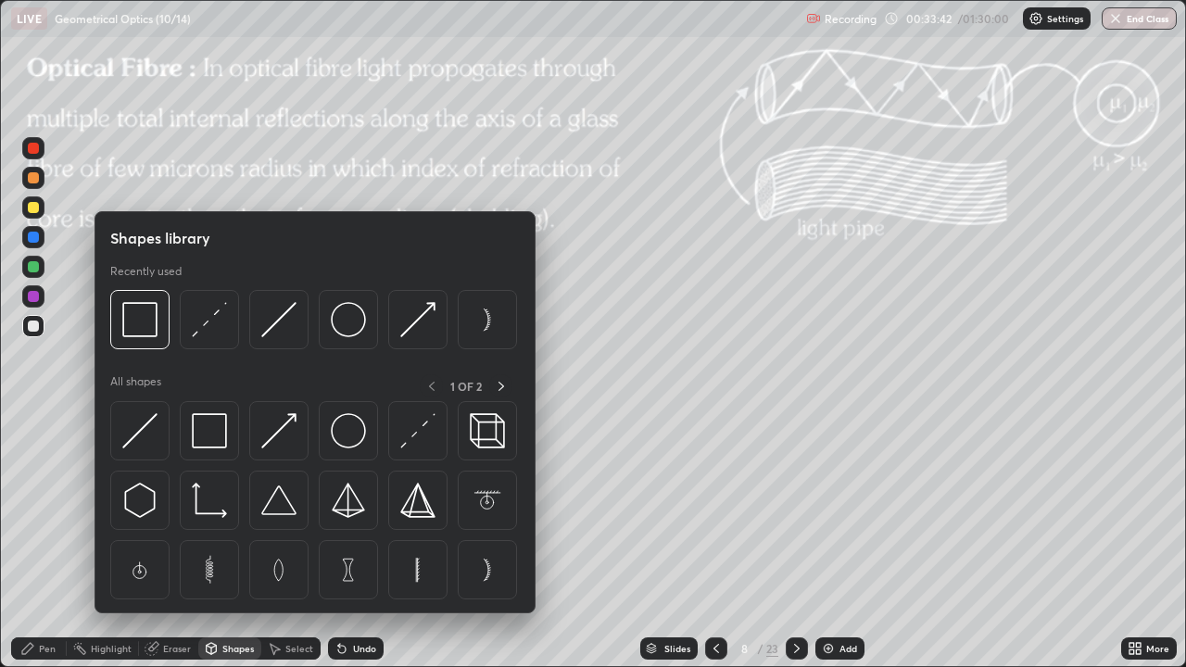
click at [34, 541] on div "Pen" at bounding box center [39, 648] width 56 height 22
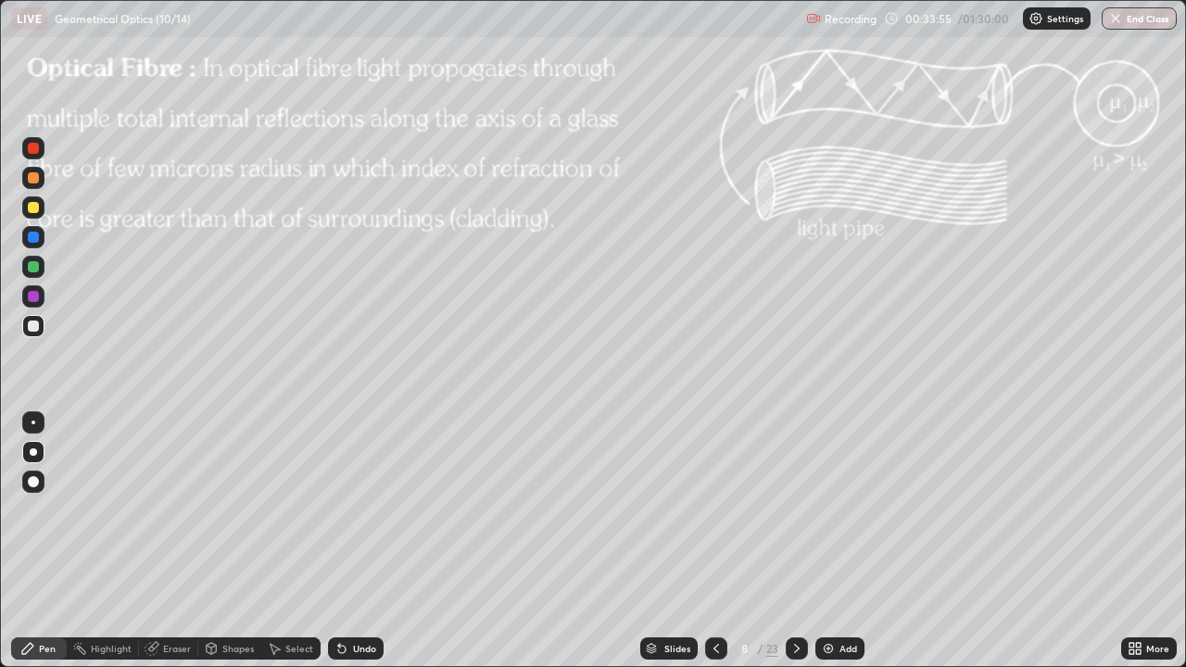
click at [355, 541] on div "Undo" at bounding box center [364, 648] width 23 height 9
click at [359, 541] on div "Undo" at bounding box center [364, 648] width 23 height 9
click at [363, 541] on div "Undo" at bounding box center [364, 648] width 23 height 9
click at [359, 541] on div "Undo" at bounding box center [364, 648] width 23 height 9
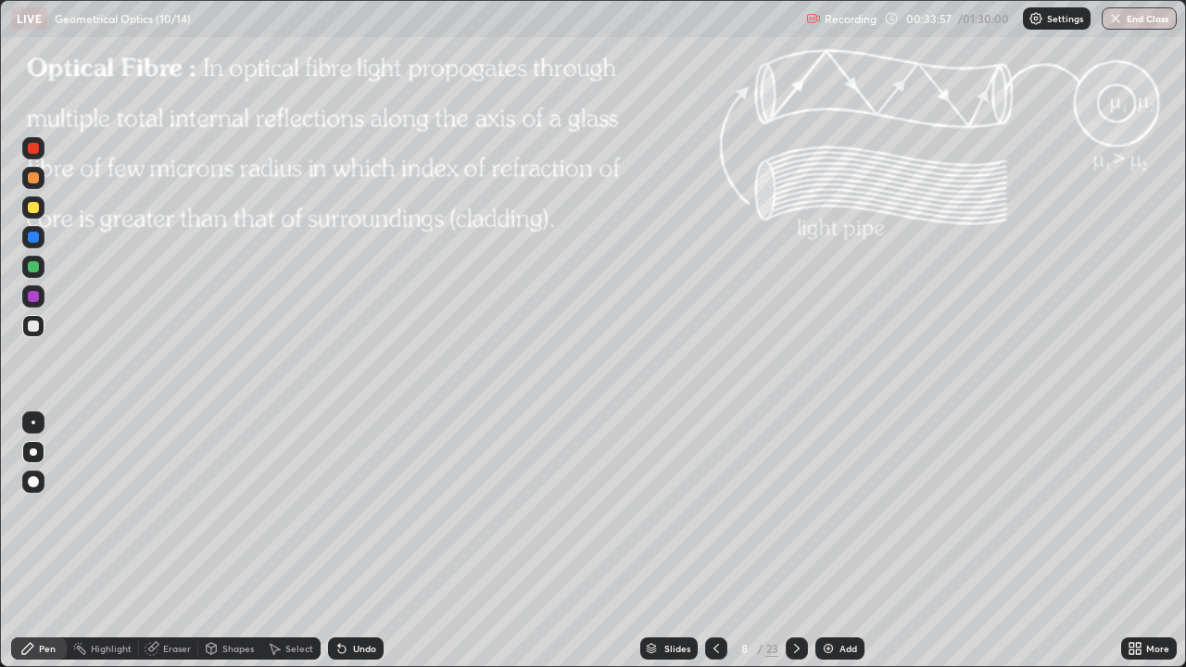
click at [359, 541] on div "Undo" at bounding box center [364, 648] width 23 height 9
click at [367, 541] on div "Undo" at bounding box center [364, 648] width 23 height 9
click at [797, 541] on icon at bounding box center [796, 648] width 15 height 15
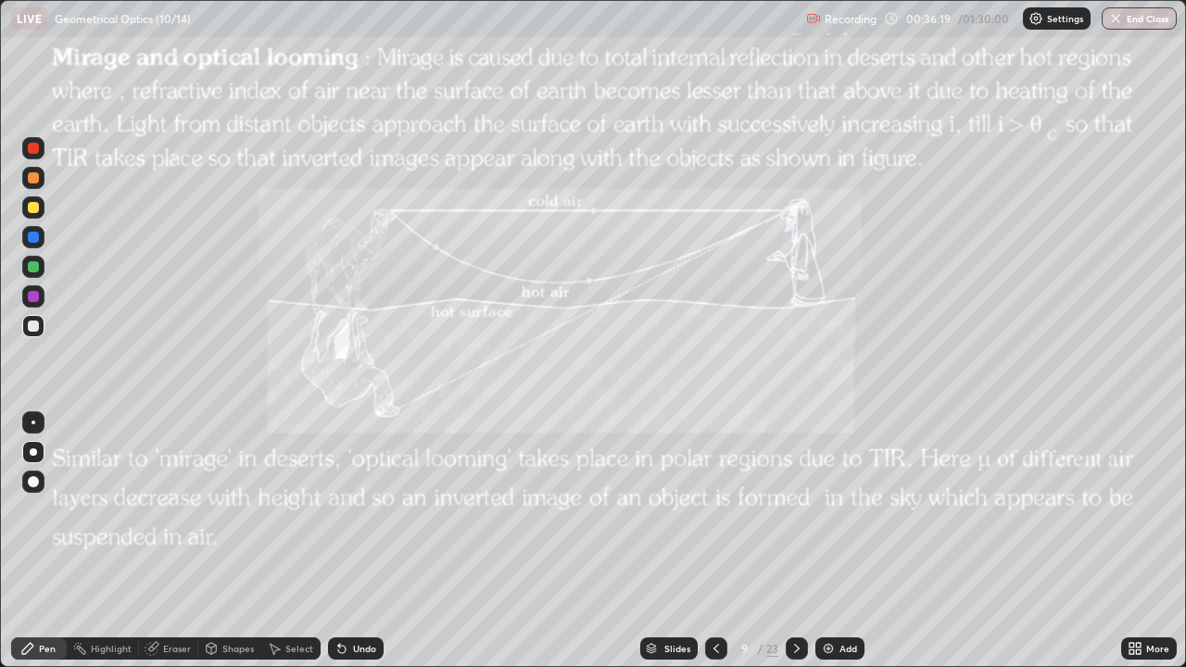
click at [235, 541] on div "Shapes" at bounding box center [237, 648] width 31 height 9
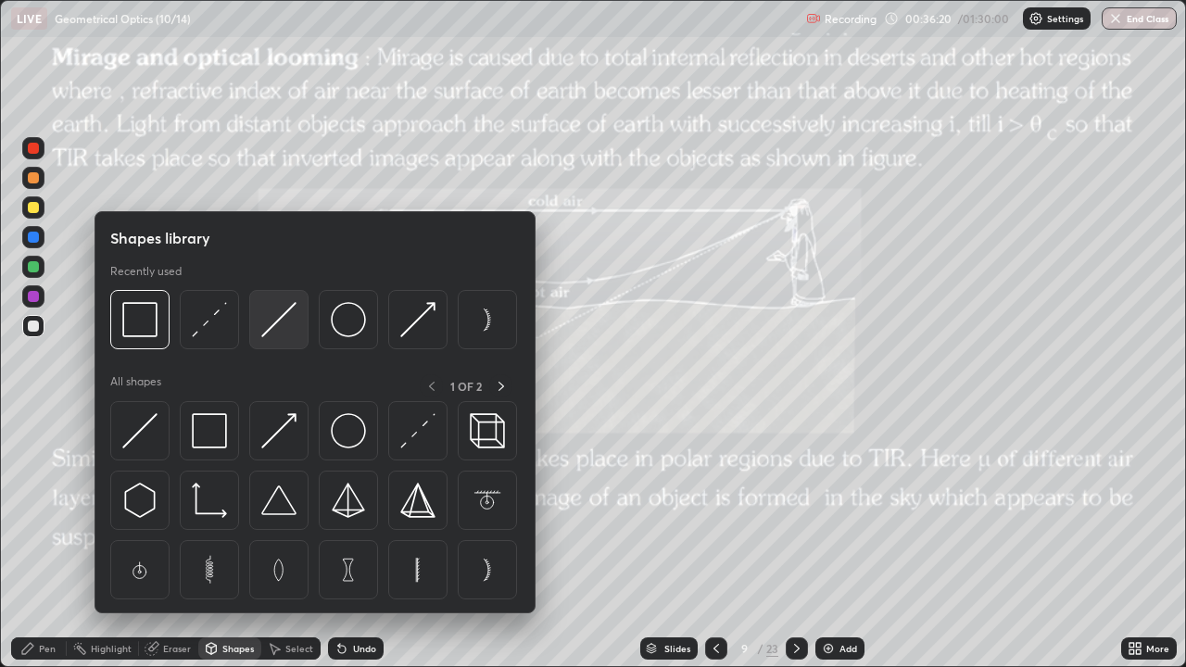
click at [278, 332] on img at bounding box center [278, 319] width 35 height 35
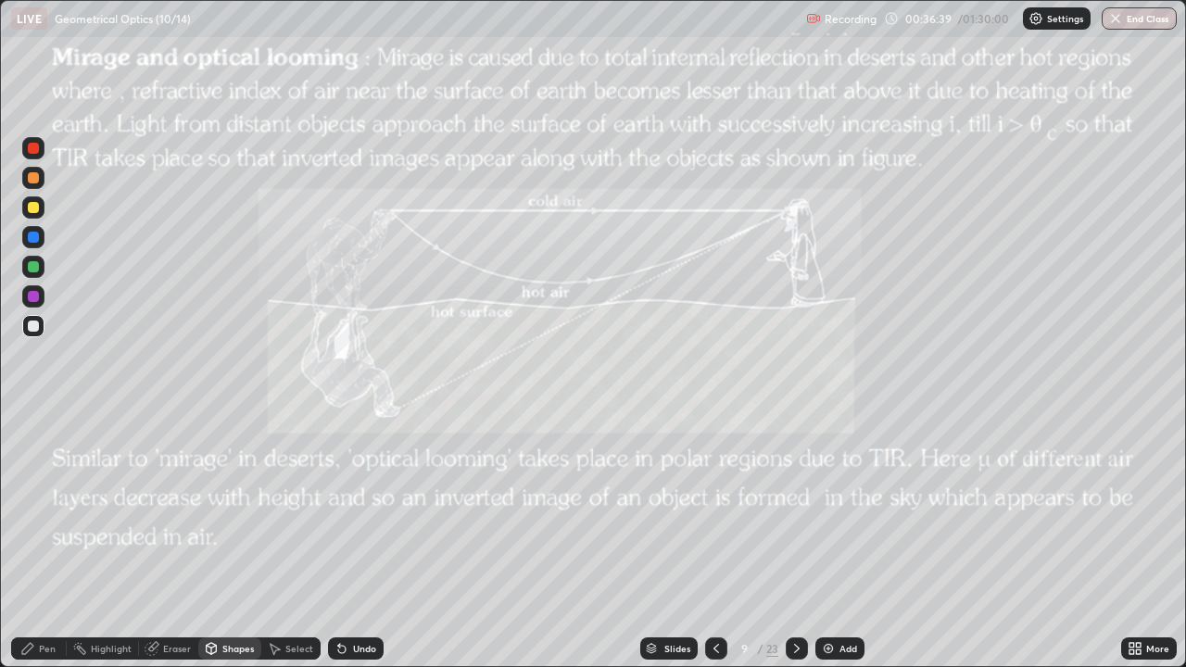
click at [44, 541] on div "Pen" at bounding box center [47, 648] width 17 height 9
click at [794, 541] on icon at bounding box center [796, 648] width 15 height 15
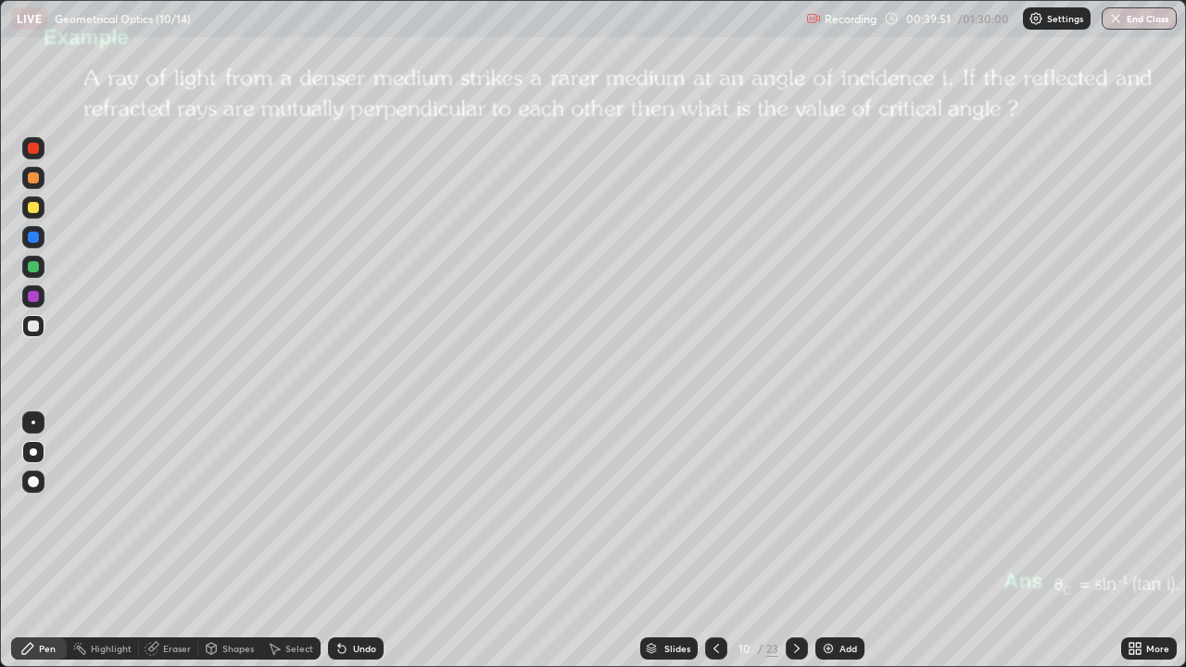
click at [795, 541] on icon at bounding box center [797, 648] width 6 height 9
click at [757, 541] on div "/" at bounding box center [760, 648] width 6 height 11
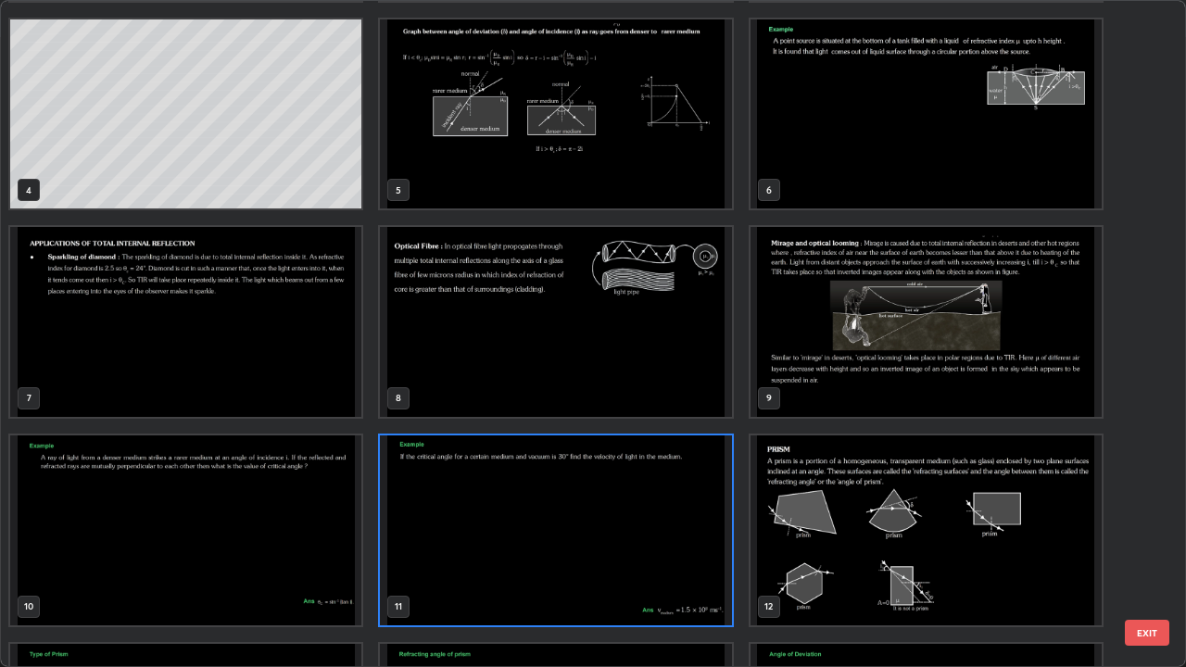
scroll to position [172, 0]
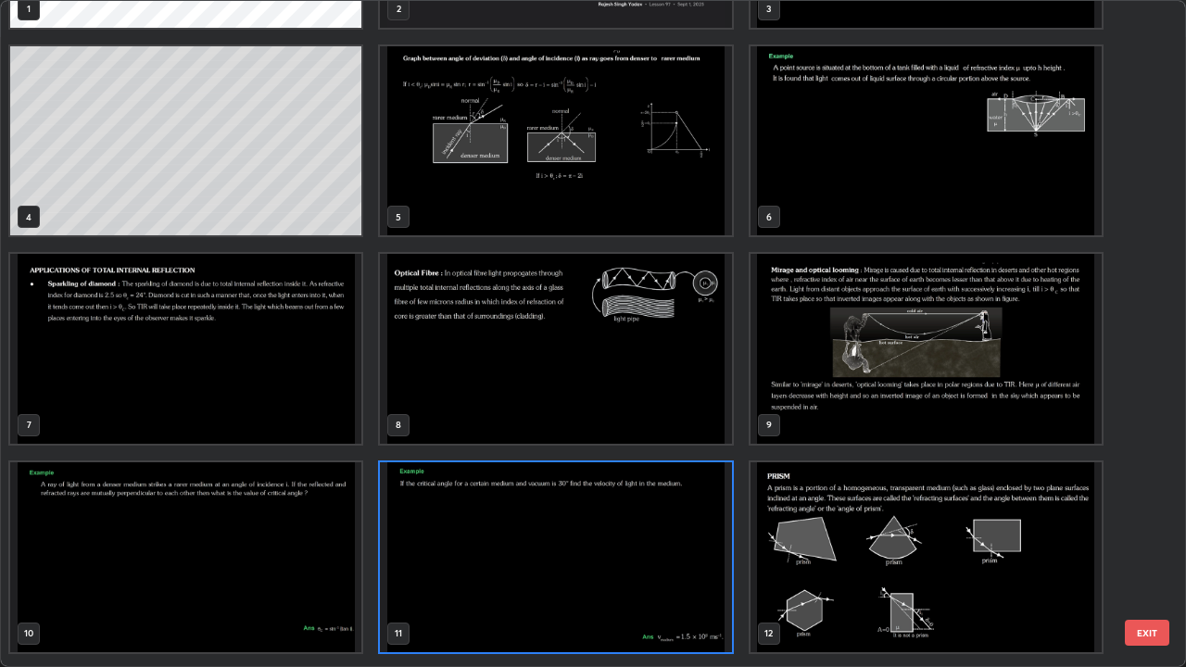
click at [804, 343] on img "grid" at bounding box center [925, 349] width 351 height 190
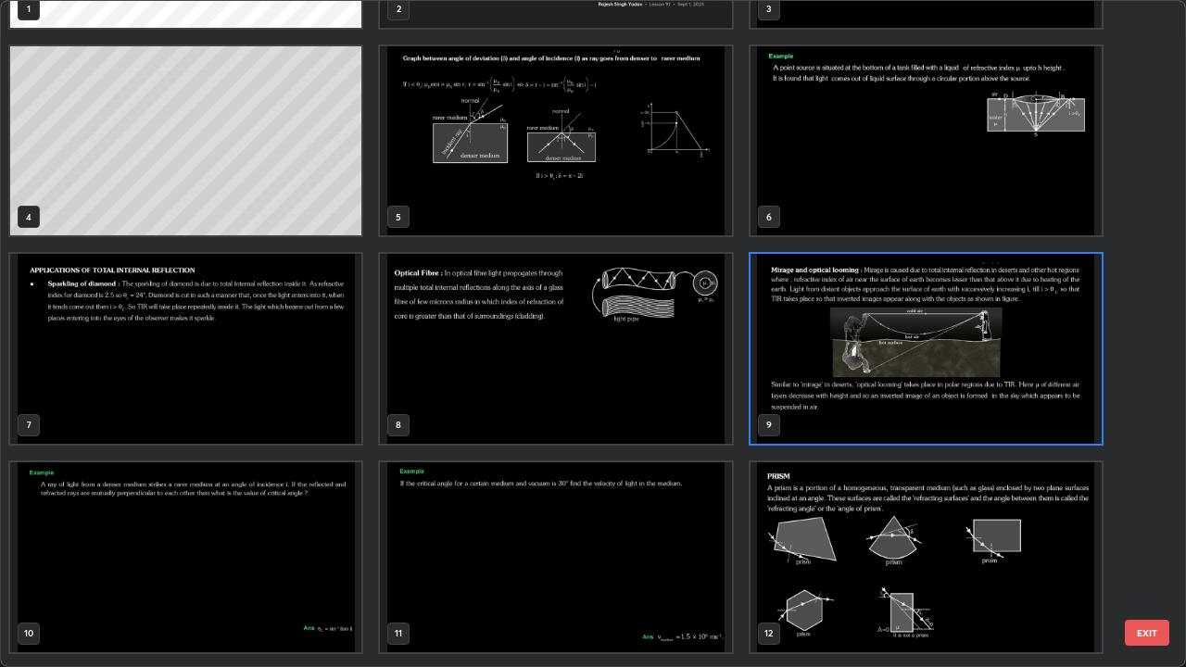
click at [807, 343] on img "grid" at bounding box center [925, 349] width 351 height 190
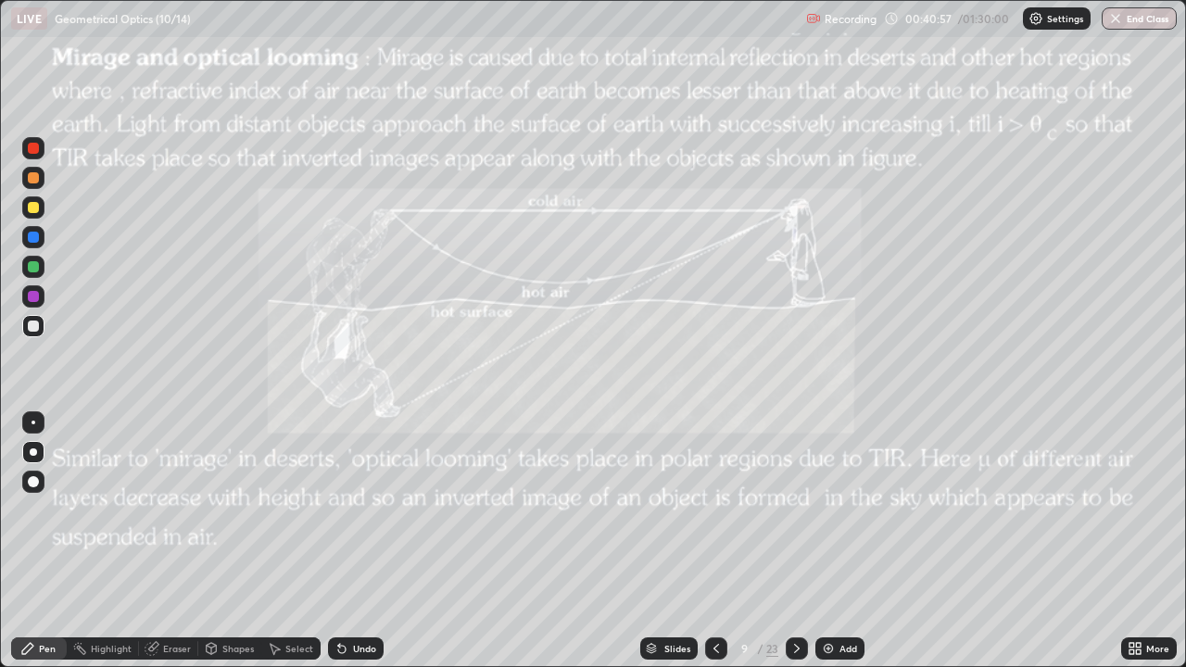
click at [795, 541] on icon at bounding box center [796, 648] width 15 height 15
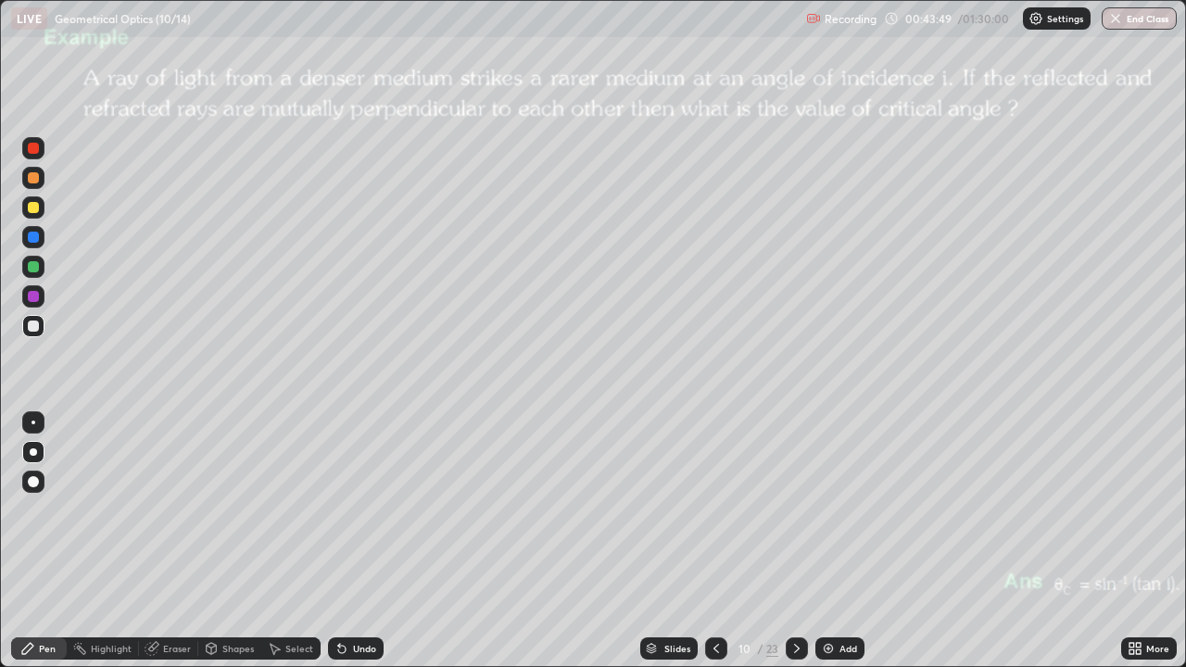
click at [225, 541] on div "Shapes" at bounding box center [237, 648] width 31 height 9
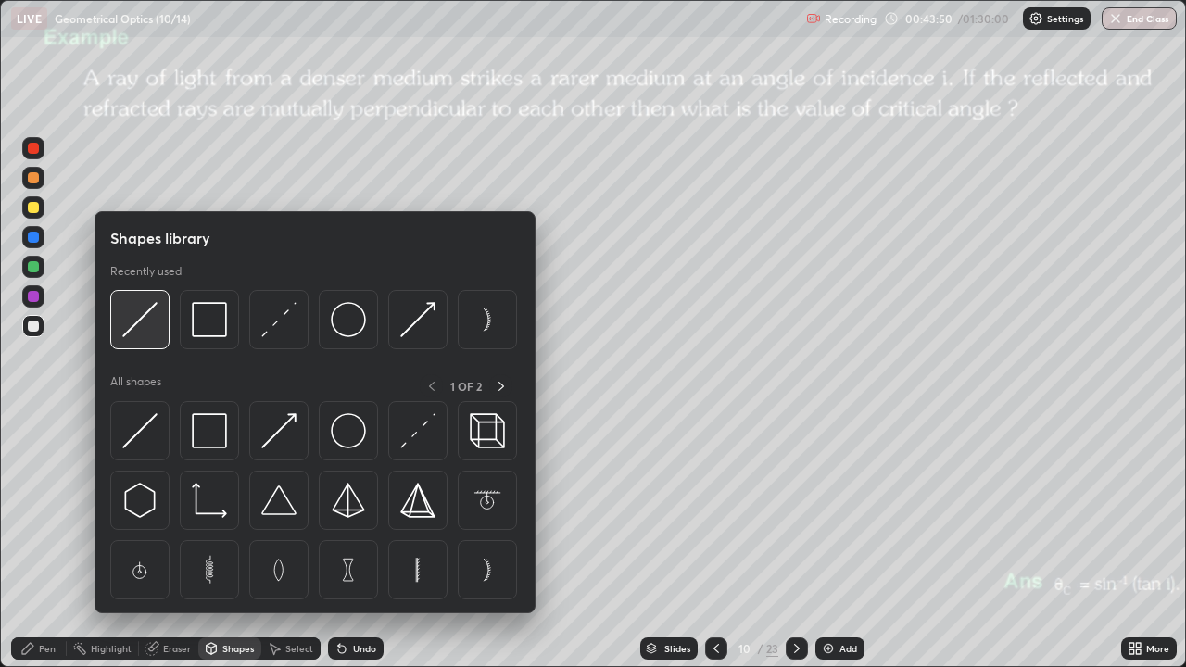
click at [141, 328] on img at bounding box center [139, 319] width 35 height 35
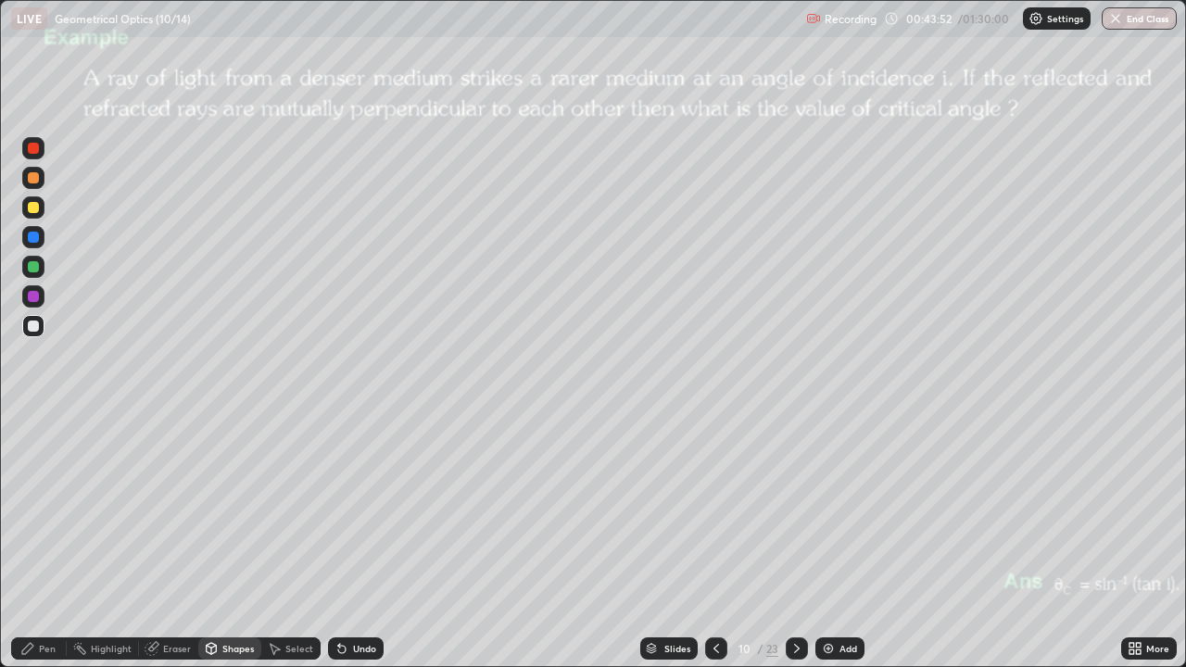
click at [34, 208] on div at bounding box center [33, 207] width 11 height 11
click at [52, 541] on div "Pen" at bounding box center [47, 648] width 17 height 9
click at [34, 183] on div at bounding box center [33, 177] width 11 height 11
click at [222, 541] on div "Shapes" at bounding box center [237, 648] width 31 height 9
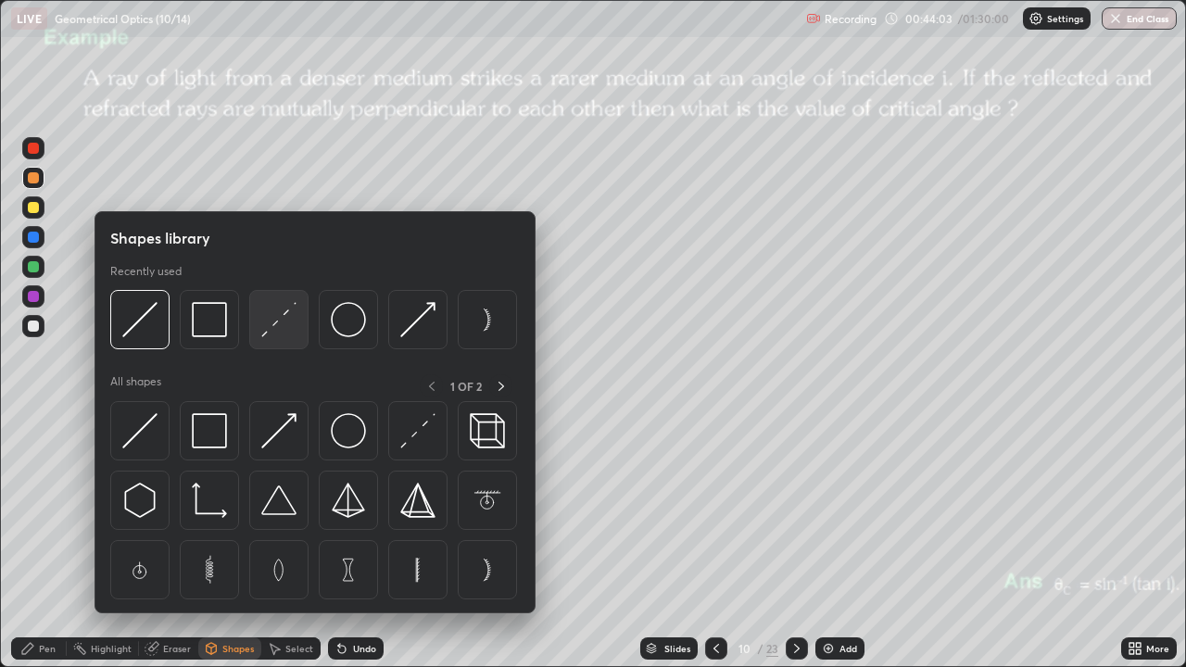
click at [269, 326] on img at bounding box center [278, 319] width 35 height 35
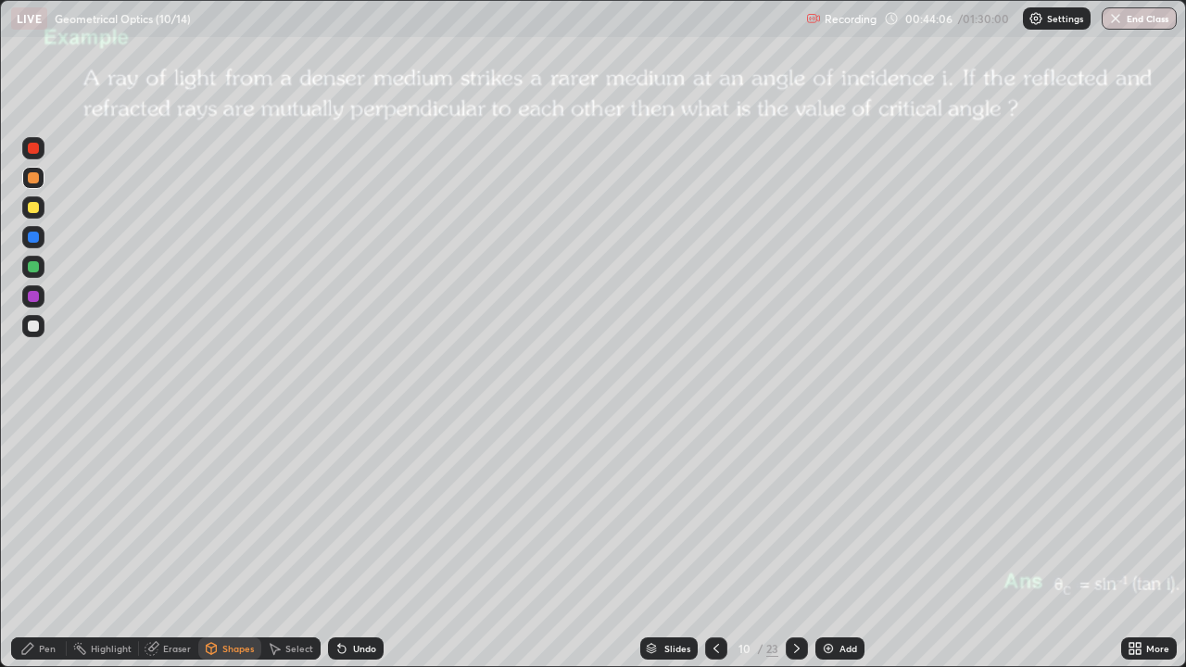
click at [37, 263] on div at bounding box center [33, 266] width 11 height 11
click at [220, 541] on div "Shapes" at bounding box center [229, 648] width 63 height 22
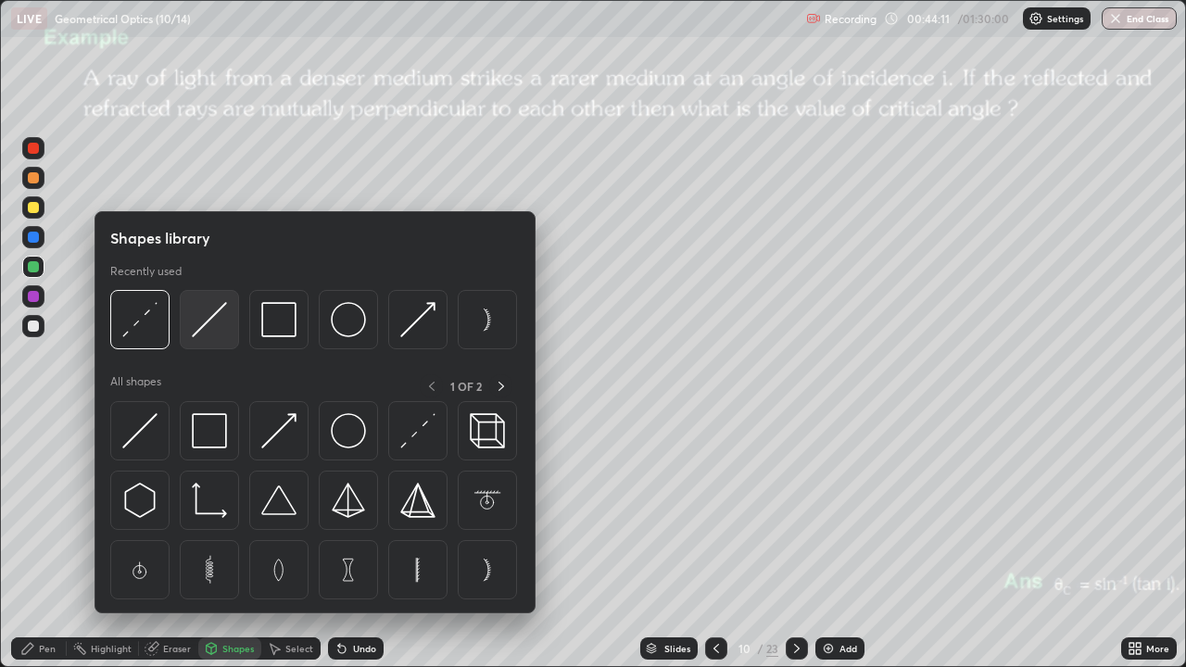
click at [212, 320] on img at bounding box center [209, 319] width 35 height 35
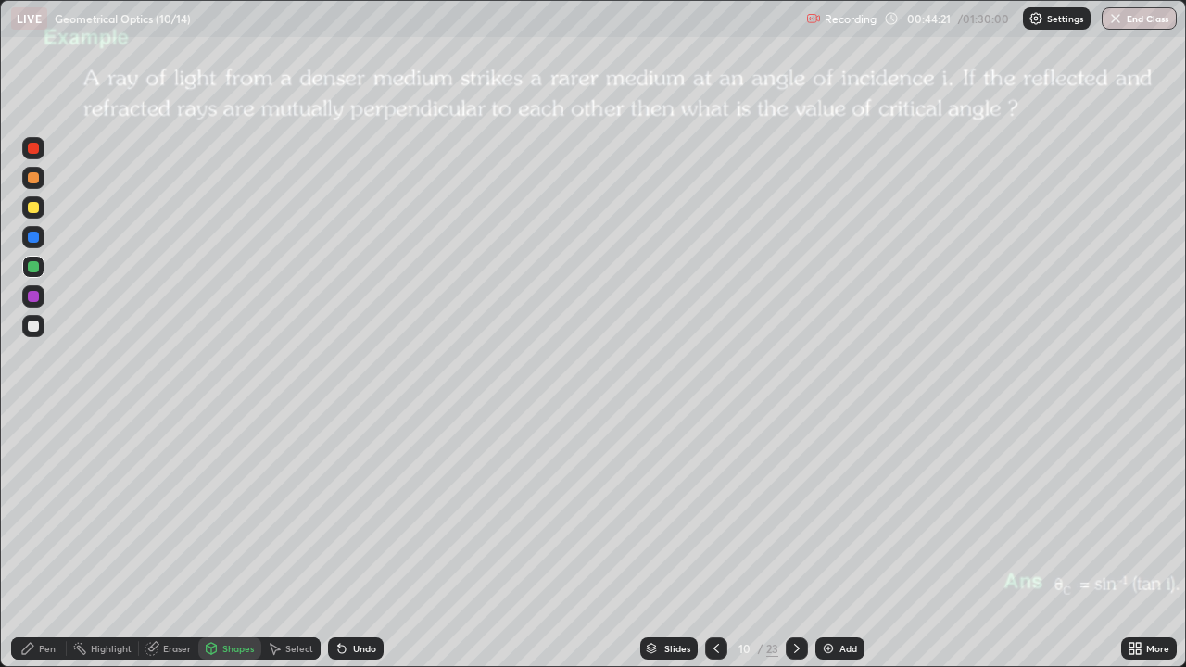
click at [346, 541] on div "Undo" at bounding box center [356, 648] width 56 height 22
click at [349, 541] on div "Undo" at bounding box center [356, 648] width 56 height 22
click at [353, 541] on div "Undo" at bounding box center [356, 648] width 56 height 22
click at [355, 541] on div "Undo" at bounding box center [356, 648] width 56 height 22
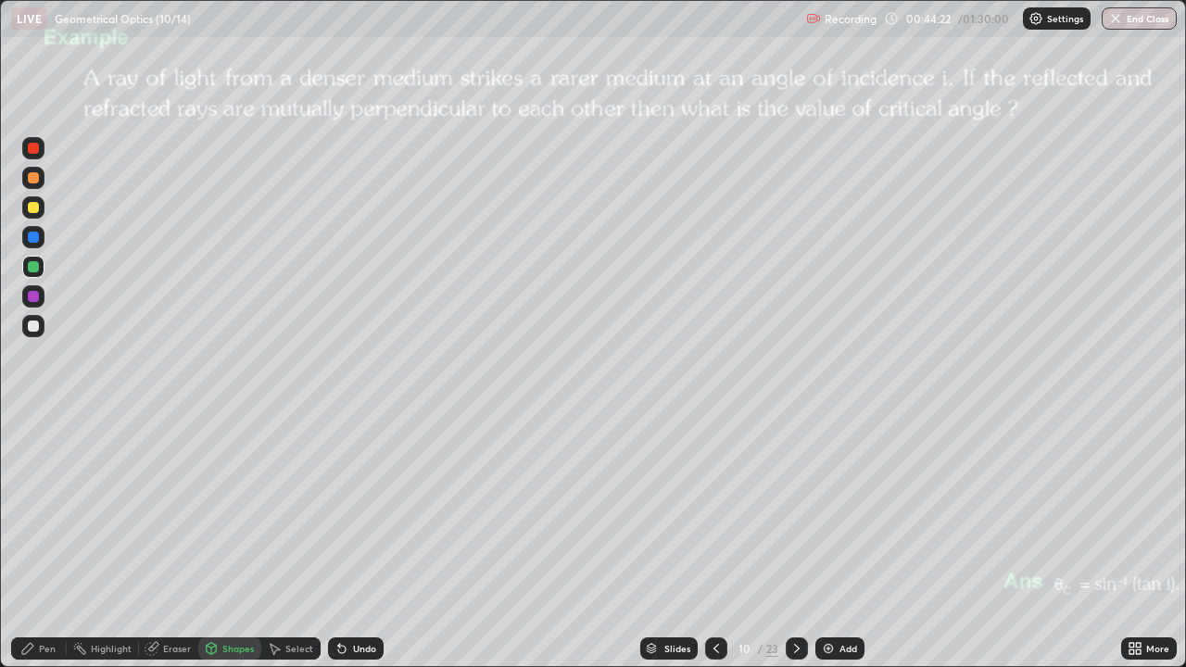
click at [359, 541] on div "Undo" at bounding box center [356, 648] width 56 height 22
click at [236, 541] on div "Shapes" at bounding box center [237, 648] width 31 height 9
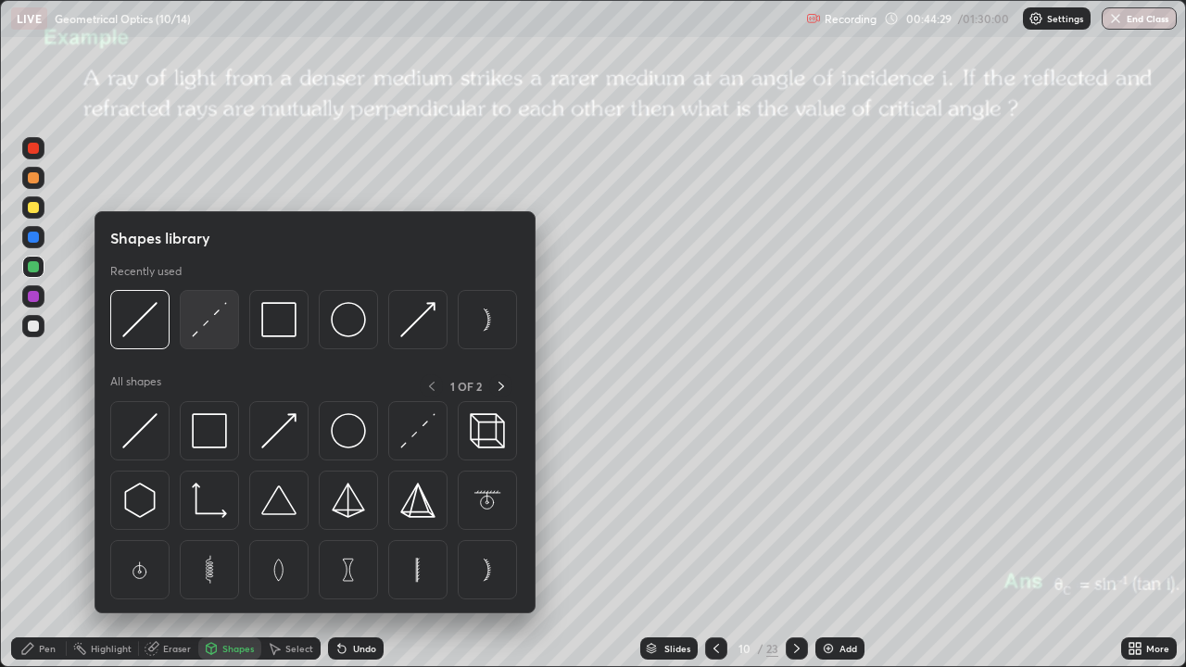
click at [212, 321] on img at bounding box center [209, 319] width 35 height 35
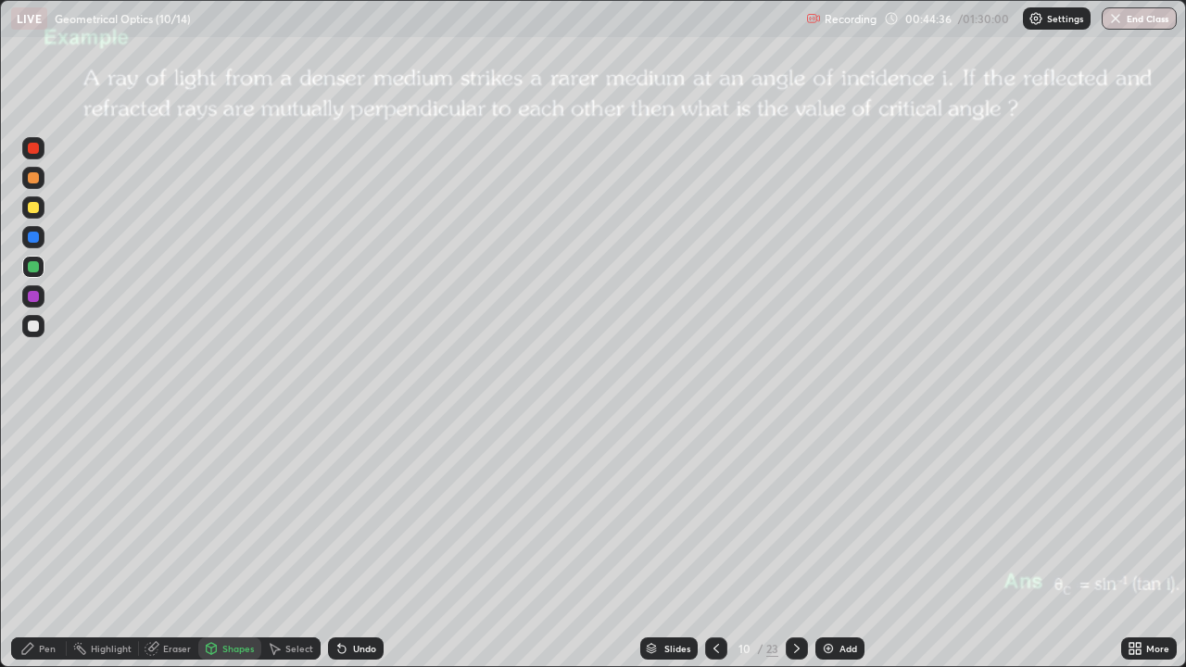
click at [235, 541] on div "Shapes" at bounding box center [229, 648] width 63 height 22
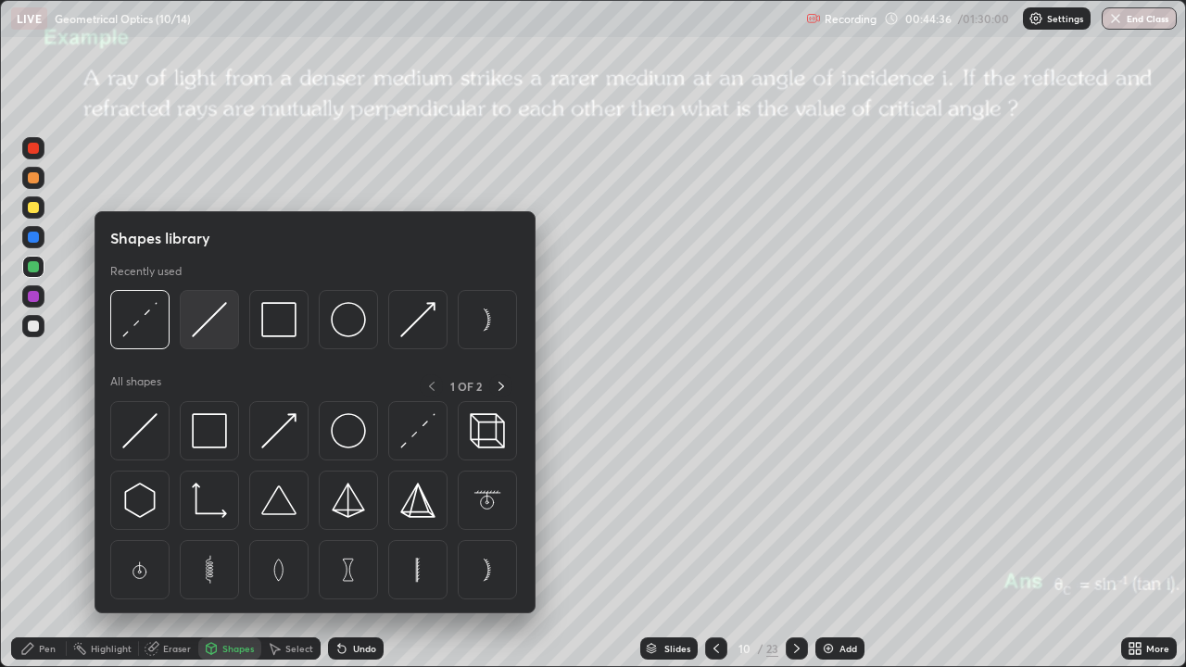
click at [217, 321] on img at bounding box center [209, 319] width 35 height 35
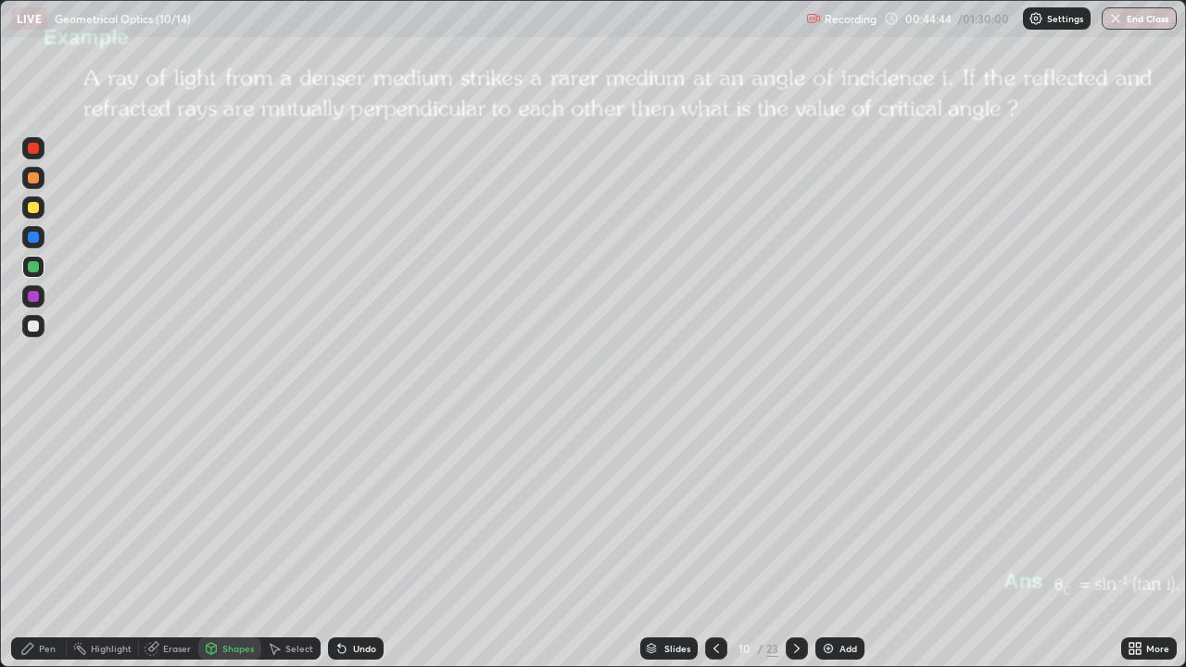
click at [44, 541] on div "Pen" at bounding box center [47, 648] width 17 height 9
click at [34, 329] on div at bounding box center [33, 326] width 11 height 11
click at [169, 541] on div "Eraser" at bounding box center [177, 648] width 28 height 9
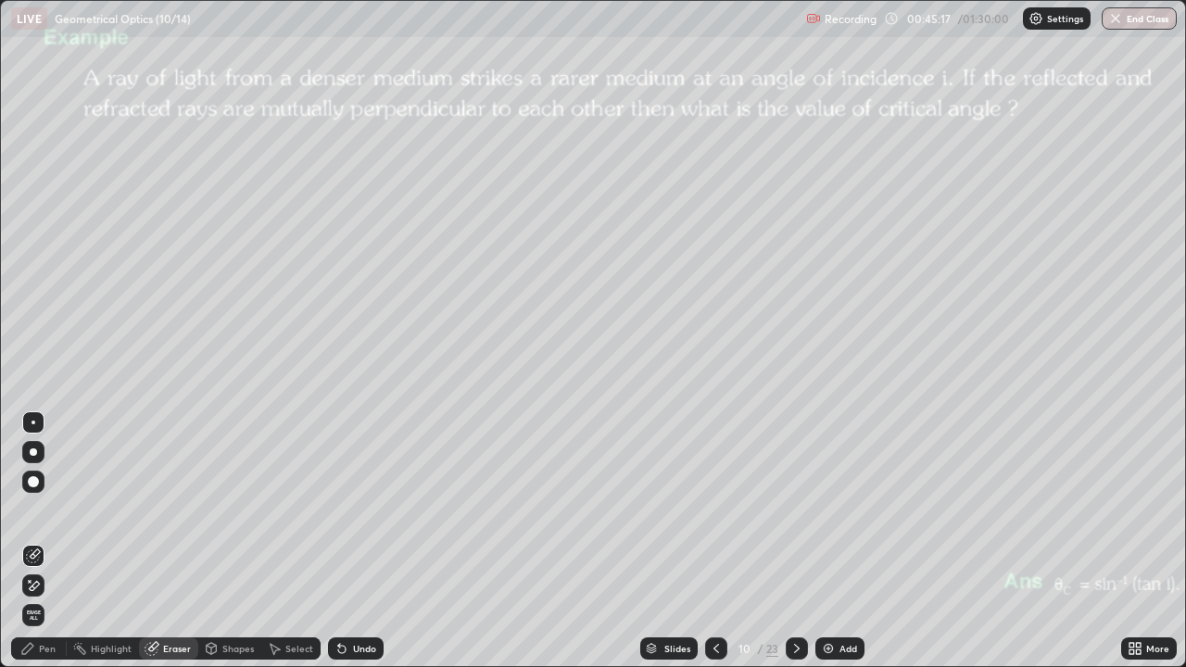
click at [54, 541] on div "Pen" at bounding box center [47, 648] width 17 height 9
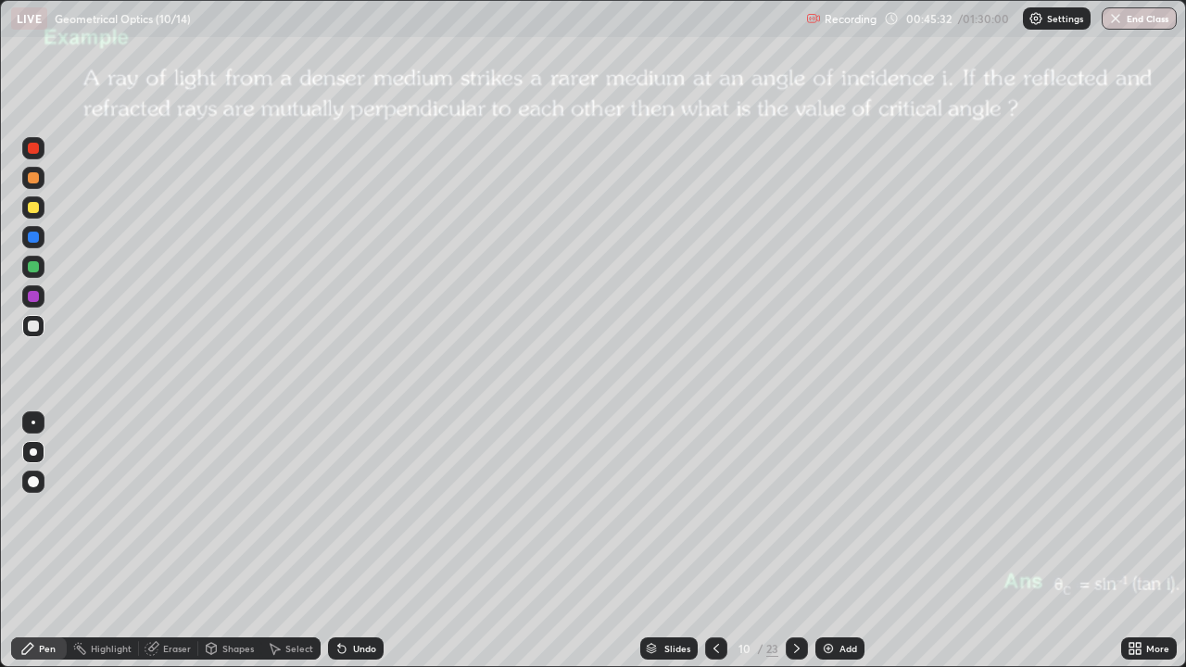
click at [42, 330] on div at bounding box center [33, 326] width 22 height 22
click at [353, 541] on div "Undo" at bounding box center [364, 648] width 23 height 9
click at [33, 422] on div at bounding box center [33, 423] width 4 height 4
click at [32, 266] on div at bounding box center [33, 266] width 11 height 11
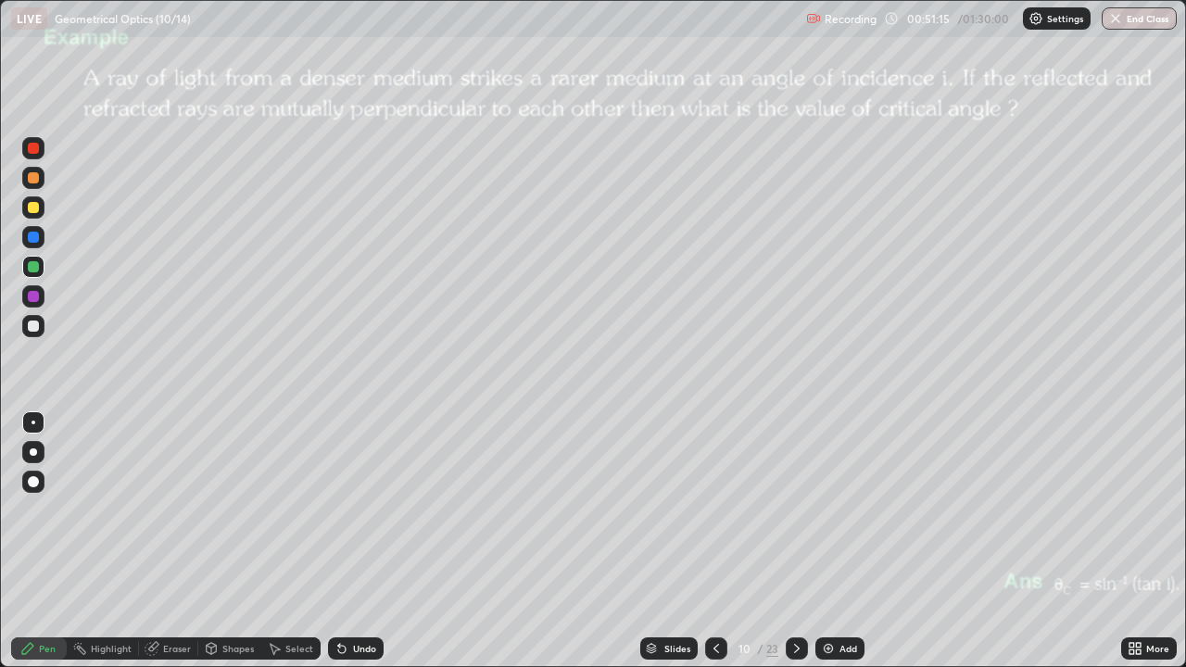
click at [795, 541] on icon at bounding box center [796, 648] width 15 height 15
click at [36, 212] on div at bounding box center [33, 207] width 11 height 11
click at [796, 541] on icon at bounding box center [796, 648] width 15 height 15
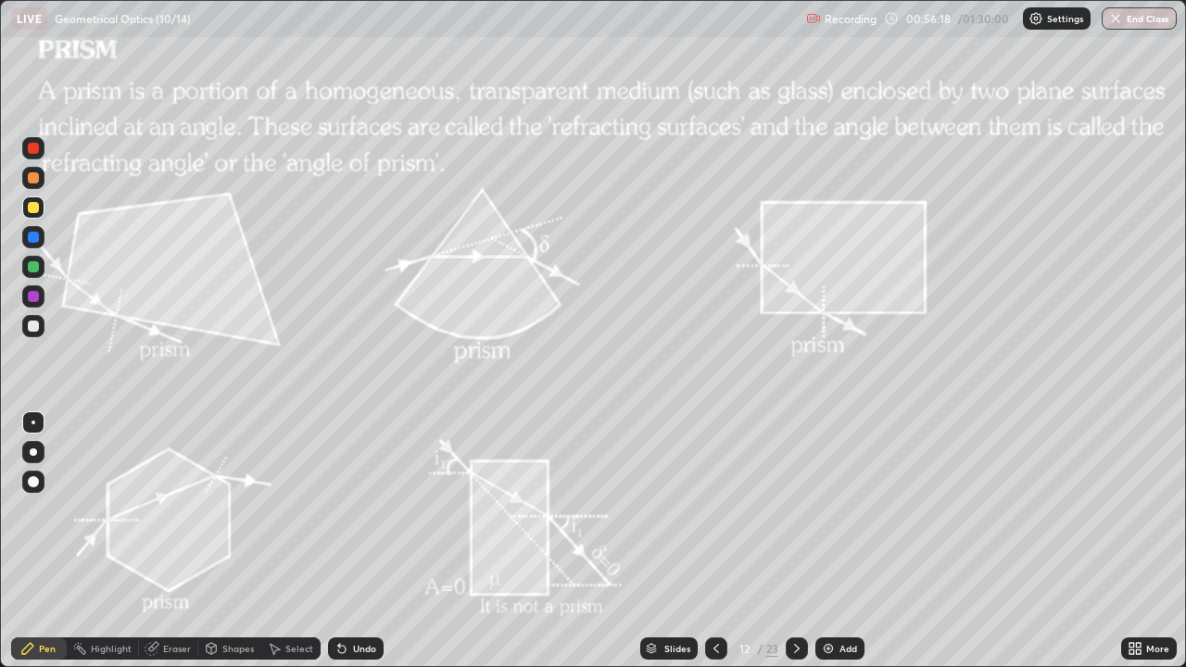
click at [353, 541] on div "Undo" at bounding box center [364, 648] width 23 height 9
click at [226, 541] on div "Shapes" at bounding box center [237, 648] width 31 height 9
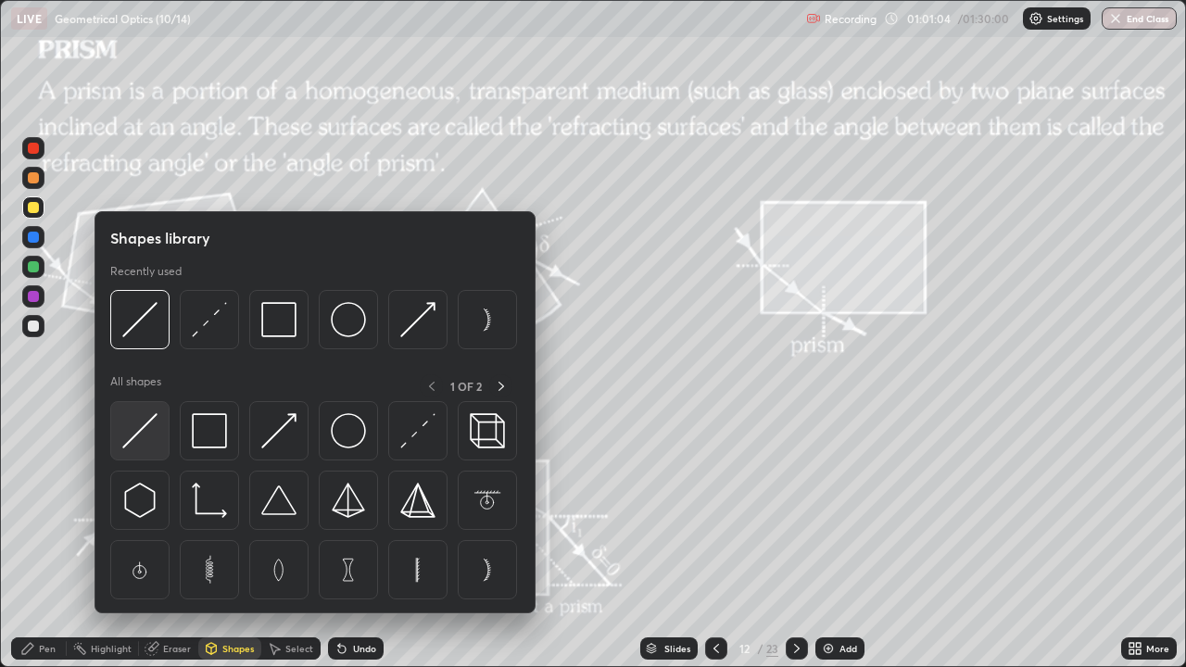
click at [136, 434] on img at bounding box center [139, 430] width 35 height 35
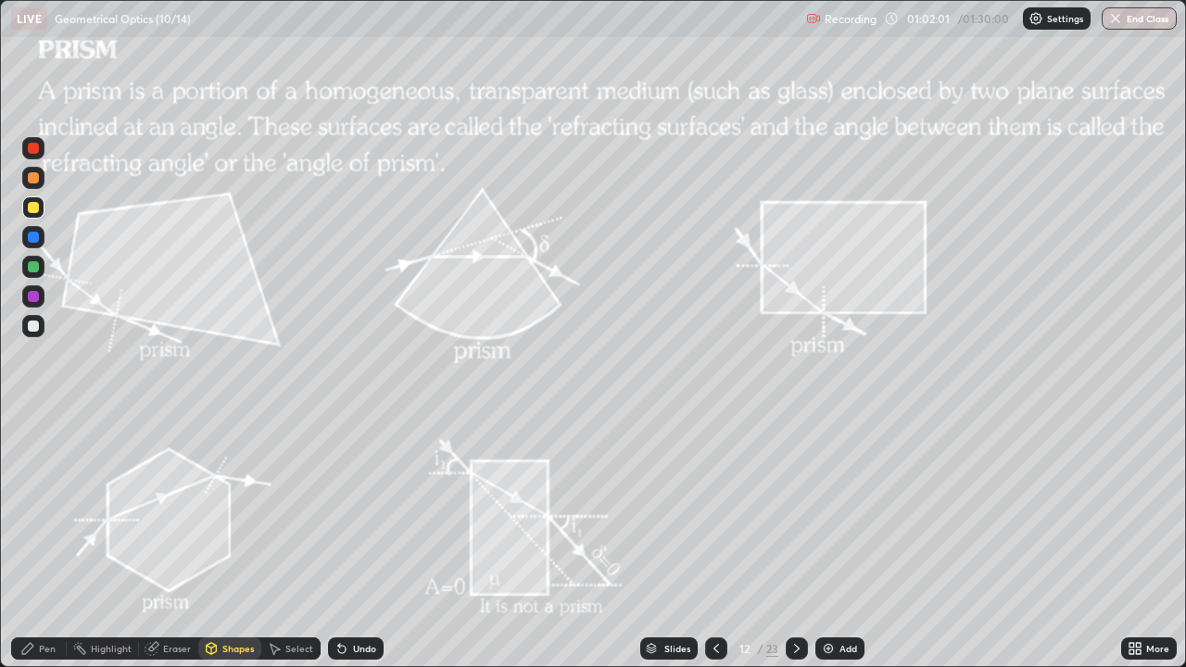
click at [795, 541] on icon at bounding box center [796, 648] width 15 height 15
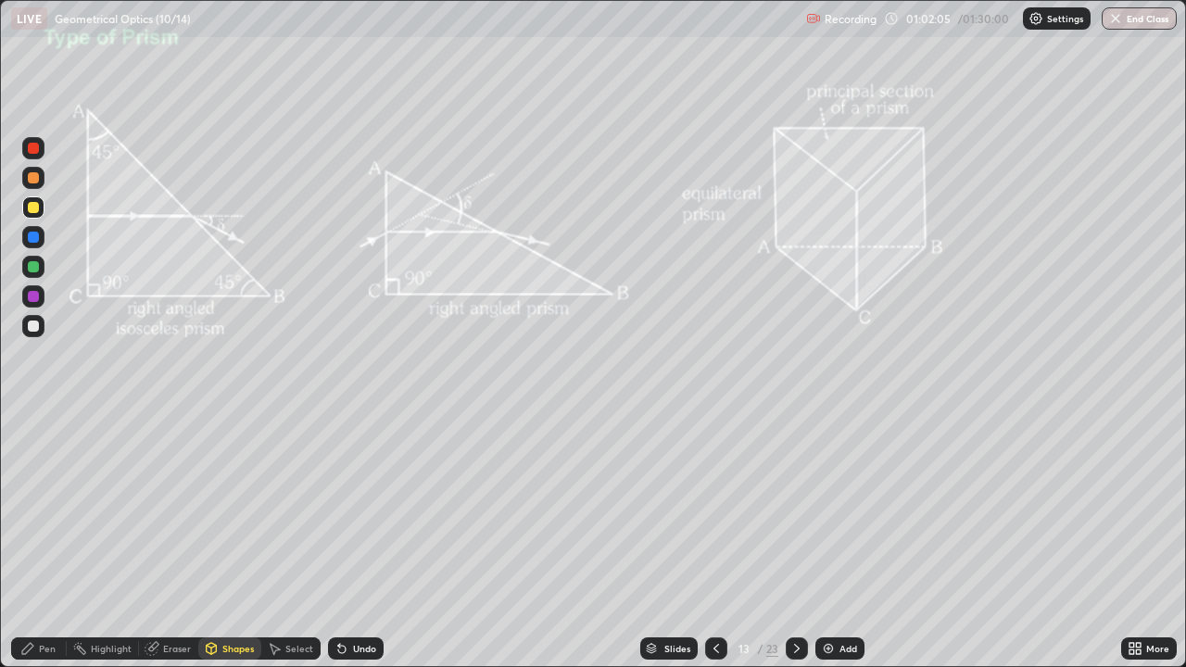
click at [712, 541] on icon at bounding box center [716, 648] width 15 height 15
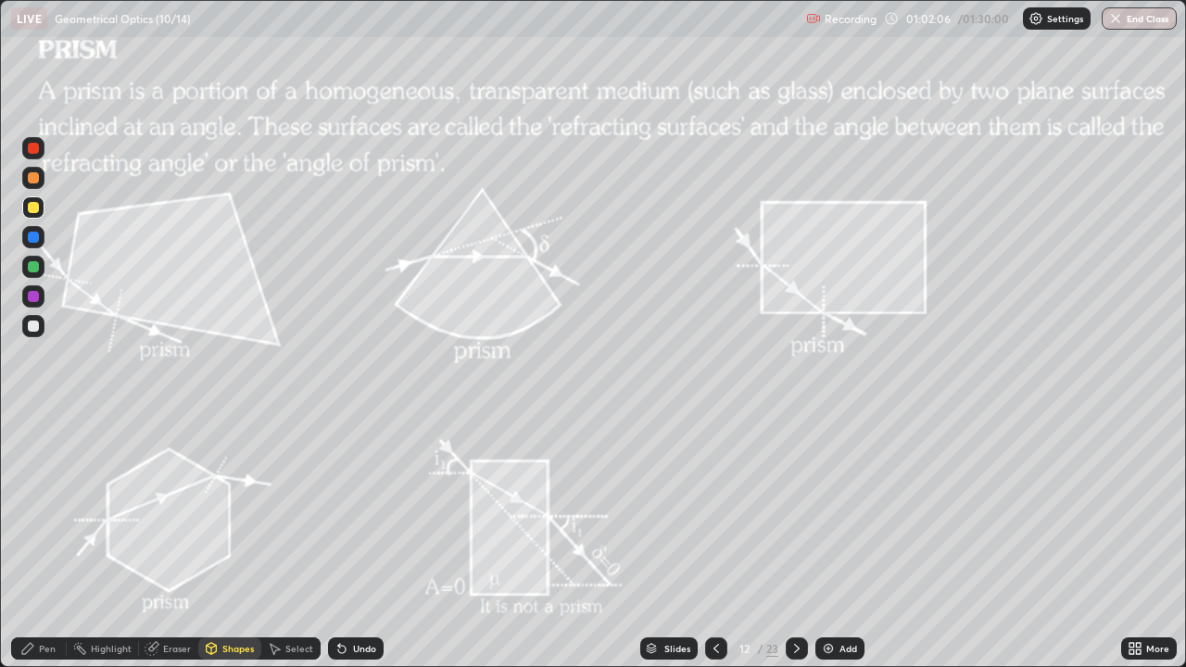
click at [841, 541] on div "Add" at bounding box center [848, 648] width 18 height 9
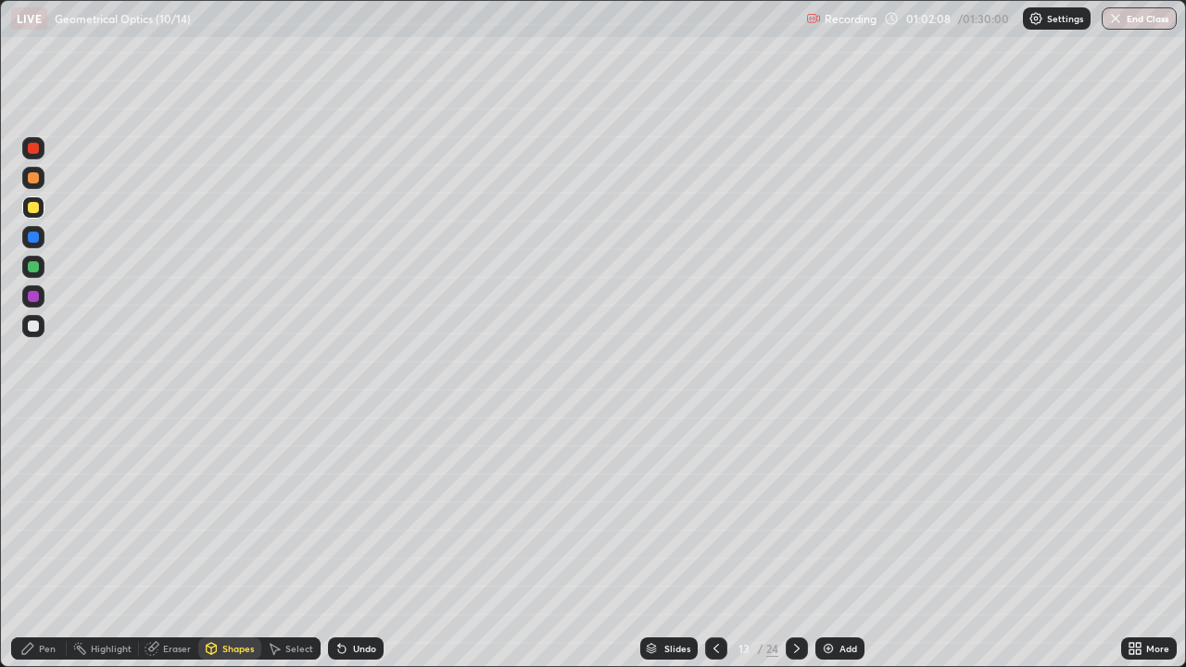
click at [233, 541] on div "Shapes" at bounding box center [237, 648] width 31 height 9
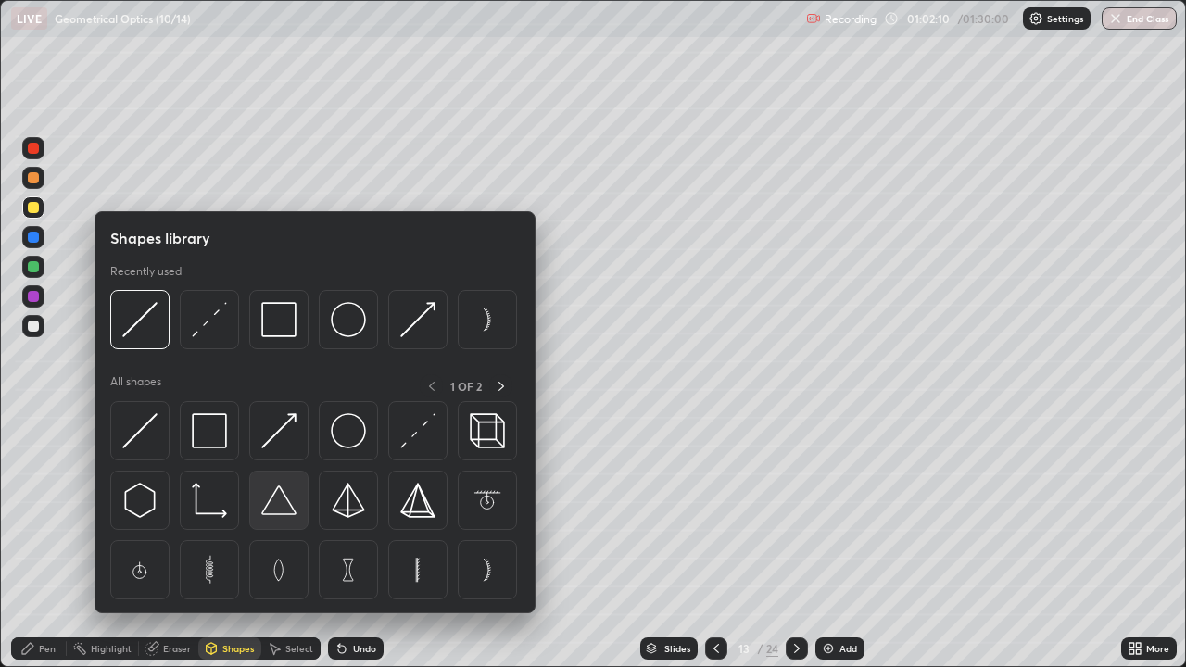
click at [275, 510] on img at bounding box center [278, 500] width 35 height 35
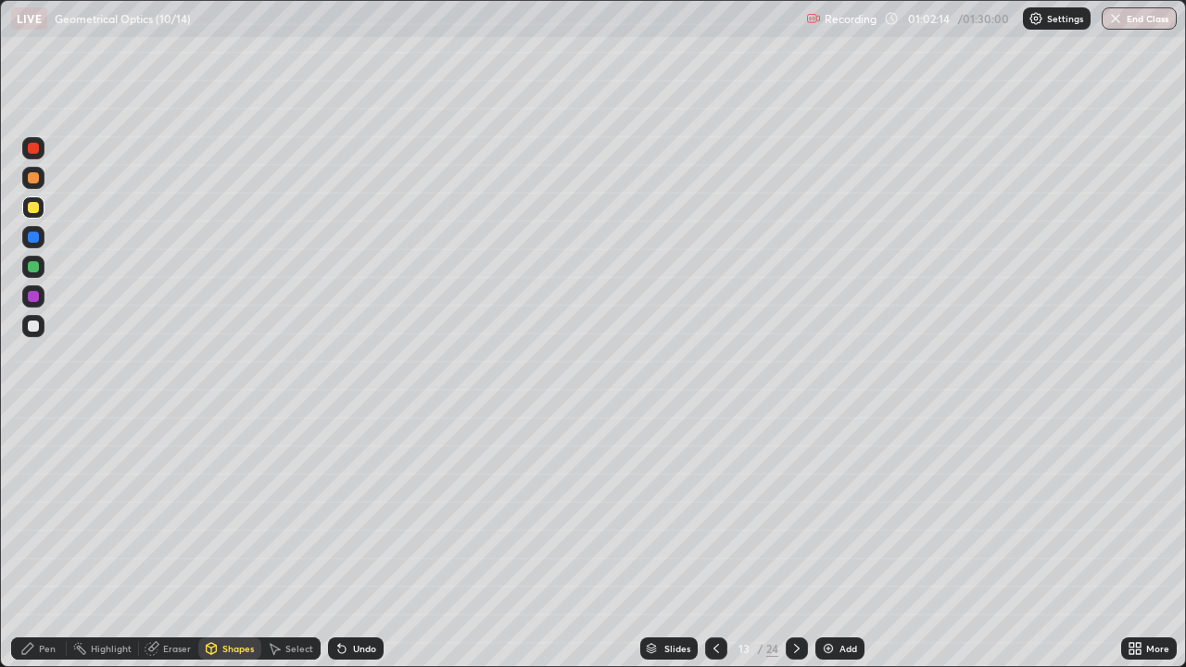
click at [44, 541] on div "Pen" at bounding box center [47, 648] width 17 height 9
click at [34, 328] on div at bounding box center [33, 326] width 11 height 11
click at [34, 450] on div at bounding box center [33, 451] width 7 height 7
click at [235, 541] on div "Shapes" at bounding box center [237, 648] width 31 height 9
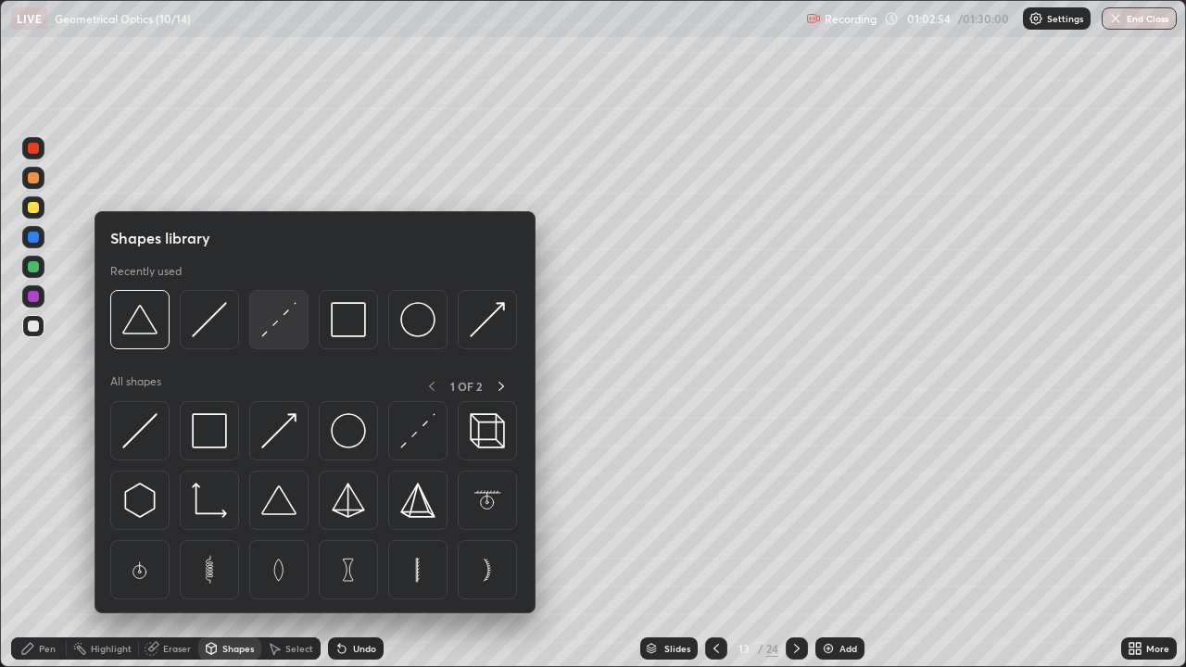
click at [275, 322] on img at bounding box center [278, 319] width 35 height 35
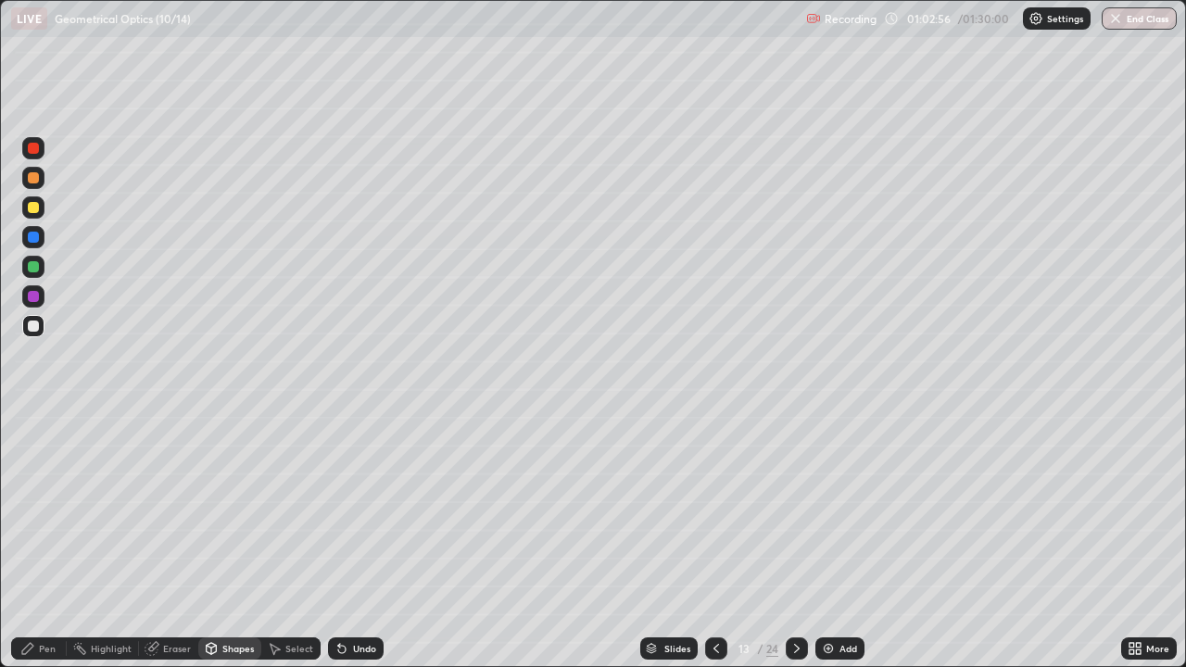
click at [36, 180] on div at bounding box center [33, 177] width 11 height 11
click at [222, 541] on div "Shapes" at bounding box center [237, 648] width 31 height 9
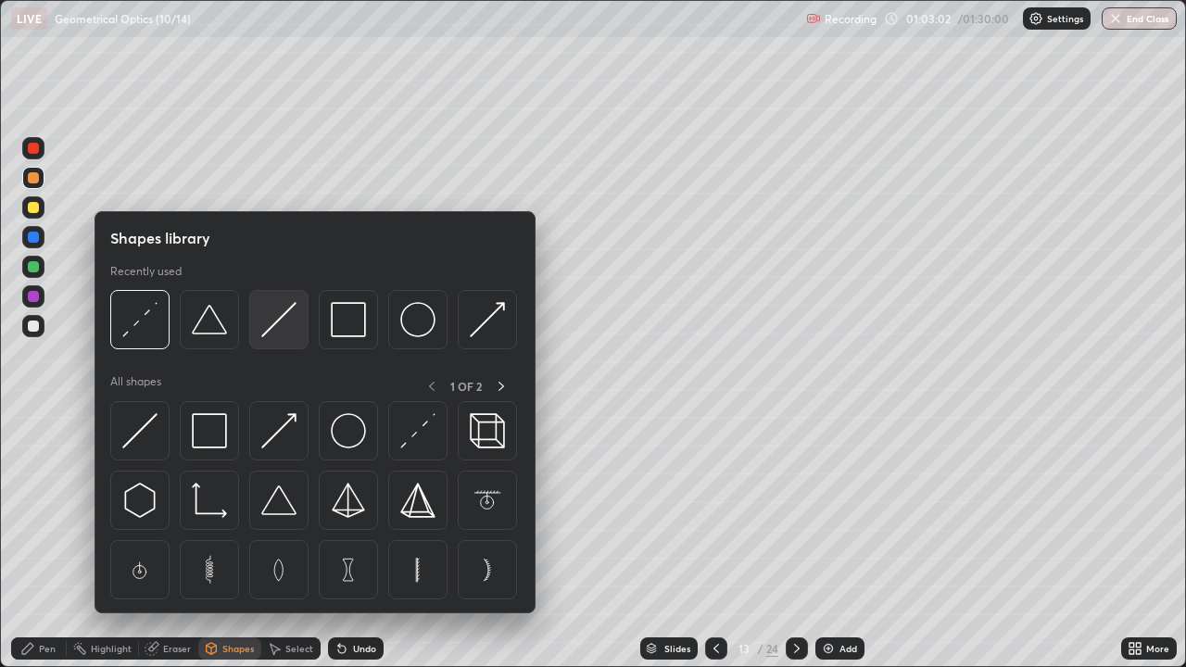
click at [275, 332] on img at bounding box center [278, 319] width 35 height 35
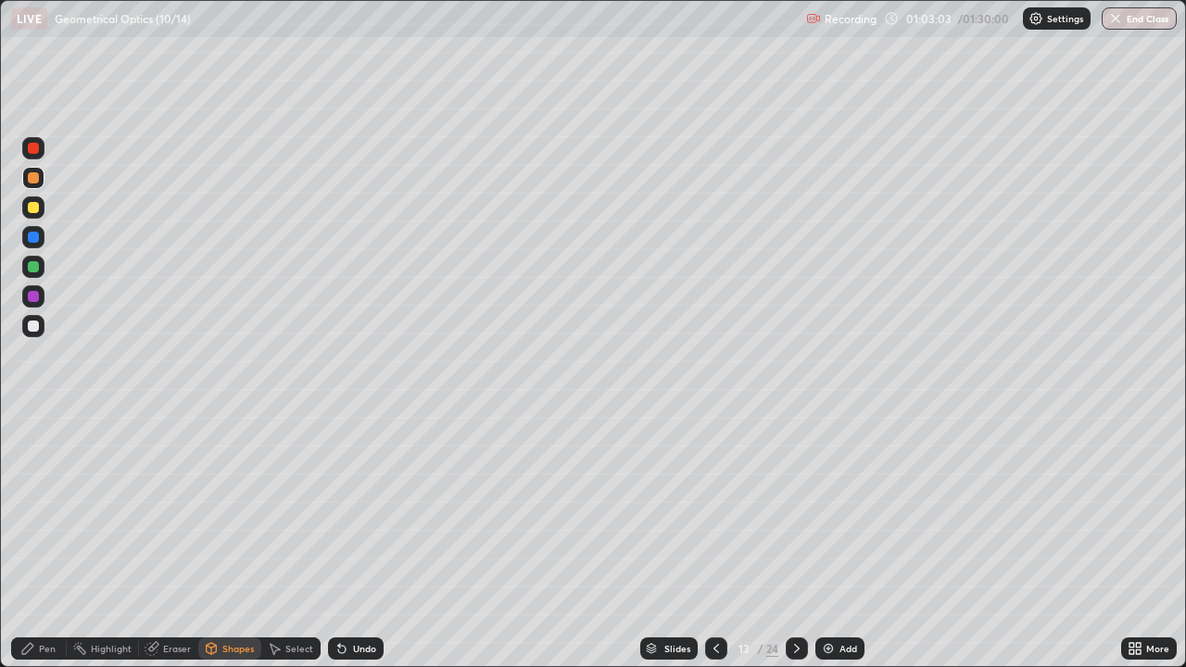
click at [32, 268] on div at bounding box center [33, 266] width 11 height 11
click at [51, 541] on div "Pen" at bounding box center [47, 648] width 17 height 9
click at [38, 326] on div at bounding box center [33, 326] width 11 height 11
click at [35, 180] on div at bounding box center [33, 177] width 11 height 11
click at [171, 541] on div "Eraser" at bounding box center [177, 648] width 28 height 9
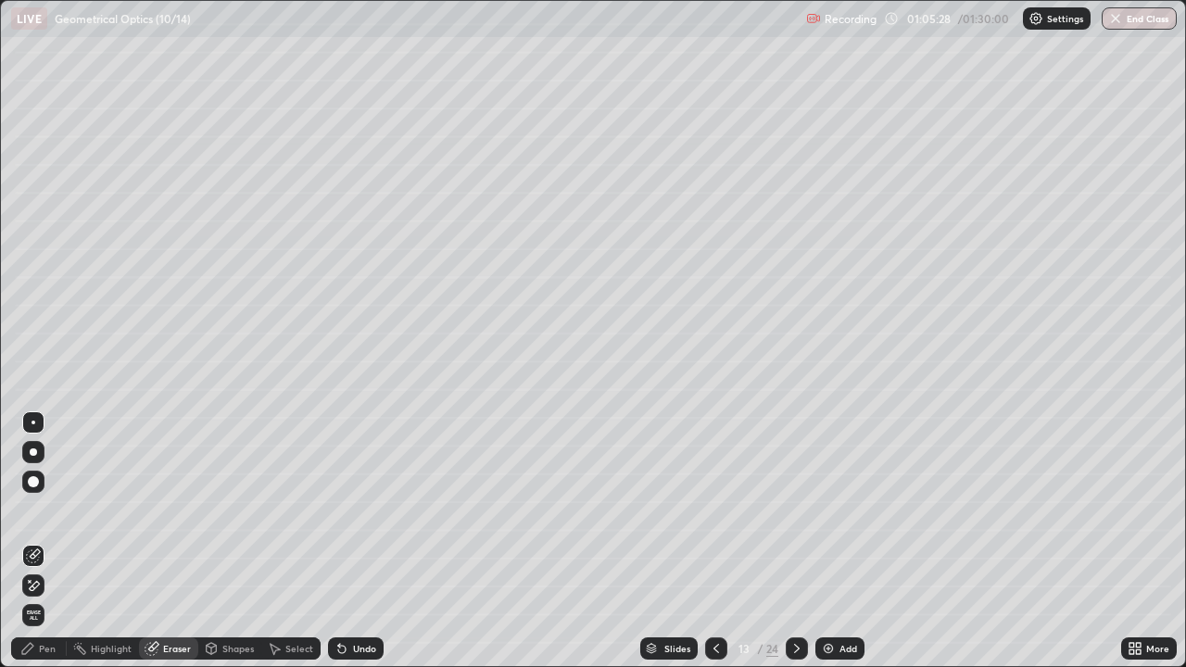
click at [39, 541] on div "Pen" at bounding box center [47, 648] width 17 height 9
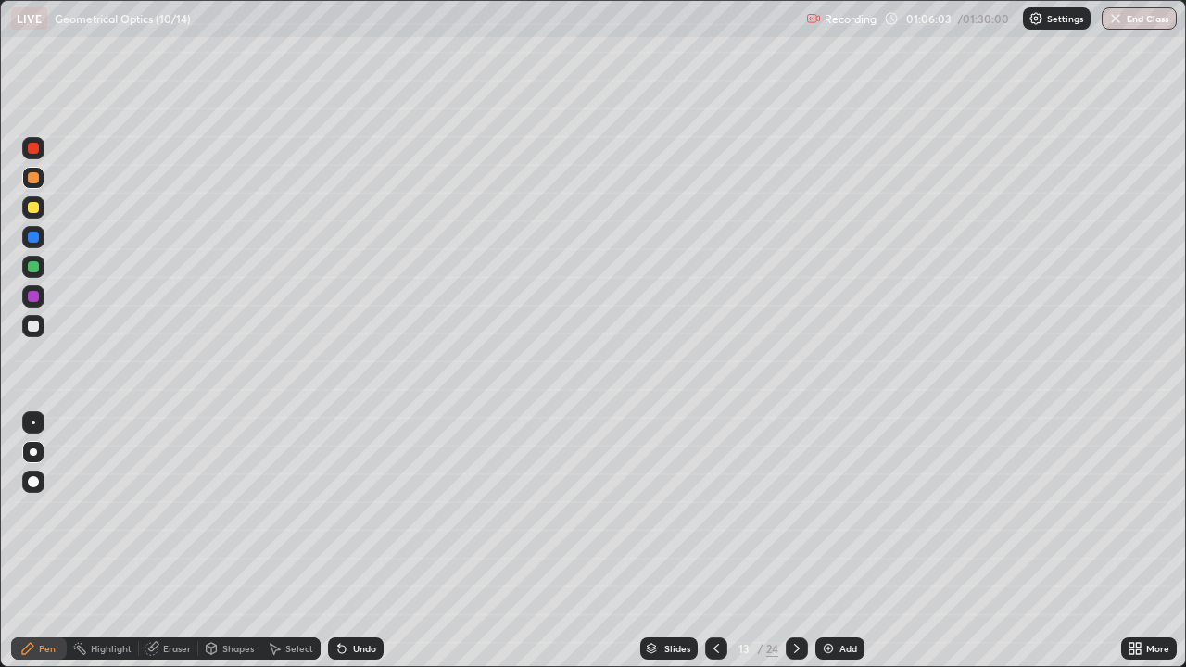
click at [32, 269] on div at bounding box center [33, 266] width 11 height 11
click at [31, 153] on div at bounding box center [33, 148] width 11 height 11
click at [353, 541] on div "Undo" at bounding box center [364, 648] width 23 height 9
click at [357, 541] on div "Undo" at bounding box center [364, 648] width 23 height 9
click at [34, 325] on div at bounding box center [33, 326] width 11 height 11
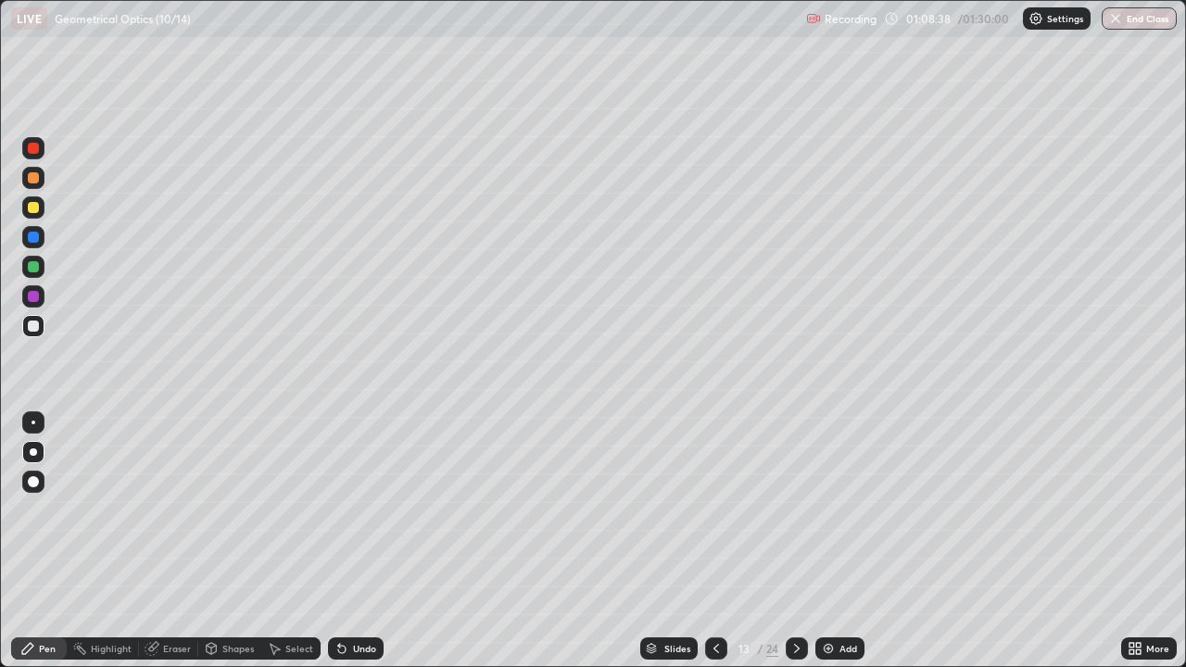
click at [797, 541] on icon at bounding box center [796, 648] width 15 height 15
click at [225, 541] on div "Shapes" at bounding box center [237, 648] width 31 height 9
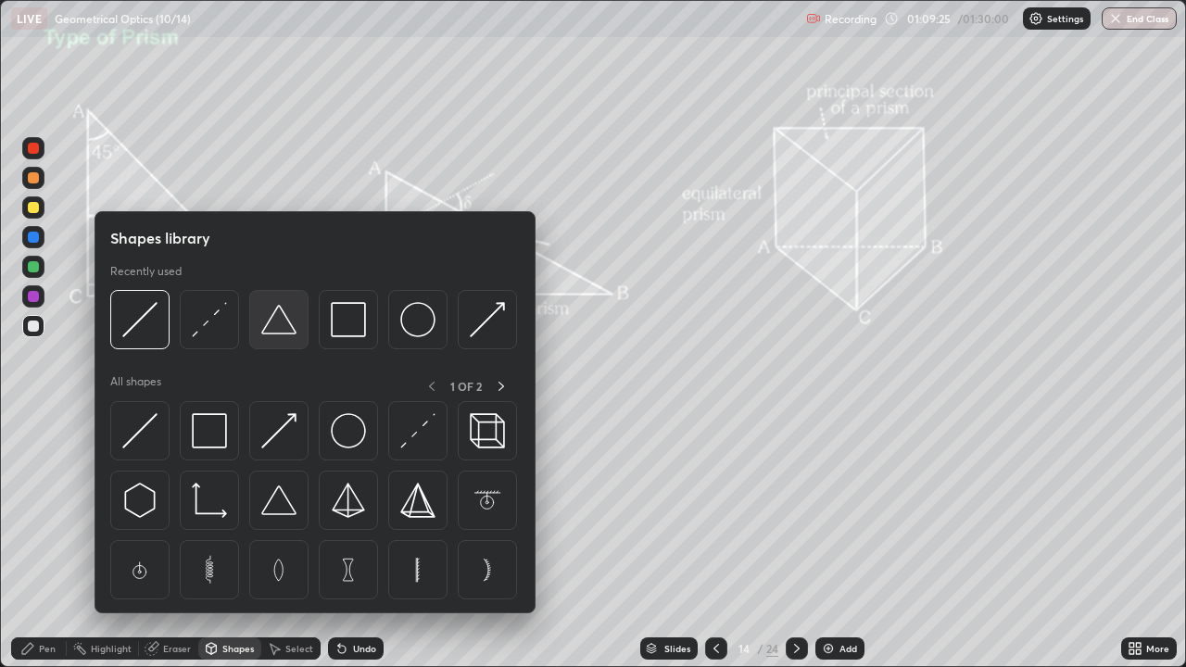
click at [274, 332] on img at bounding box center [278, 319] width 35 height 35
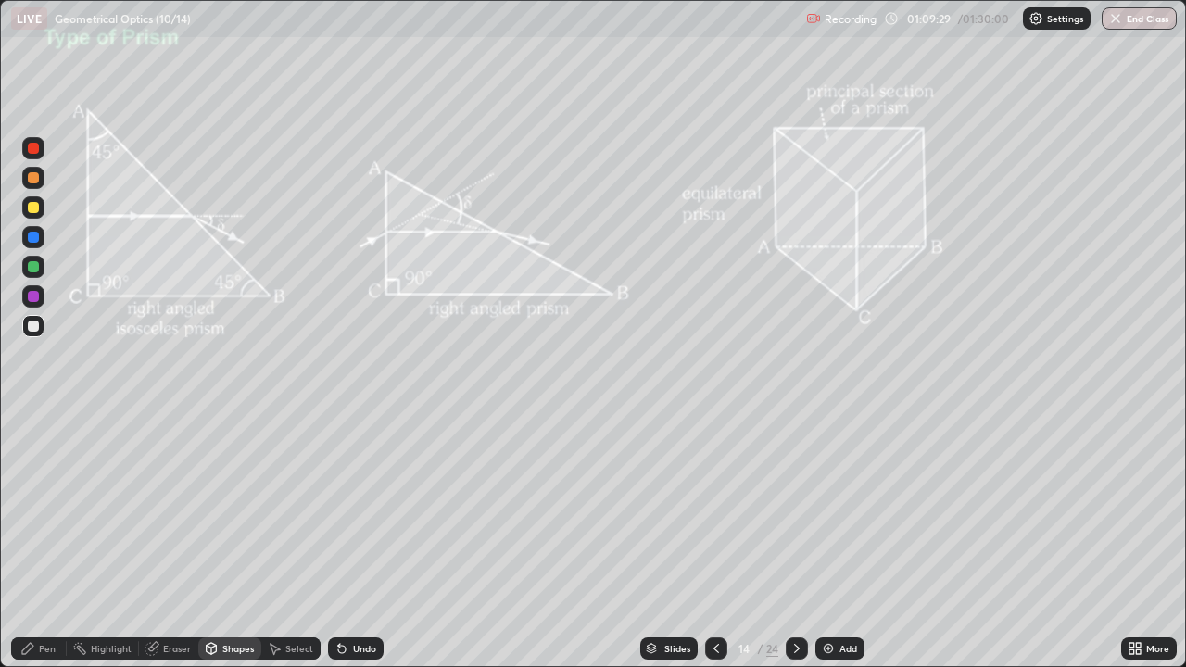
click at [31, 541] on icon at bounding box center [27, 648] width 15 height 15
click at [795, 541] on icon at bounding box center [796, 648] width 15 height 15
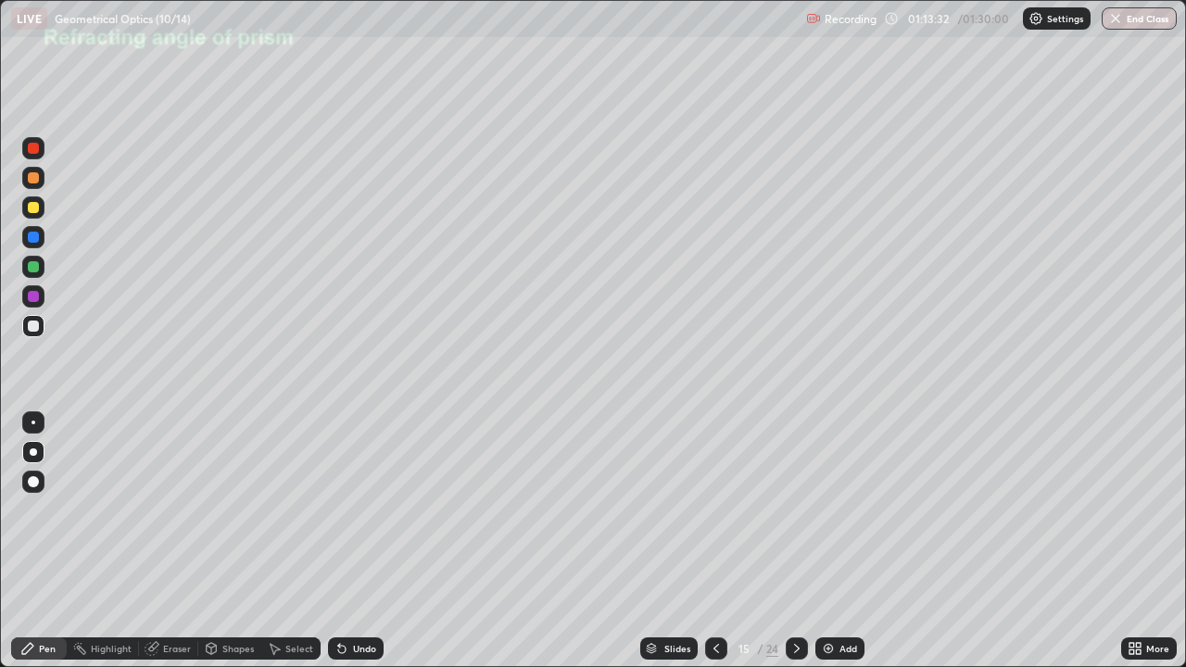
click at [795, 541] on icon at bounding box center [796, 648] width 15 height 15
click at [33, 485] on div at bounding box center [33, 481] width 11 height 11
click at [34, 204] on div at bounding box center [33, 207] width 11 height 11
click at [232, 541] on div "Shapes" at bounding box center [237, 648] width 31 height 9
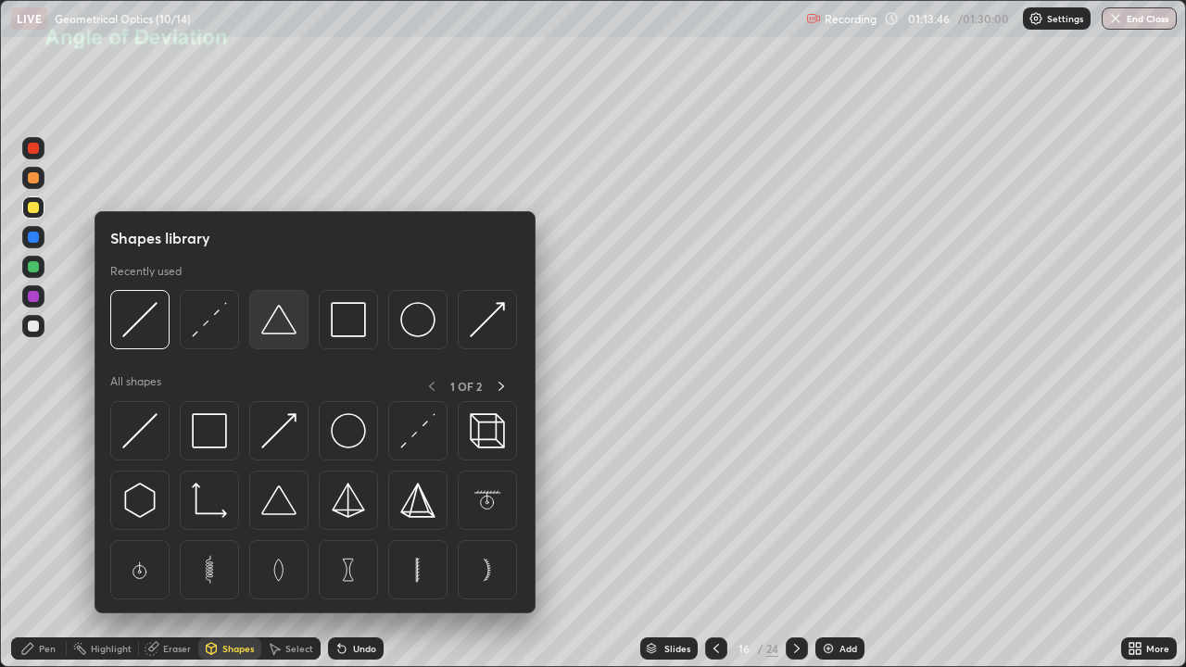
click at [276, 334] on img at bounding box center [278, 319] width 35 height 35
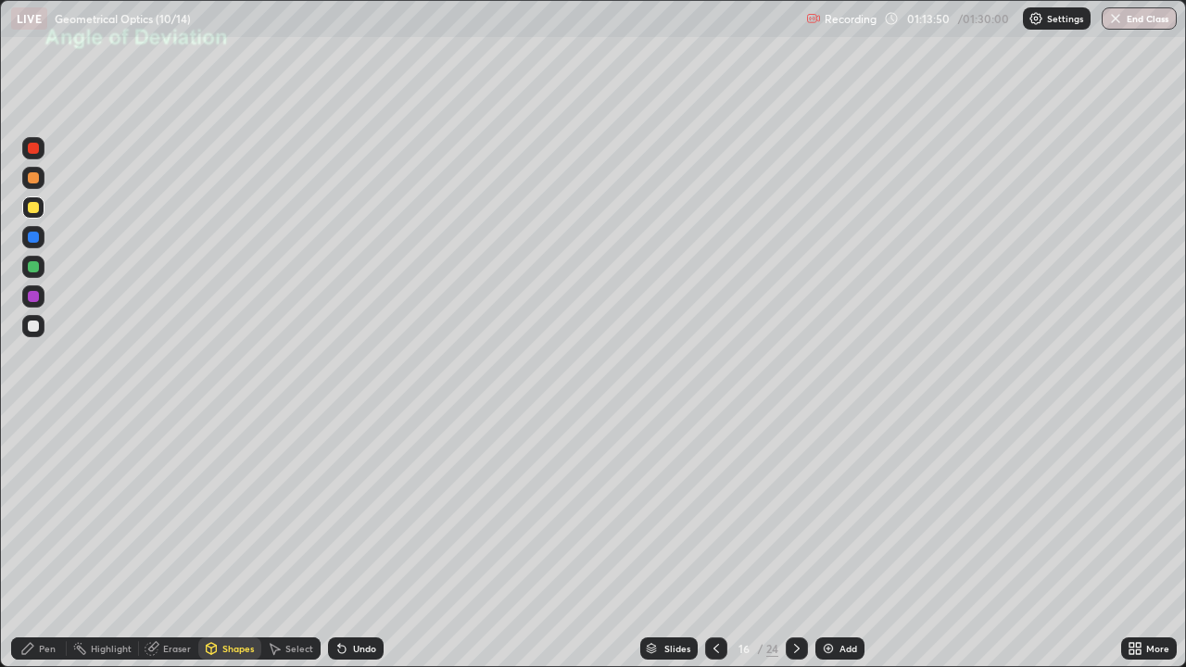
click at [224, 541] on div "Shapes" at bounding box center [237, 648] width 31 height 9
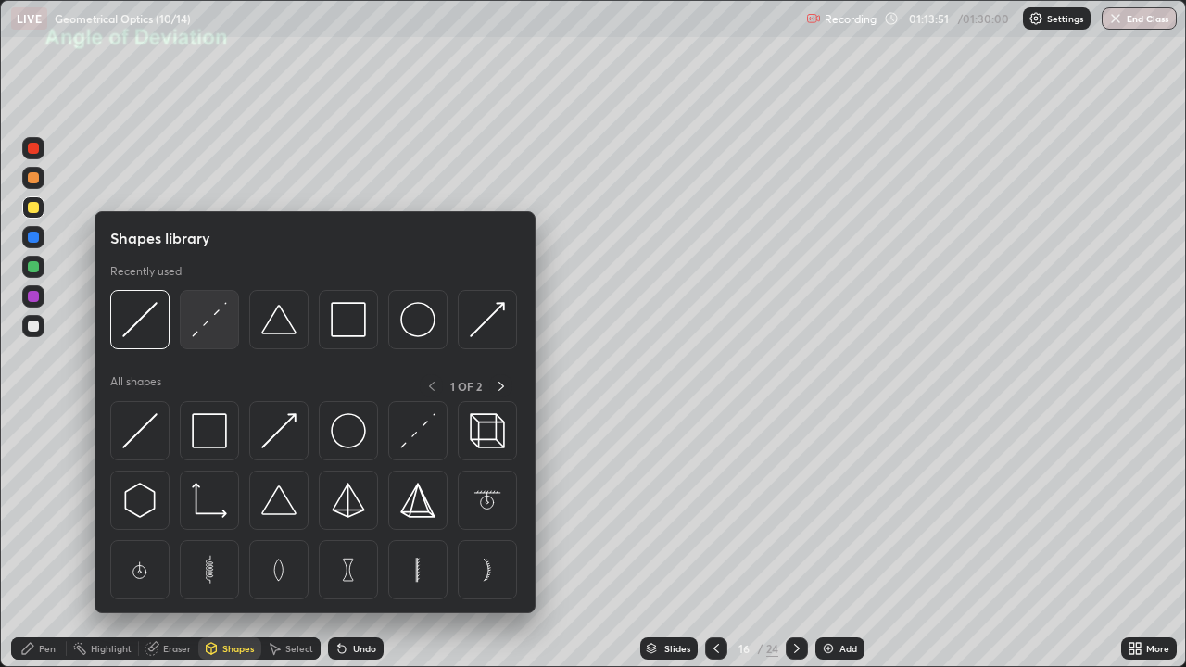
click at [204, 322] on img at bounding box center [209, 319] width 35 height 35
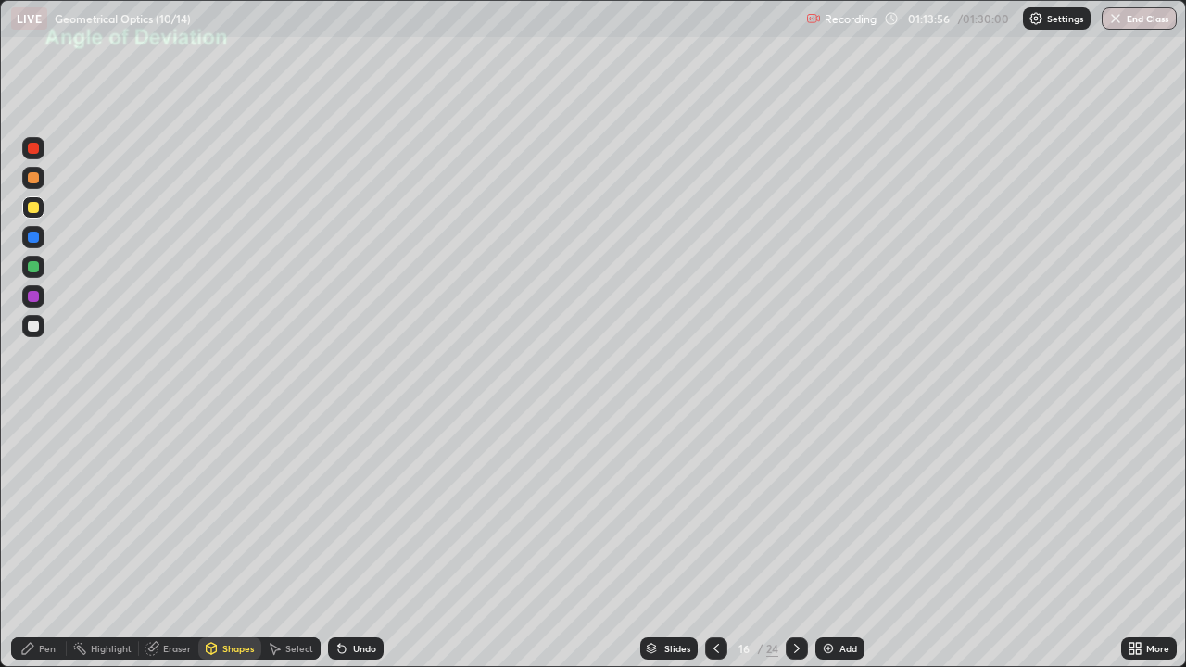
click at [47, 541] on div "Pen" at bounding box center [47, 648] width 17 height 9
click at [38, 324] on div at bounding box center [33, 326] width 11 height 11
click at [225, 541] on div "Shapes" at bounding box center [237, 648] width 31 height 9
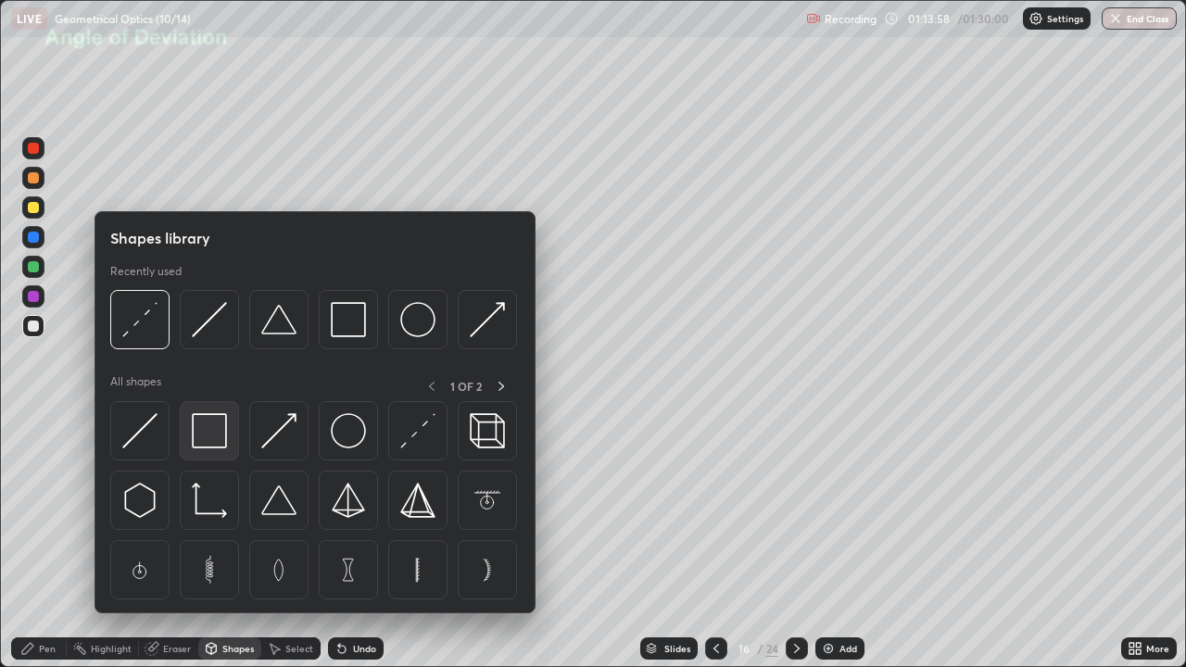
click at [205, 435] on img at bounding box center [209, 430] width 35 height 35
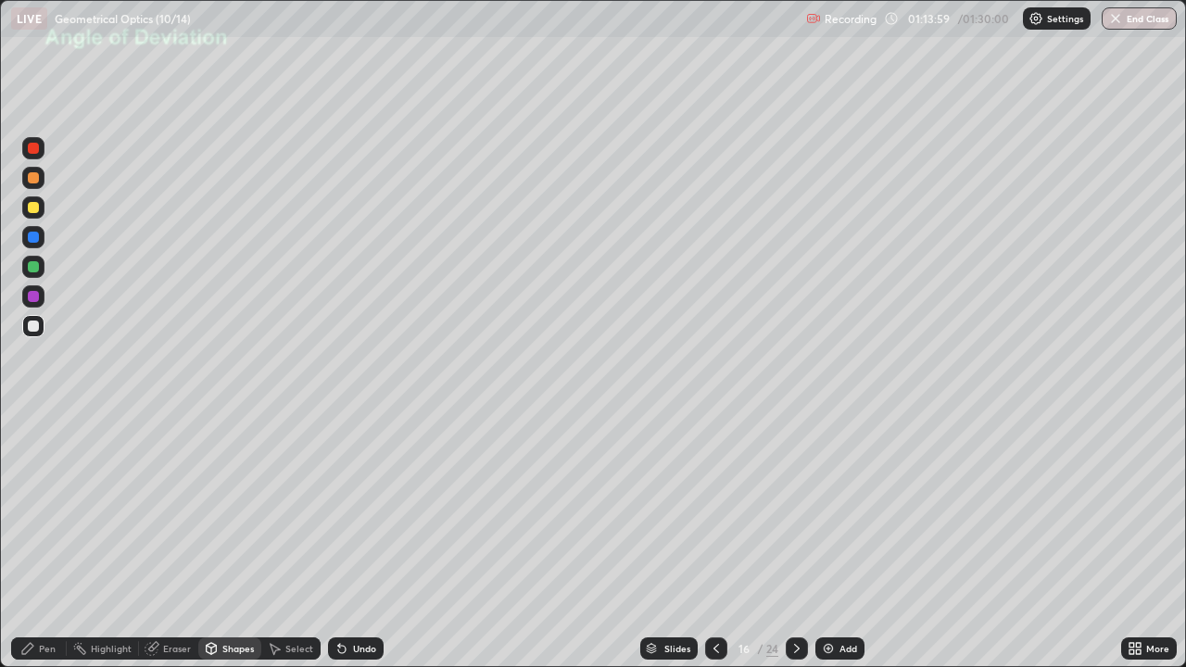
click at [224, 541] on div "Shapes" at bounding box center [237, 648] width 31 height 9
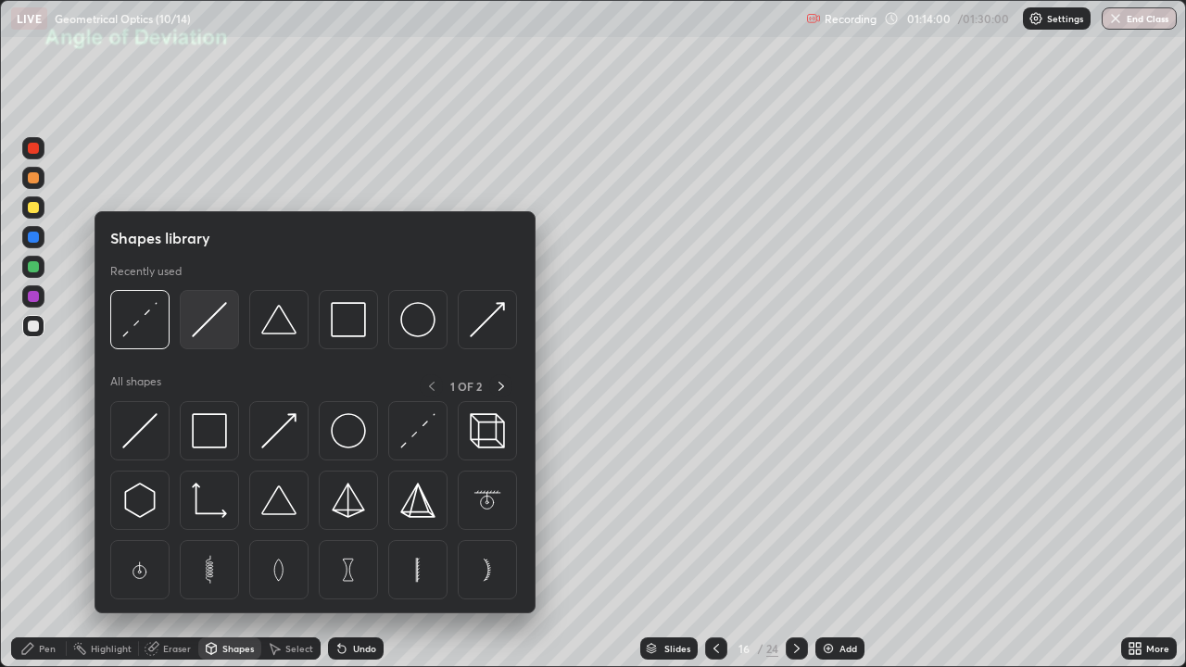
click at [208, 327] on img at bounding box center [209, 319] width 35 height 35
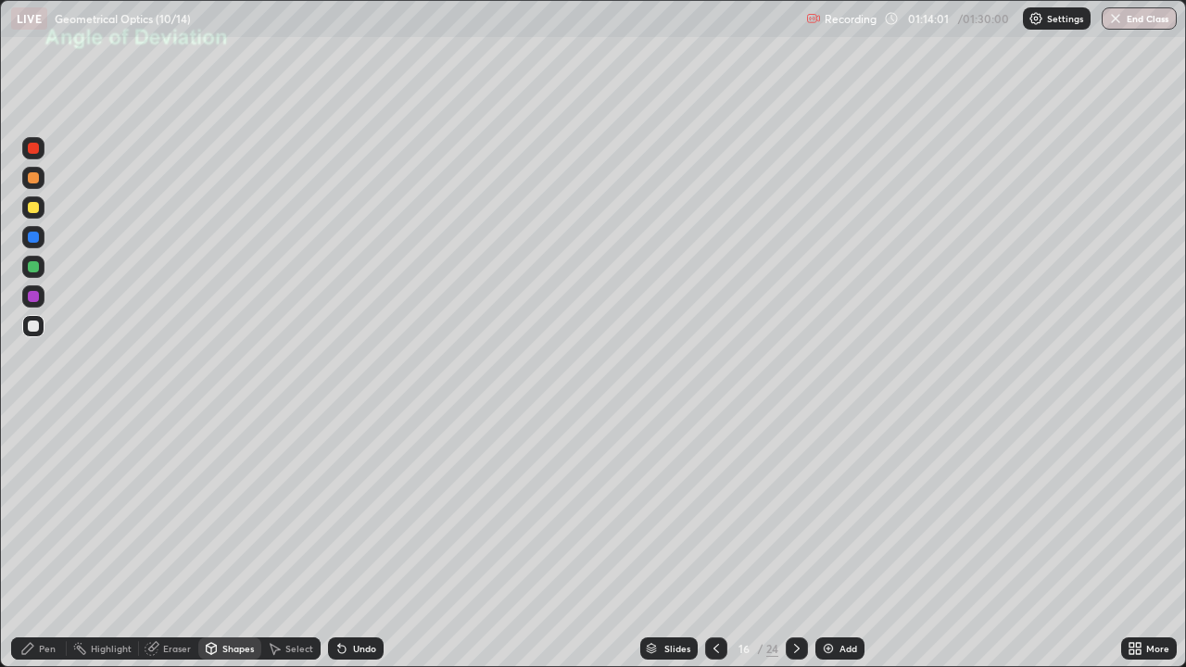
click at [44, 541] on div "Pen" at bounding box center [47, 648] width 17 height 9
click at [33, 451] on div at bounding box center [33, 451] width 7 height 7
click at [225, 541] on div "Shapes" at bounding box center [237, 648] width 31 height 9
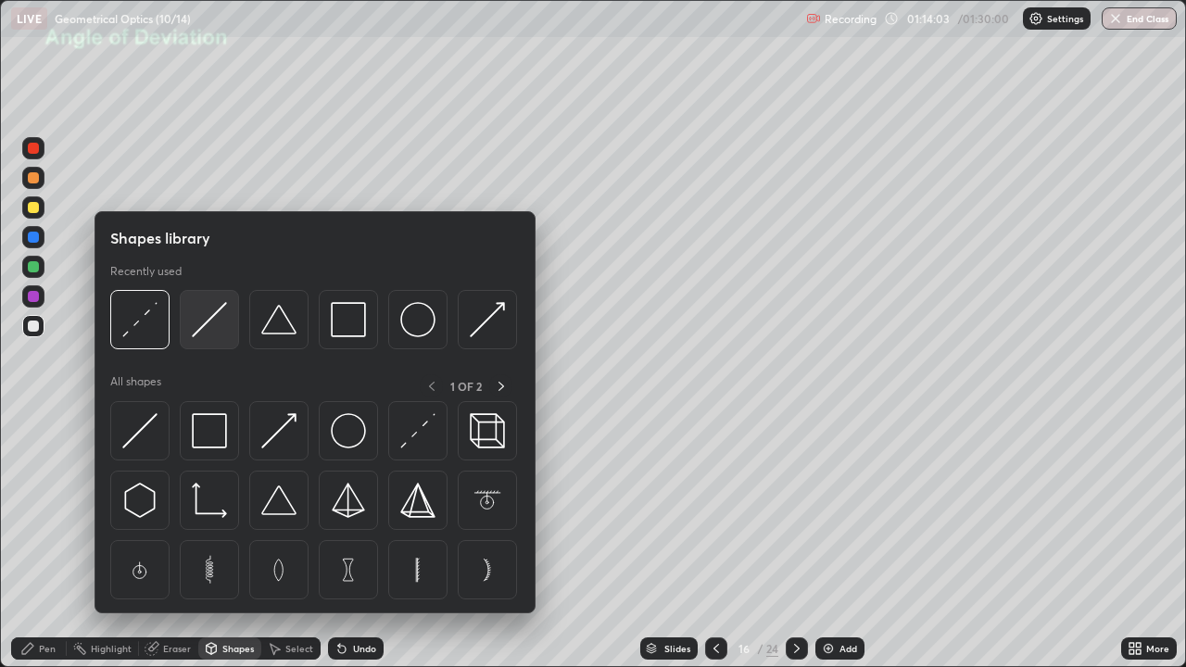
click at [208, 321] on img at bounding box center [209, 319] width 35 height 35
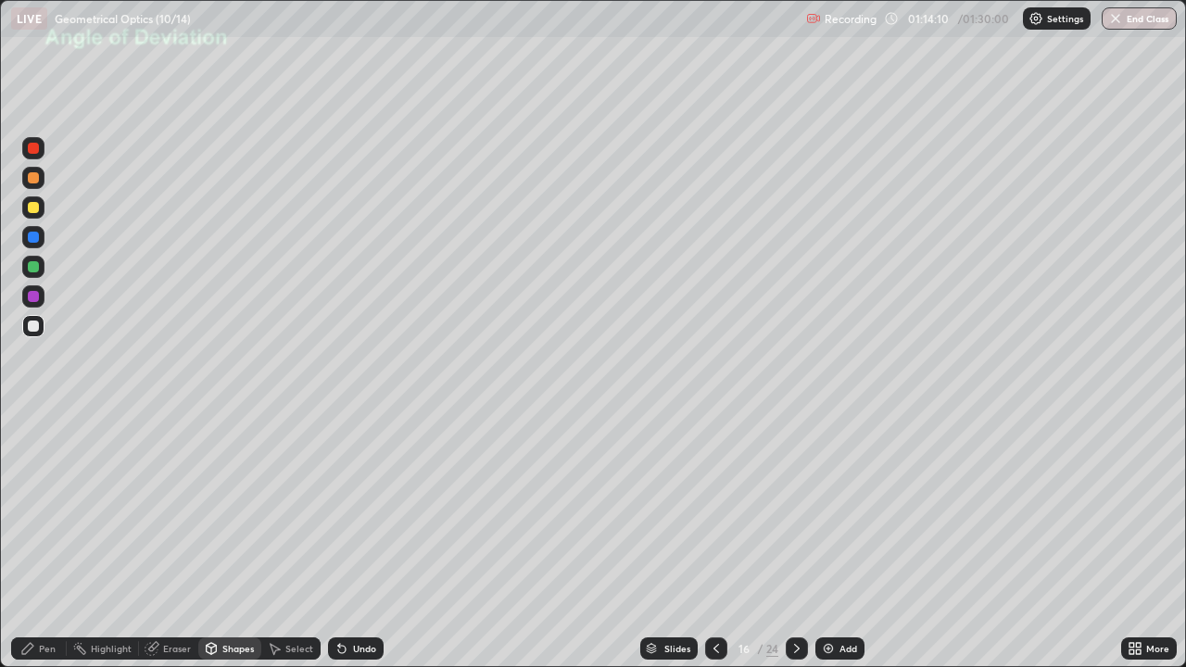
click at [222, 541] on div "Shapes" at bounding box center [237, 648] width 31 height 9
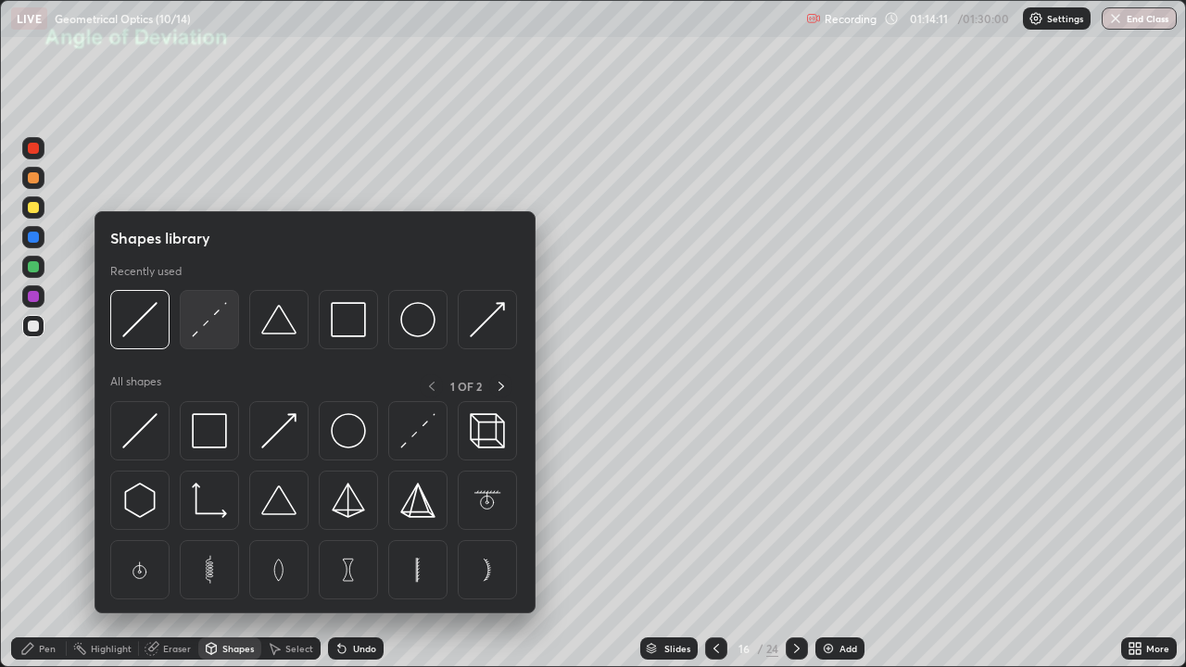
click at [205, 321] on img at bounding box center [209, 319] width 35 height 35
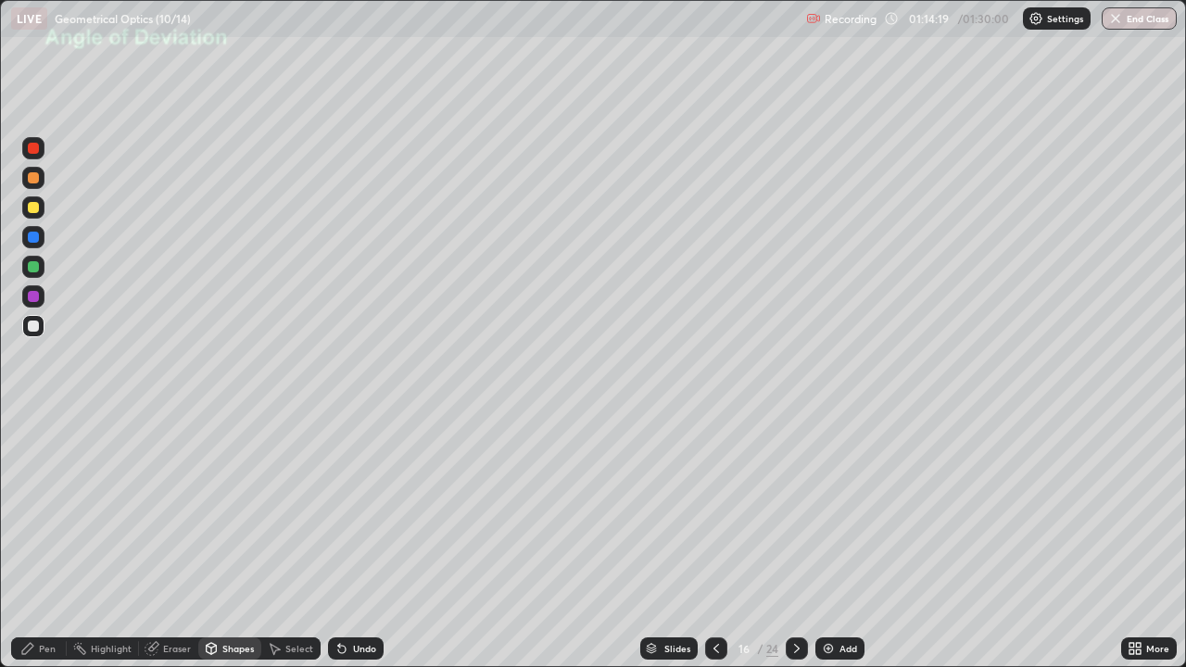
click at [44, 541] on div "Pen" at bounding box center [47, 648] width 17 height 9
click at [34, 271] on div at bounding box center [33, 266] width 11 height 11
click at [174, 541] on div "Eraser" at bounding box center [177, 648] width 28 height 9
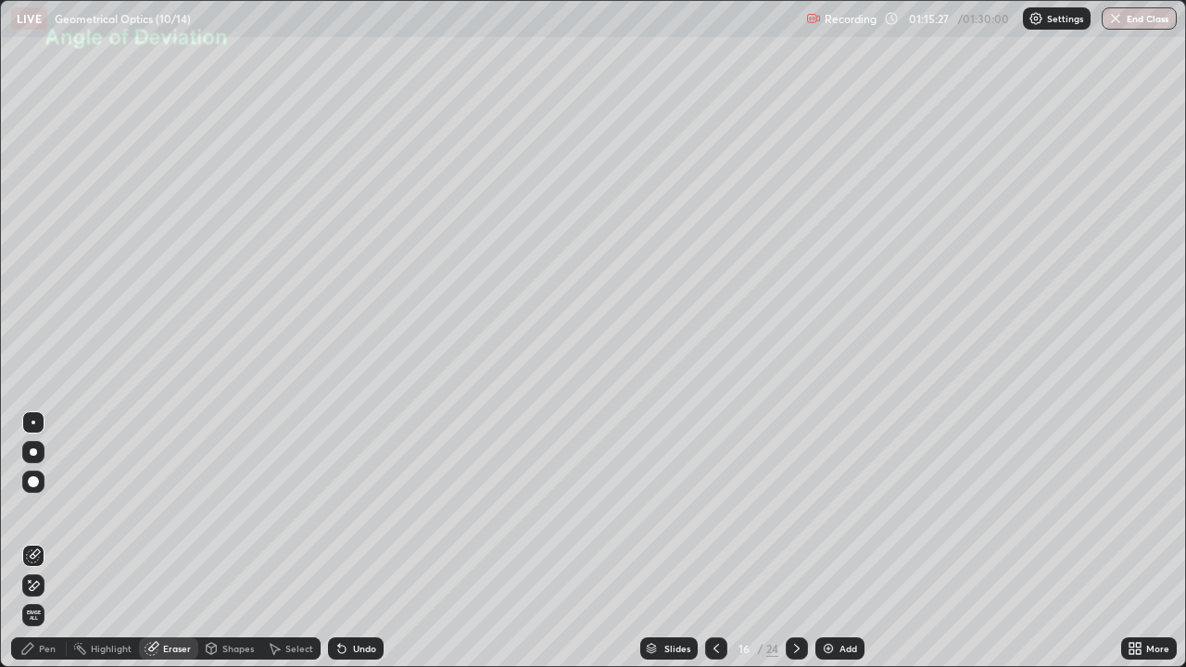
click at [43, 541] on div "Pen" at bounding box center [47, 648] width 17 height 9
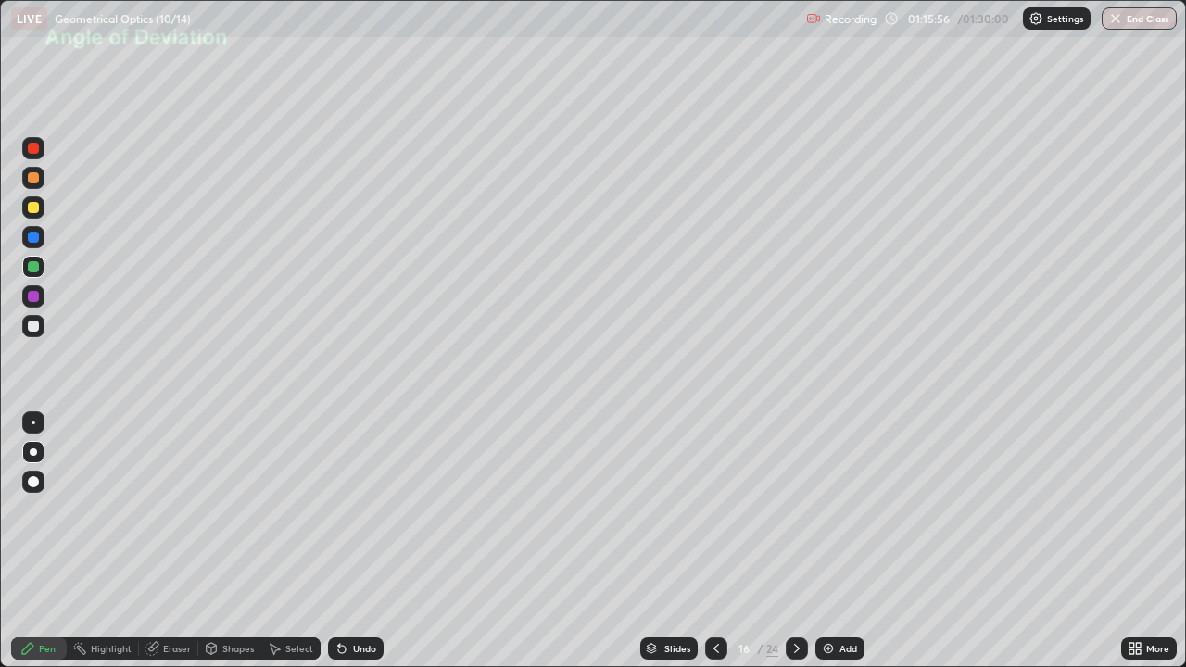
click at [40, 209] on div at bounding box center [33, 207] width 22 height 22
click at [36, 181] on div at bounding box center [33, 177] width 11 height 11
click at [353, 541] on div "Undo" at bounding box center [364, 648] width 23 height 9
click at [361, 541] on div "Undo" at bounding box center [364, 648] width 23 height 9
click at [360, 541] on div "Undo" at bounding box center [364, 648] width 23 height 9
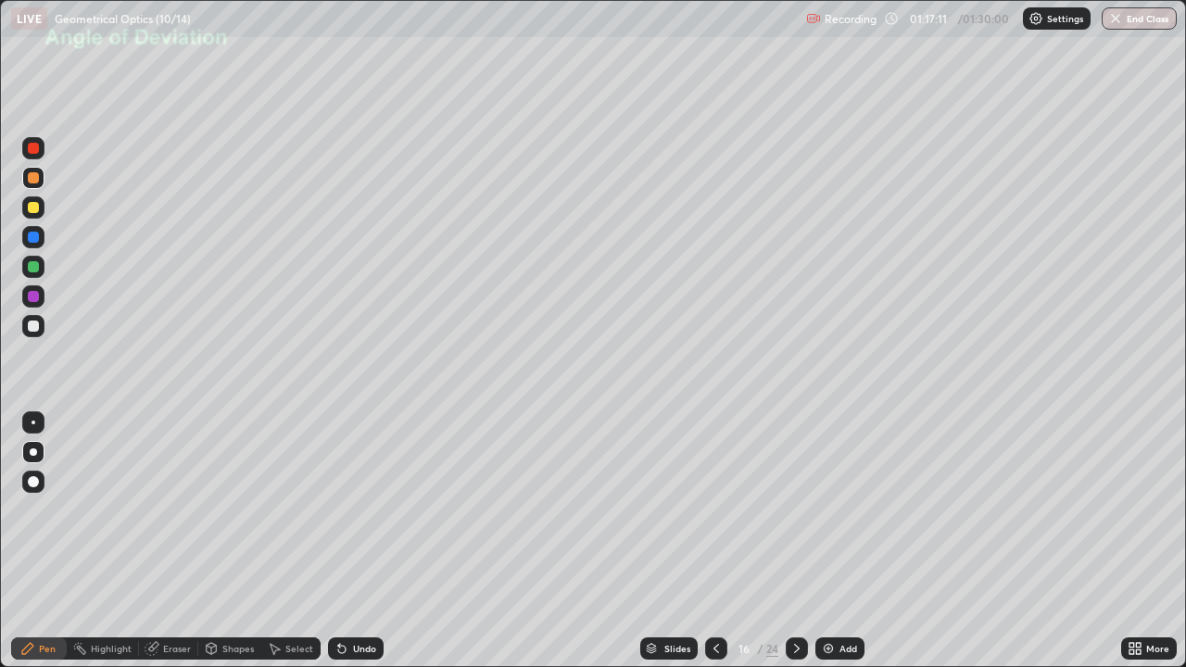
click at [360, 541] on div "Undo" at bounding box center [364, 648] width 23 height 9
click at [292, 541] on div "Select" at bounding box center [299, 648] width 28 height 9
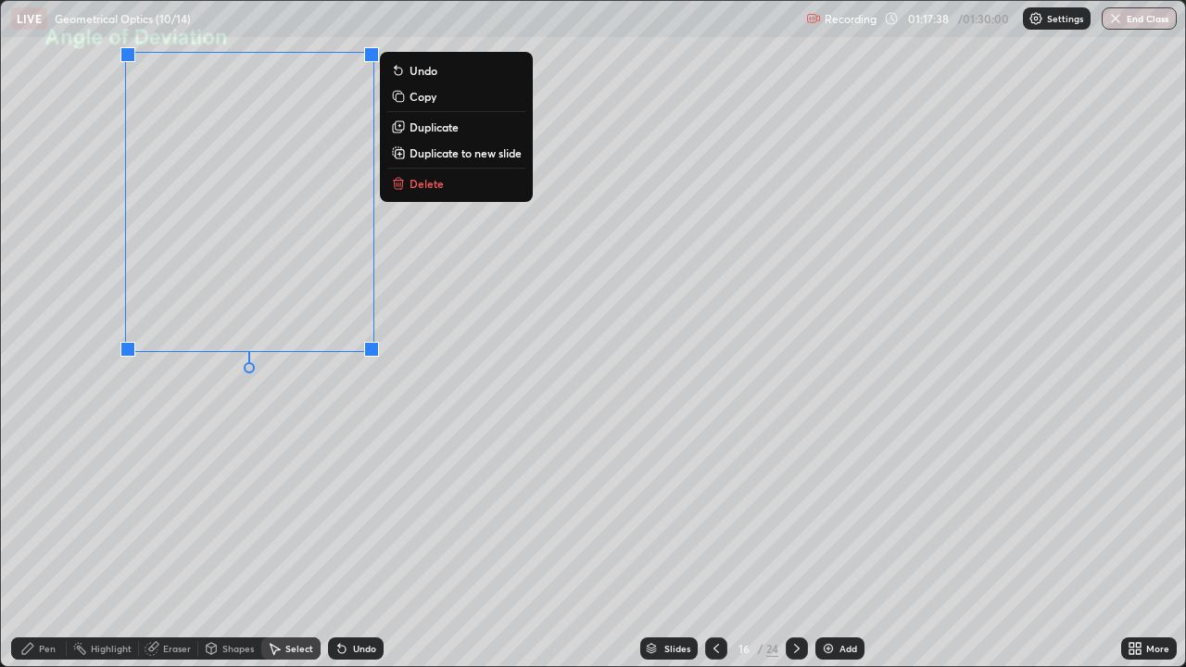
click at [44, 541] on div "Pen" at bounding box center [47, 648] width 17 height 9
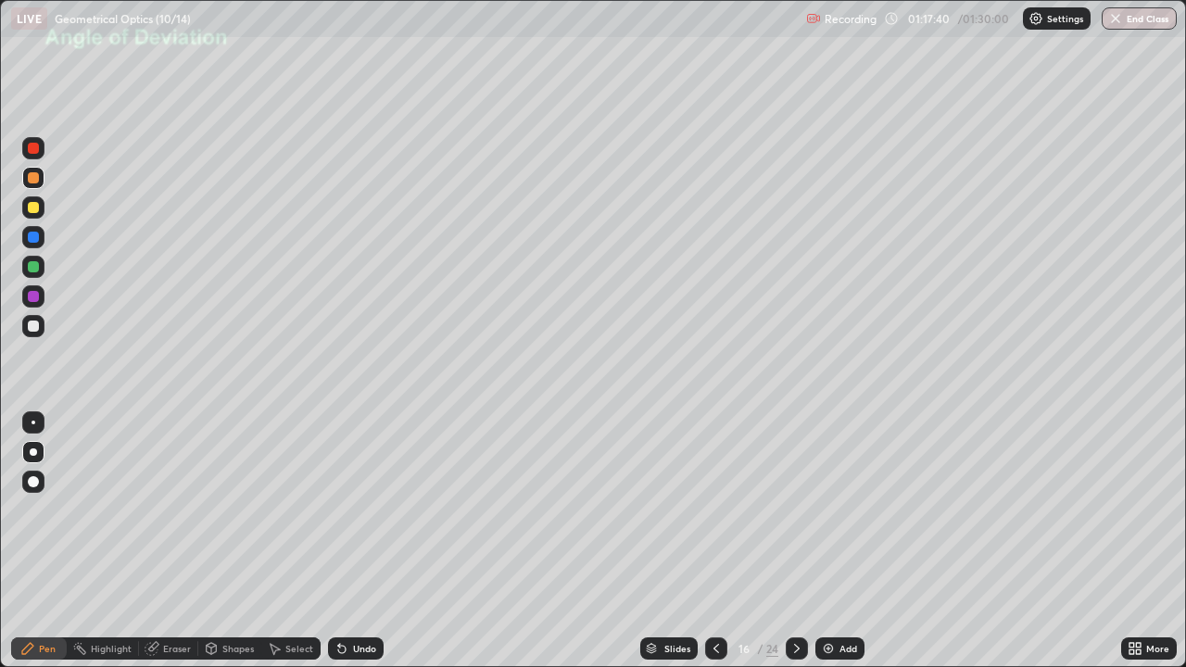
click at [34, 328] on div at bounding box center [33, 326] width 11 height 11
click at [1139, 23] on button "End Class" at bounding box center [1138, 18] width 75 height 22
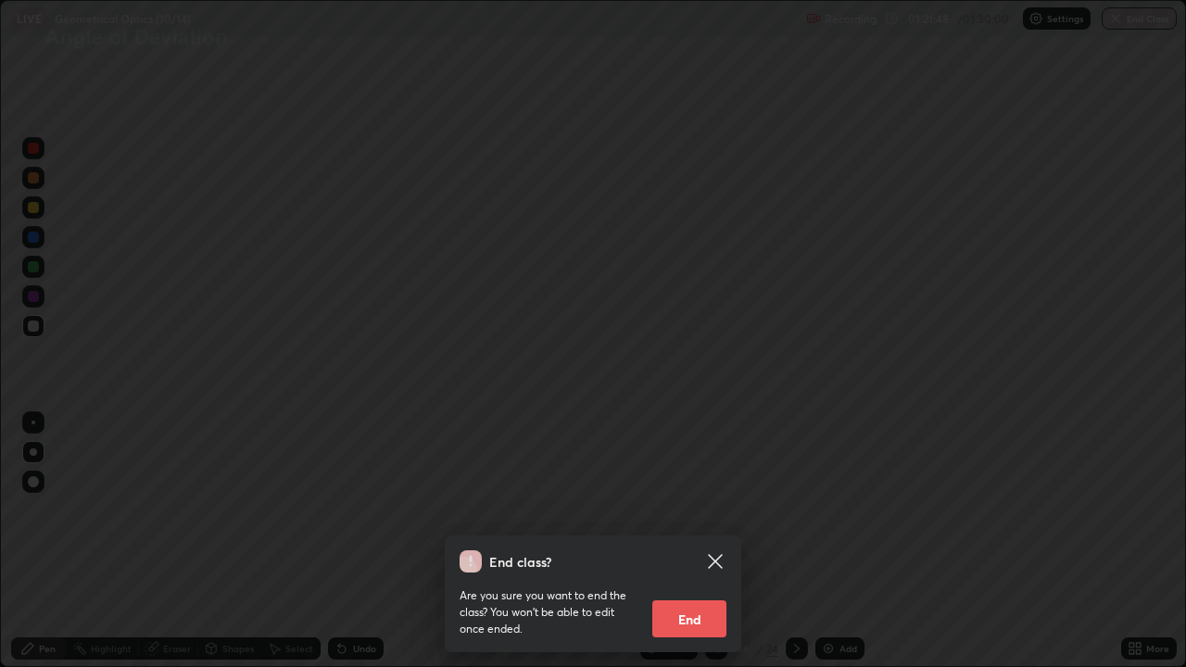
click at [718, 541] on icon at bounding box center [715, 561] width 22 height 22
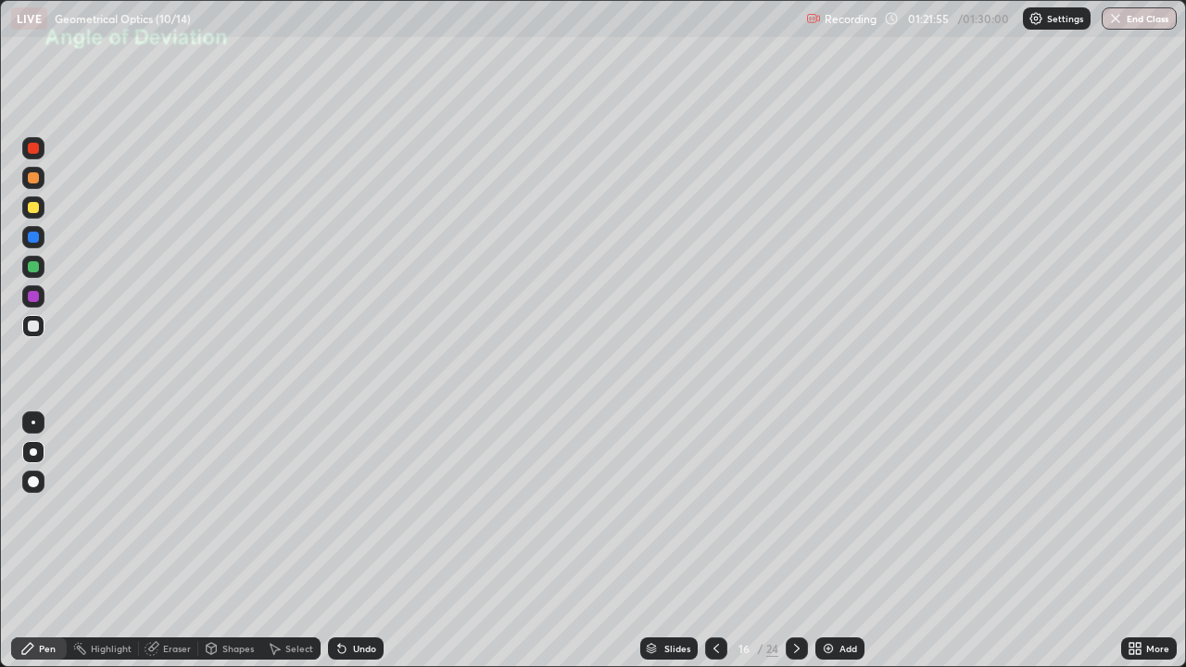
click at [1142, 26] on button "End Class" at bounding box center [1138, 18] width 75 height 22
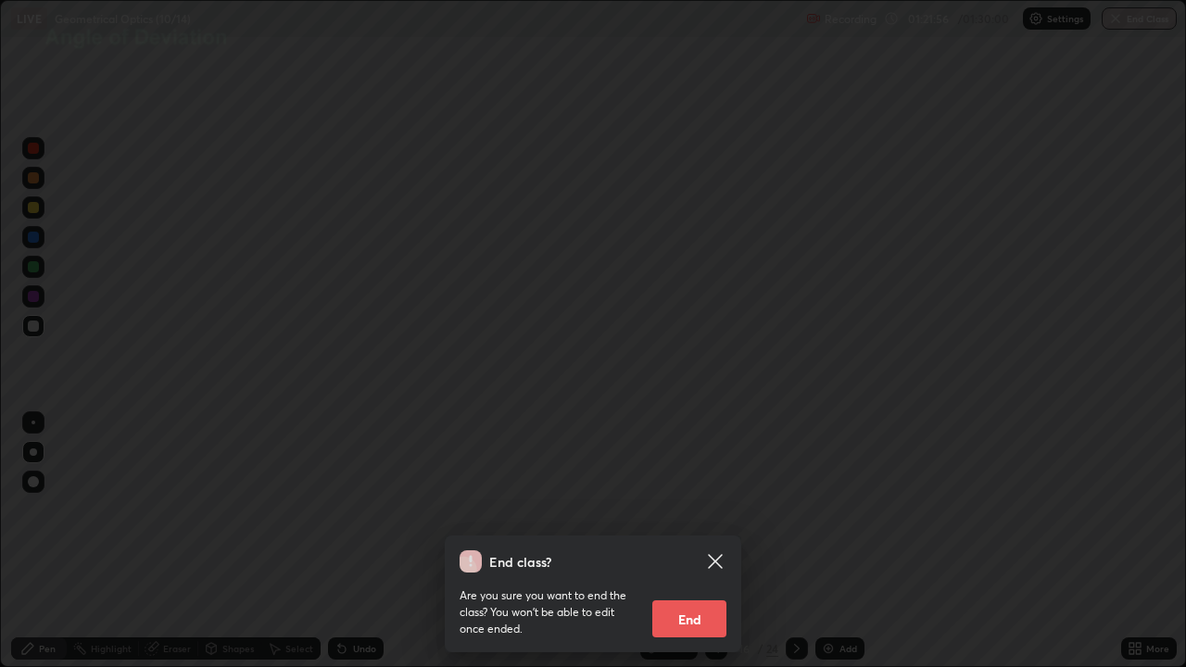
click at [696, 541] on button "End" at bounding box center [689, 618] width 74 height 37
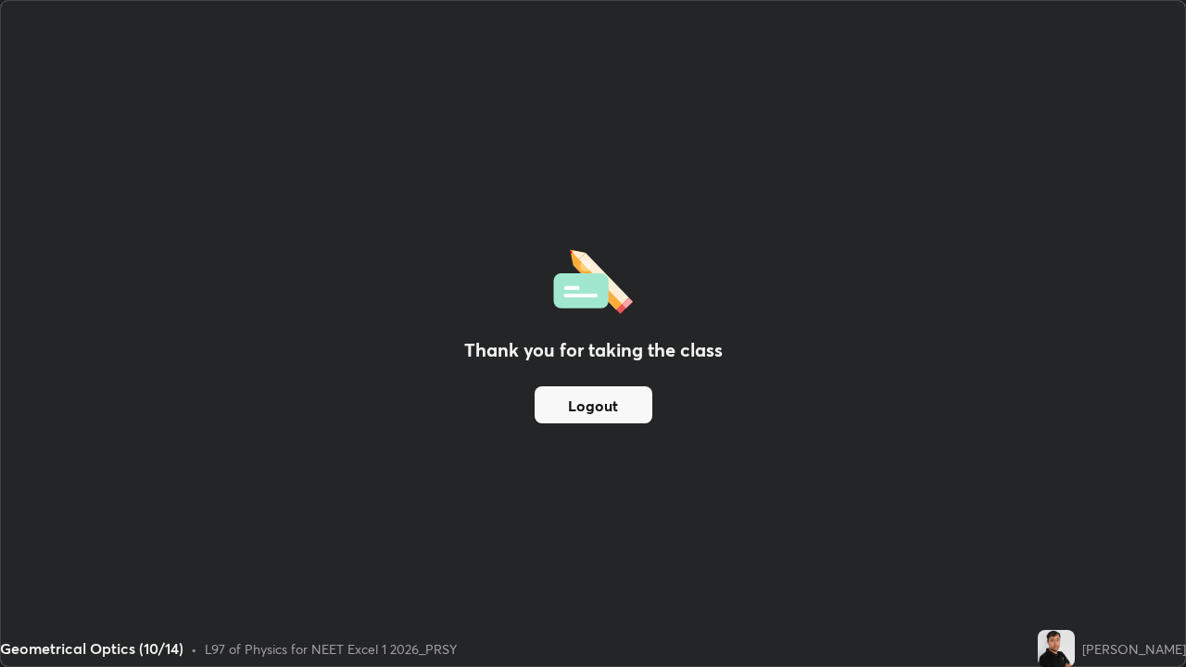
click at [612, 401] on button "Logout" at bounding box center [594, 404] width 118 height 37
